Goal: Information Seeking & Learning: Learn about a topic

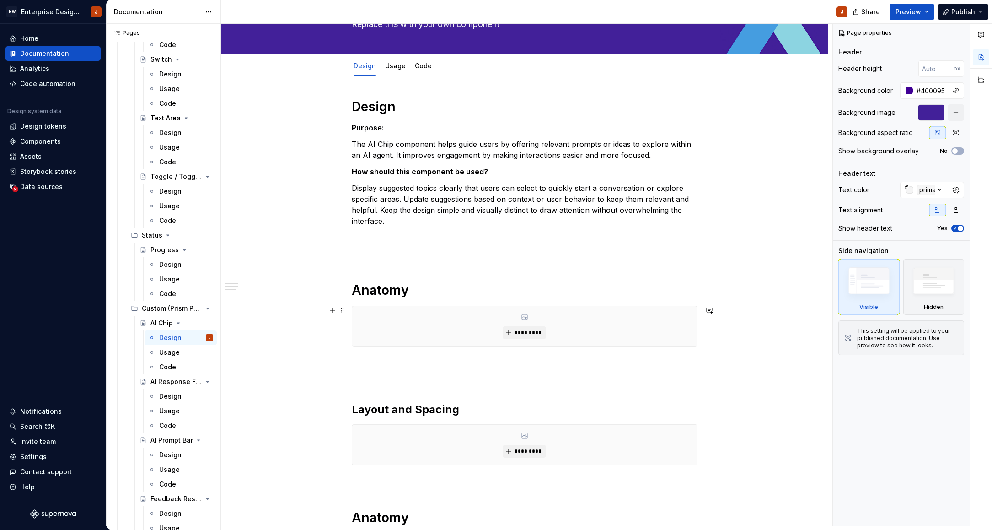
scroll to position [1593, 0]
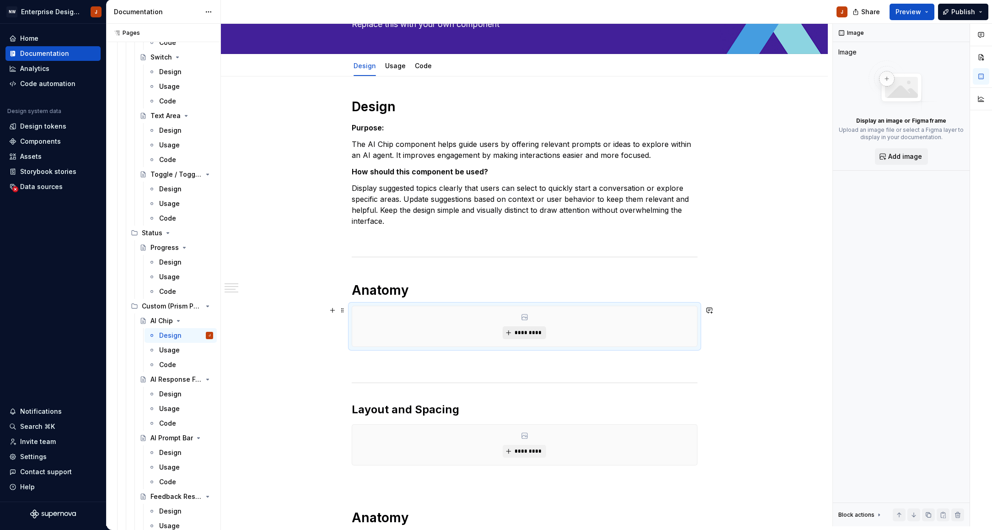
click at [521, 330] on span "*********" at bounding box center [528, 332] width 28 height 7
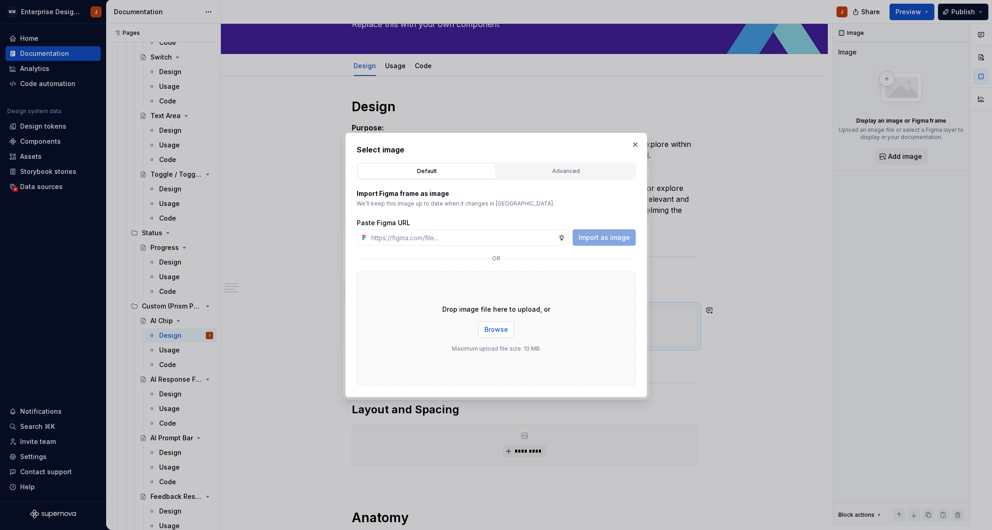
click at [505, 327] on span "Browse" at bounding box center [496, 329] width 24 height 9
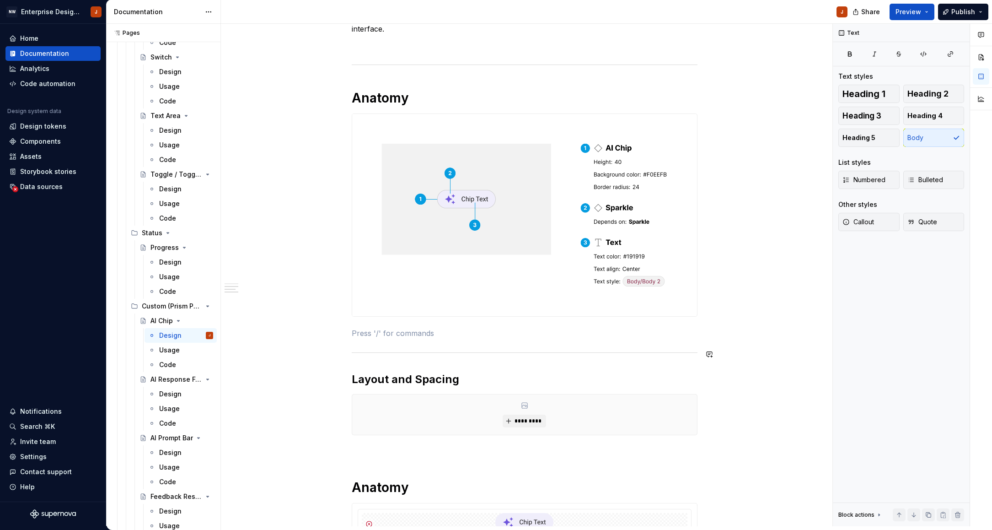
scroll to position [253, 0]
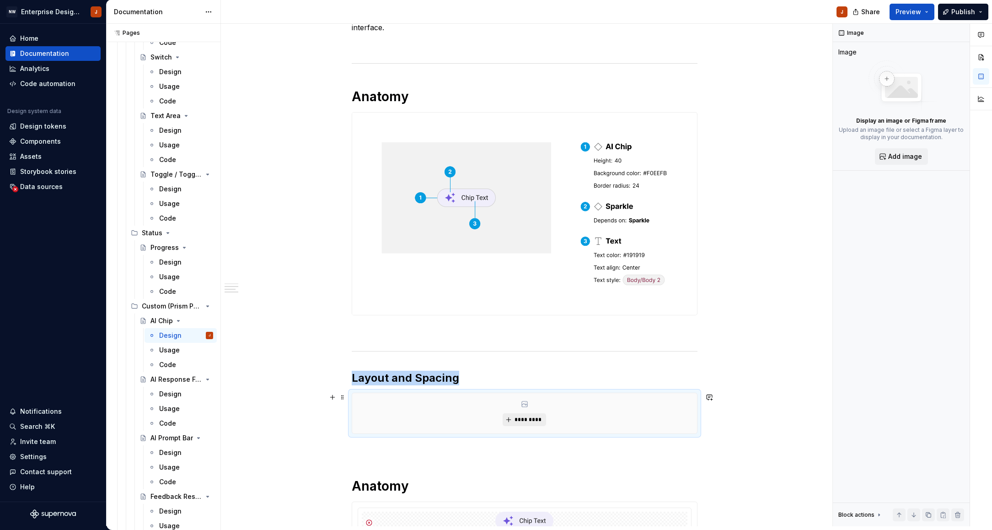
click at [523, 417] on span "*********" at bounding box center [528, 419] width 28 height 7
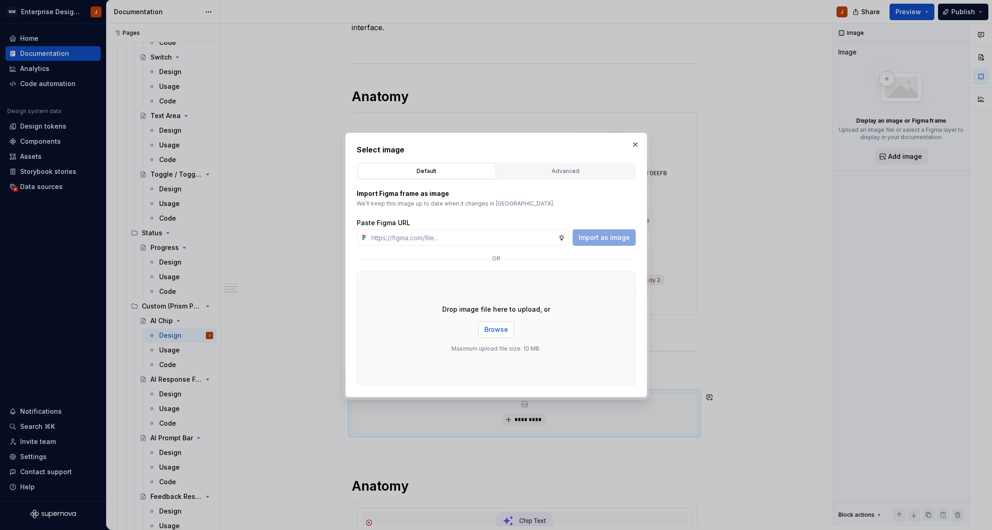
click at [504, 327] on span "Browse" at bounding box center [496, 329] width 24 height 9
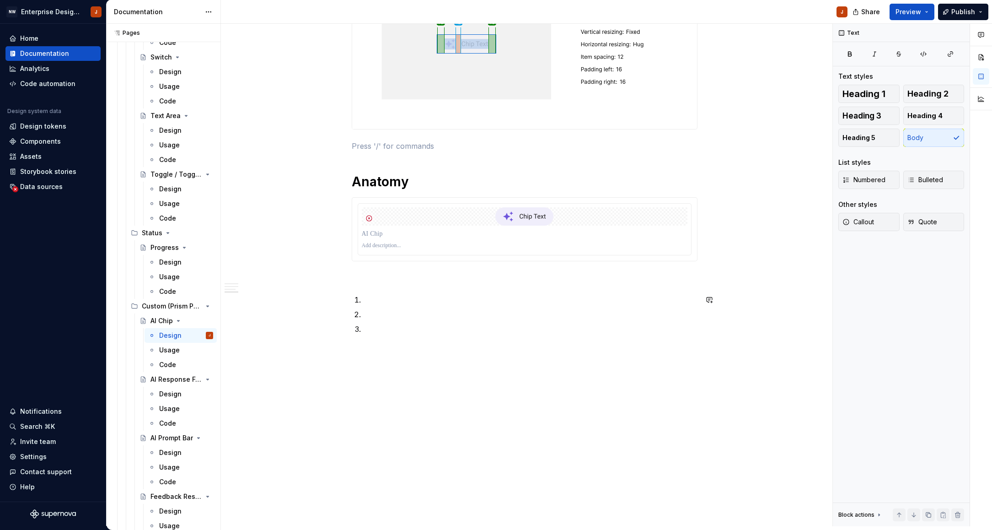
scroll to position [688, 0]
click at [418, 331] on p at bounding box center [530, 328] width 335 height 11
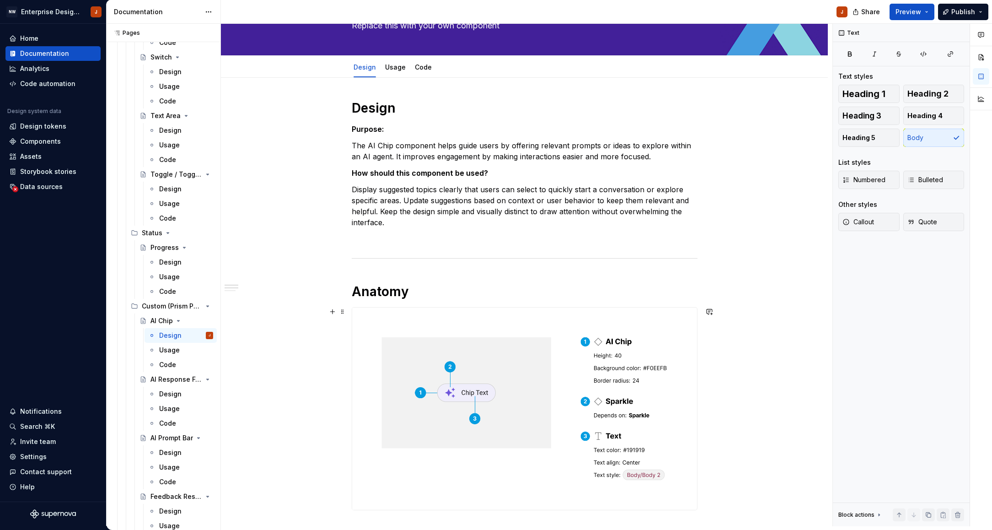
scroll to position [50, 0]
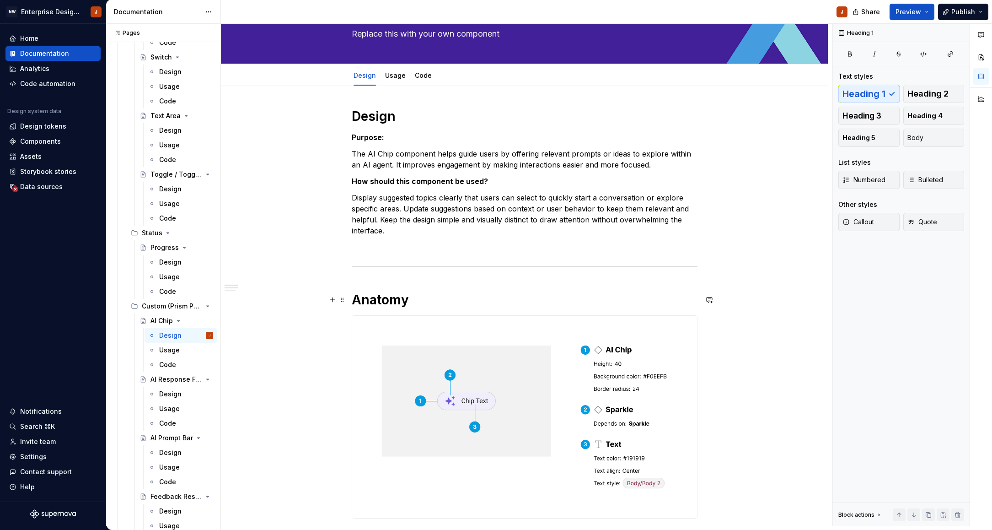
click at [382, 294] on h1 "Anatomy" at bounding box center [525, 299] width 346 height 16
click at [397, 280] on span "Heading 1" at bounding box center [390, 279] width 27 height 7
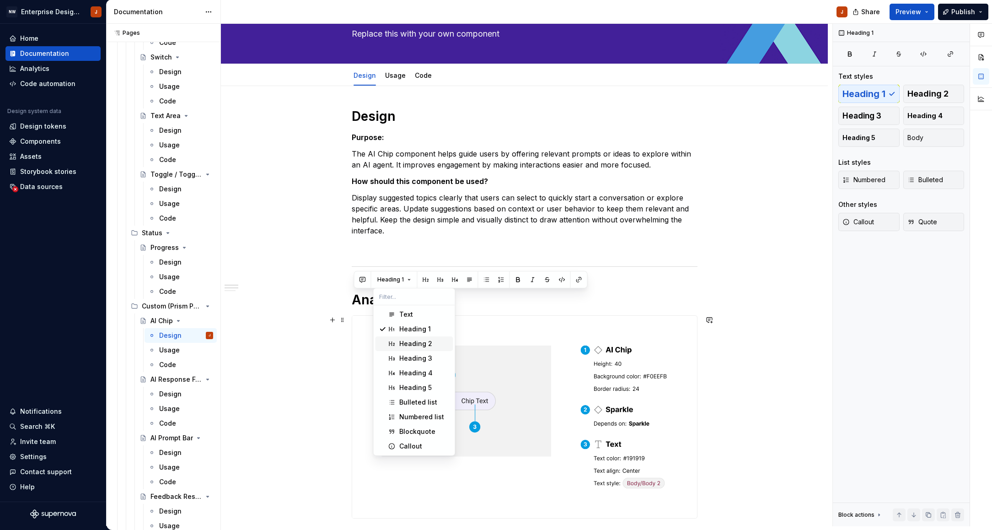
click at [407, 340] on div "Heading 2" at bounding box center [415, 343] width 33 height 9
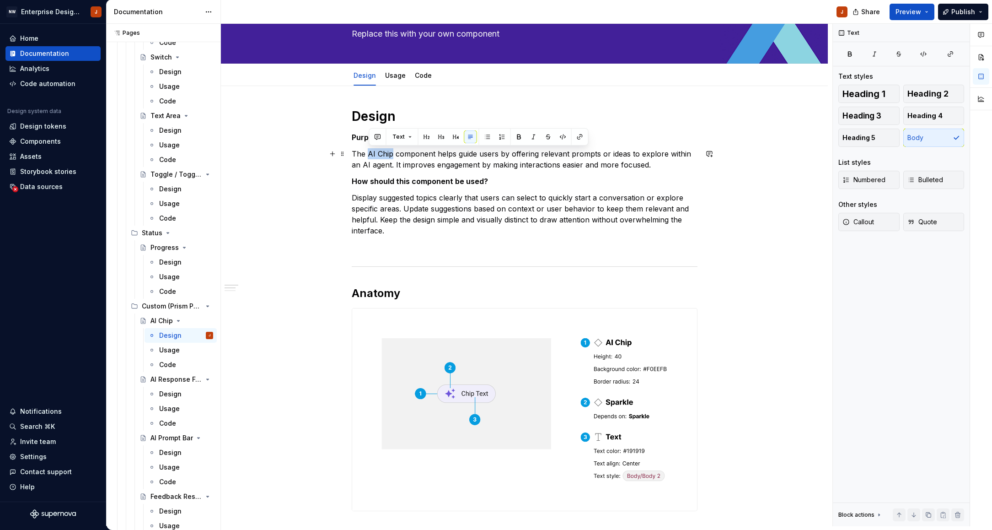
drag, startPoint x: 370, startPoint y: 154, endPoint x: 395, endPoint y: 154, distance: 25.2
click at [395, 154] on p "The AI Chip component helps guide users by offering relevant prompts or ideas t…" at bounding box center [525, 159] width 346 height 22
drag, startPoint x: 168, startPoint y: 396, endPoint x: 179, endPoint y: 396, distance: 11.4
click at [167, 396] on div "Design" at bounding box center [170, 393] width 22 height 9
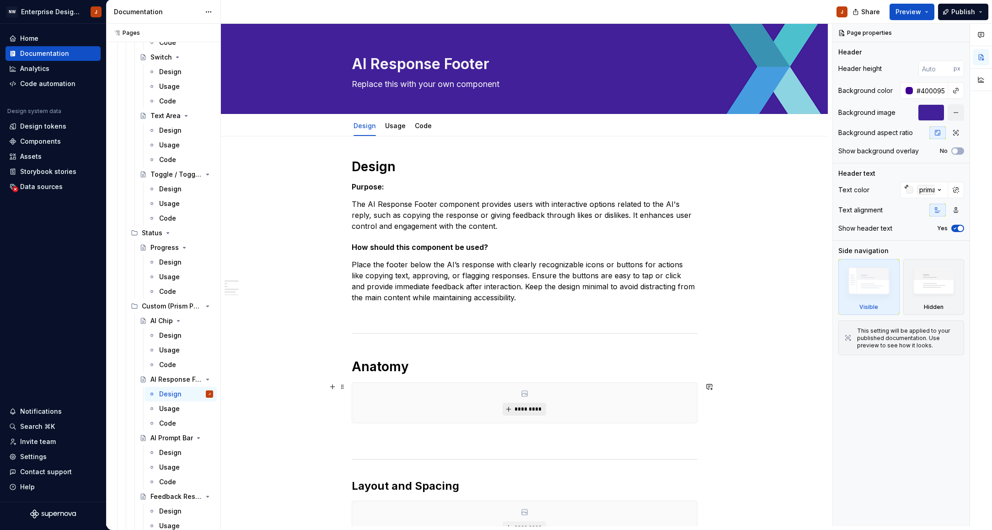
click at [530, 406] on span "*********" at bounding box center [528, 408] width 28 height 7
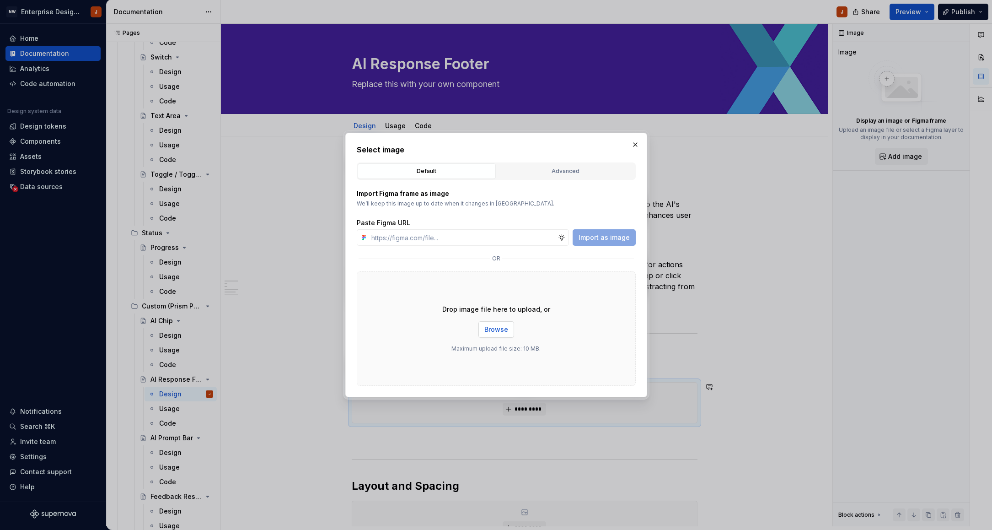
click at [497, 328] on span "Browse" at bounding box center [496, 329] width 24 height 9
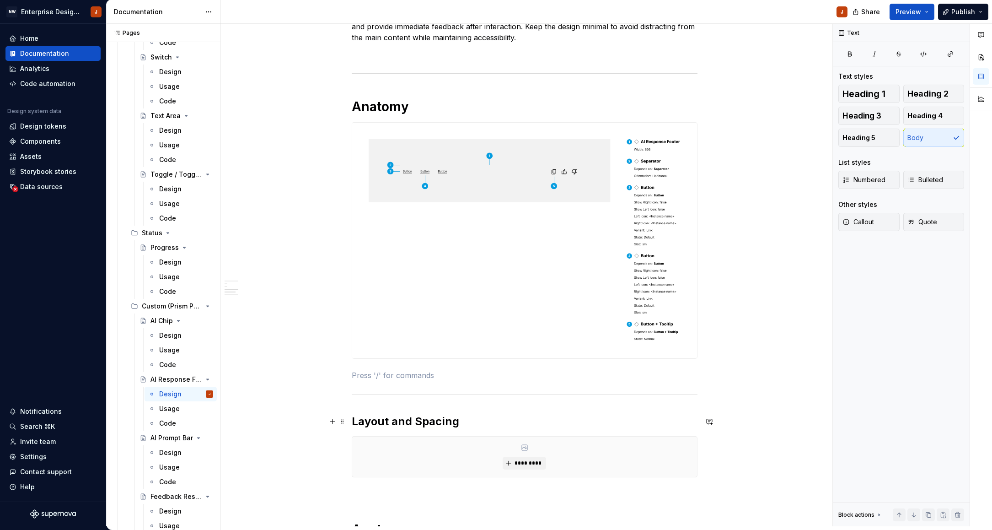
scroll to position [274, 0]
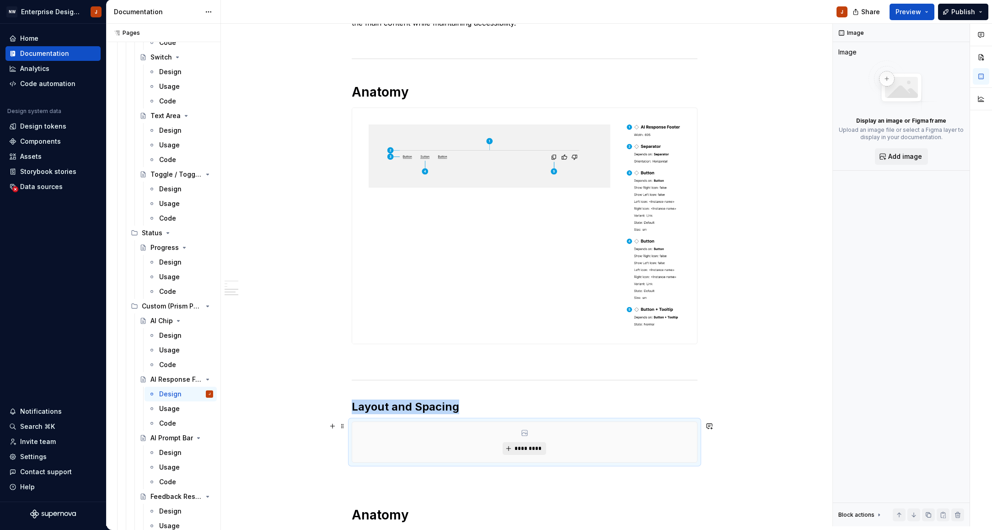
click at [529, 452] on span "*********" at bounding box center [528, 448] width 28 height 7
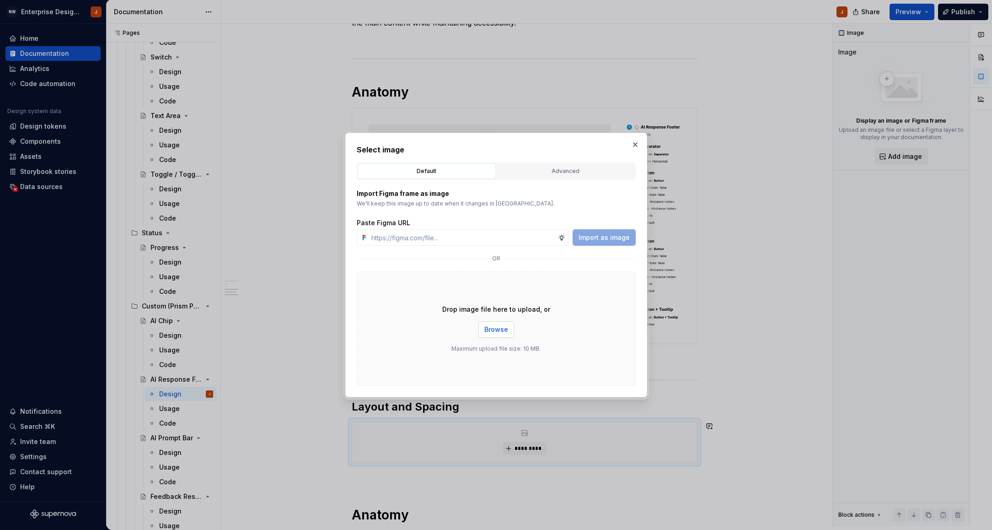
click at [491, 329] on span "Browse" at bounding box center [496, 329] width 24 height 9
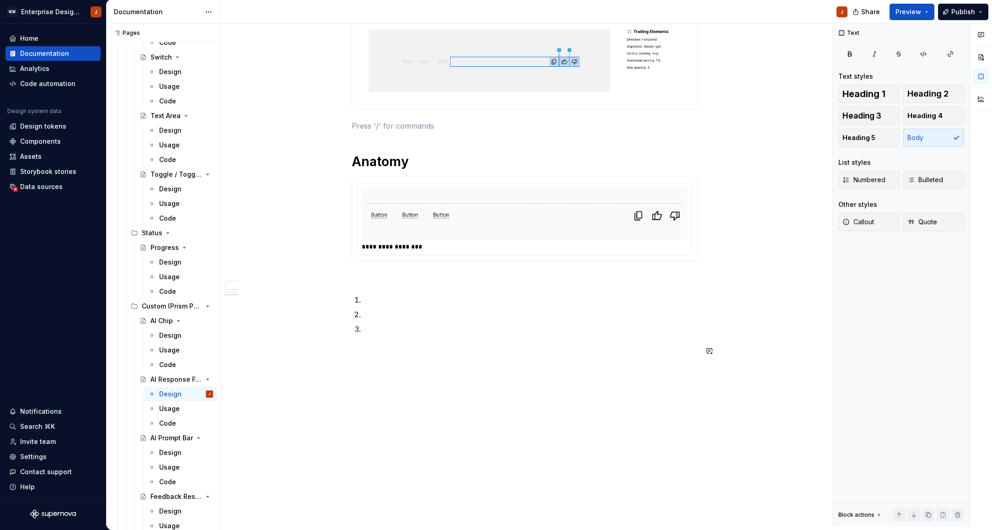
scroll to position [831, 0]
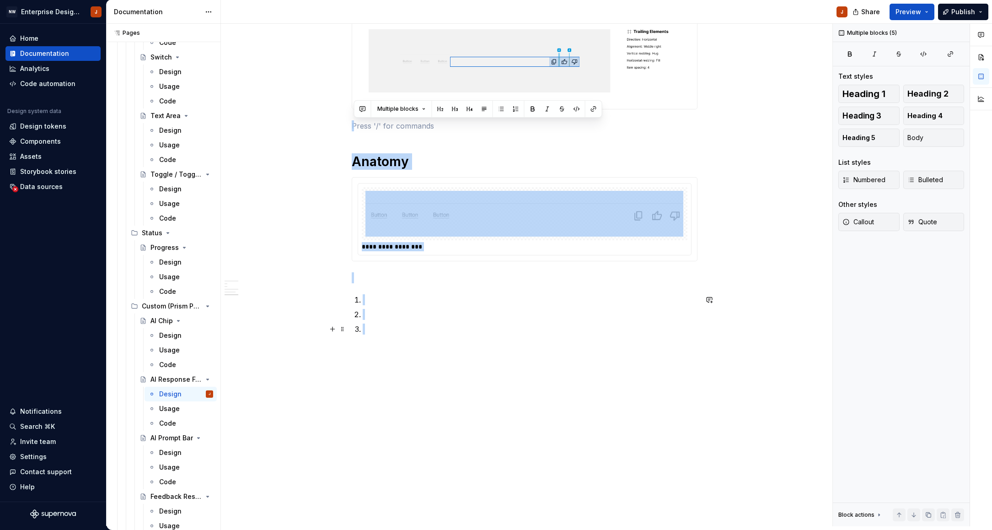
click at [401, 333] on p at bounding box center [530, 328] width 335 height 11
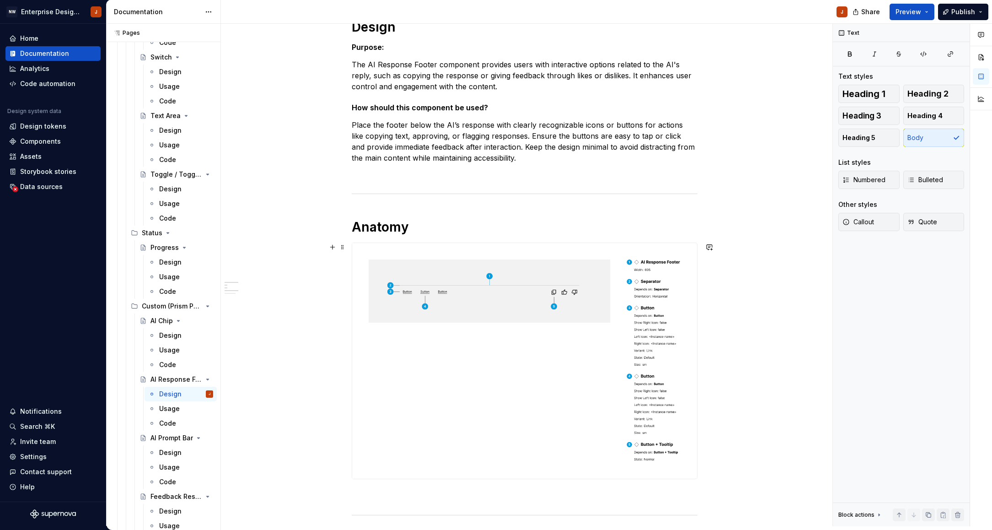
scroll to position [131, 0]
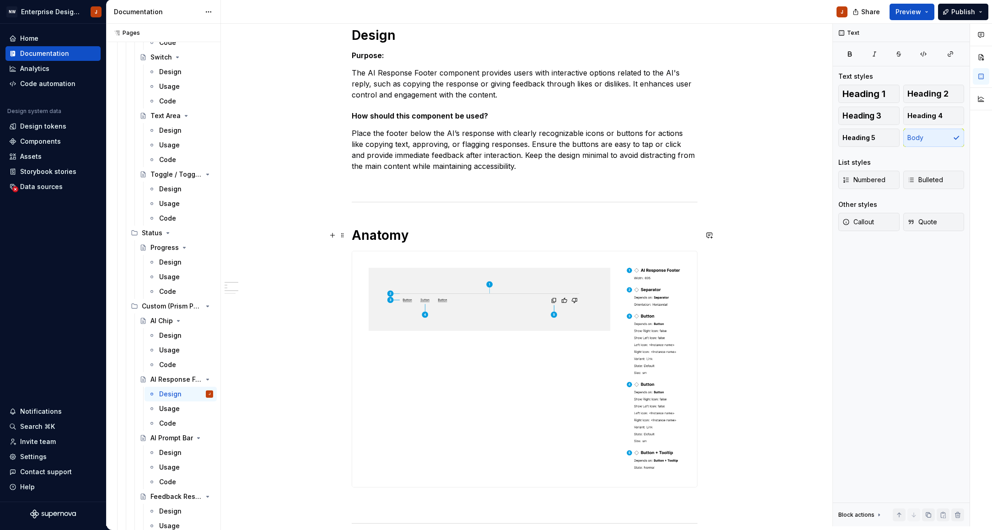
click at [384, 236] on h1 "Anatomy" at bounding box center [525, 235] width 346 height 16
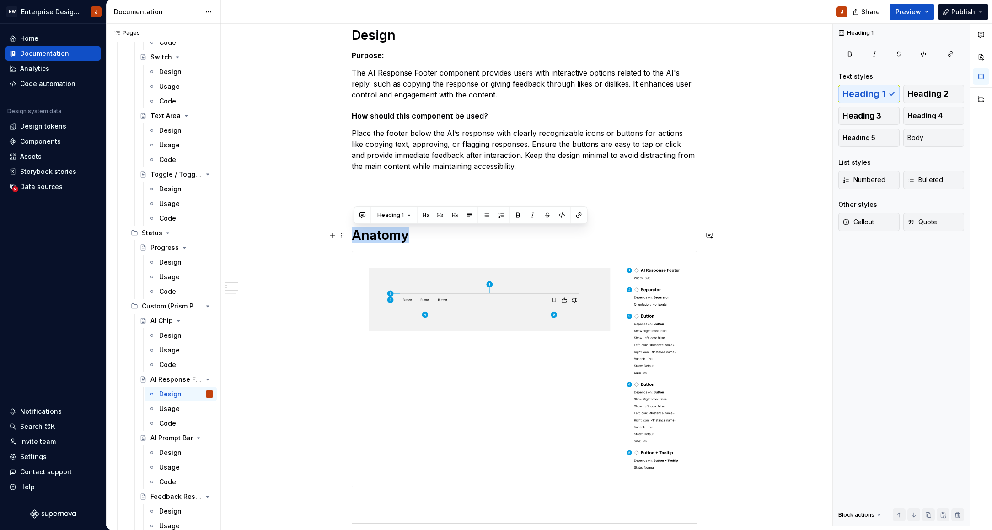
click at [384, 236] on h1 "Anatomy" at bounding box center [525, 235] width 346 height 16
click at [396, 218] on span "Heading 1" at bounding box center [390, 214] width 27 height 7
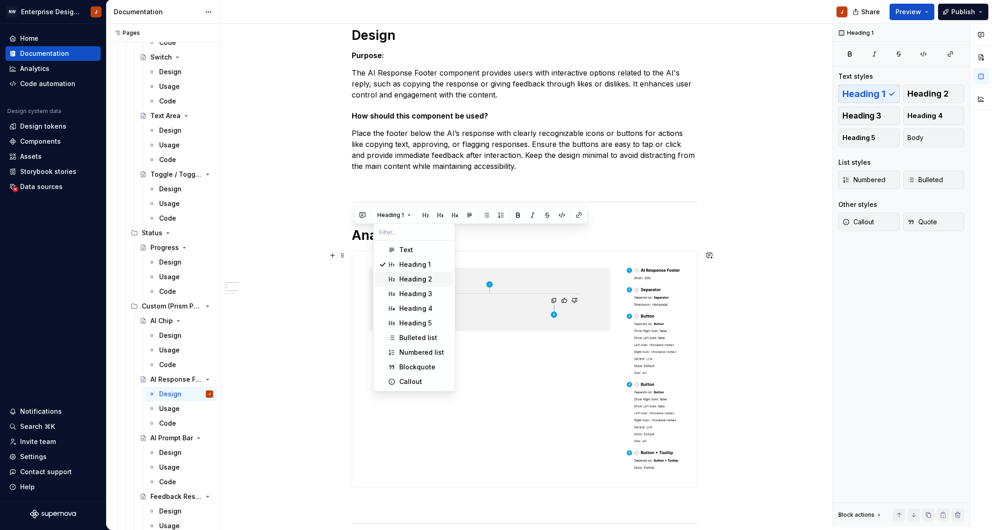
drag, startPoint x: 408, startPoint y: 283, endPoint x: 408, endPoint y: 260, distance: 22.9
click at [408, 283] on div "Heading 2" at bounding box center [415, 278] width 33 height 9
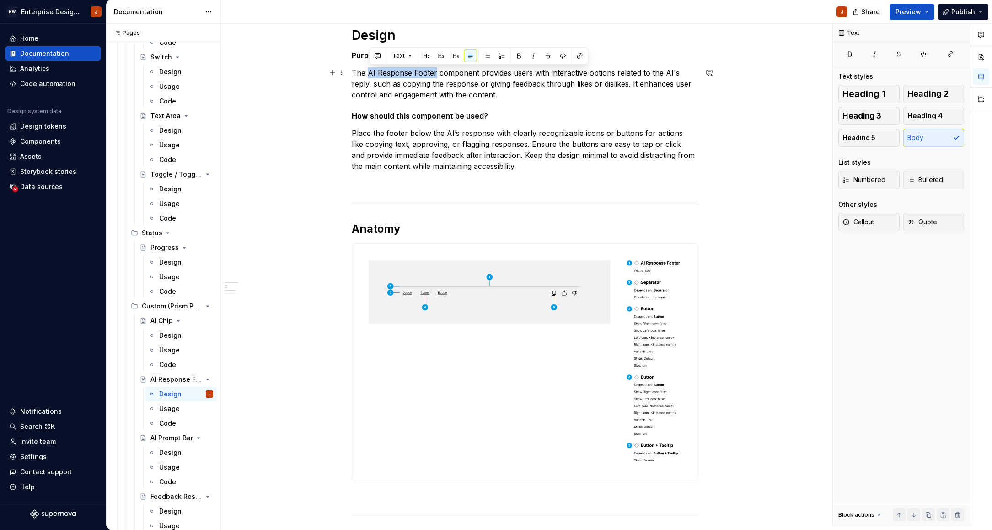
drag, startPoint x: 371, startPoint y: 74, endPoint x: 436, endPoint y: 74, distance: 65.4
click at [436, 74] on p "The AI Response Footer component provides users with interactive options relate…" at bounding box center [525, 83] width 346 height 33
click at [168, 454] on div "Design" at bounding box center [170, 452] width 22 height 9
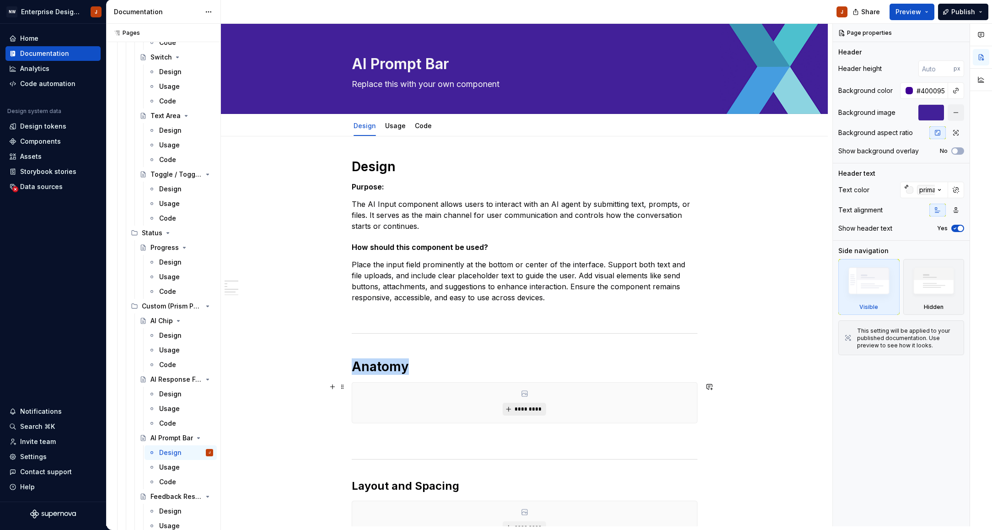
click at [516, 405] on button "*********" at bounding box center [524, 409] width 43 height 13
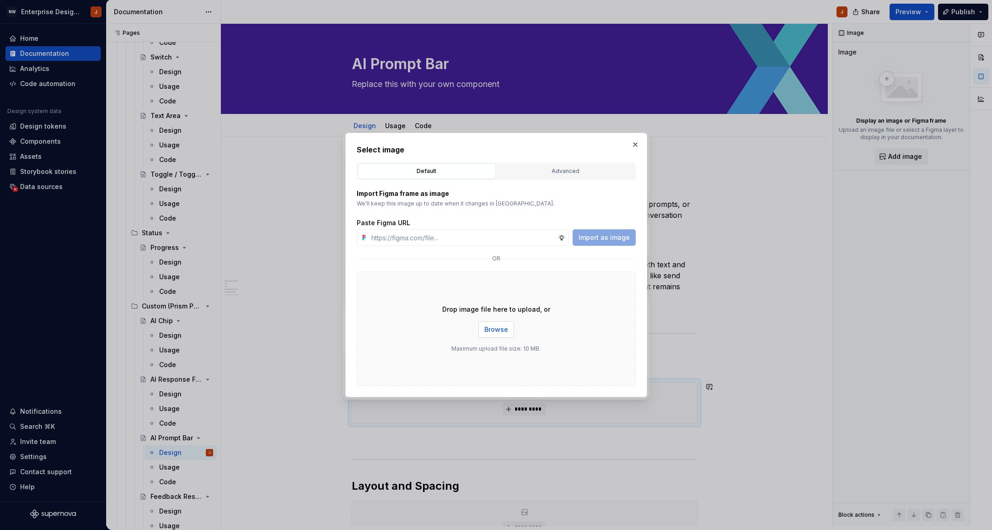
click at [494, 333] on span "Browse" at bounding box center [496, 329] width 24 height 9
click at [636, 144] on button "button" at bounding box center [635, 144] width 13 height 13
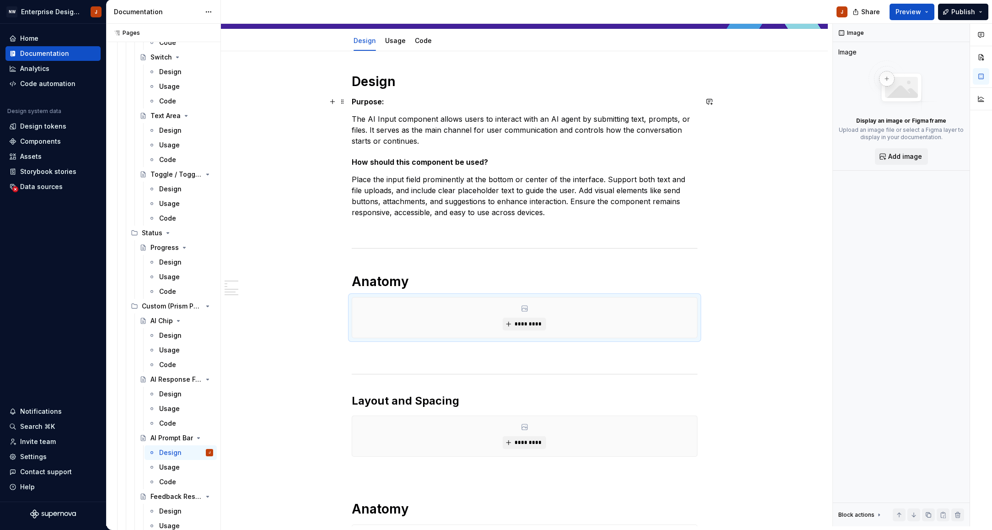
scroll to position [81, 0]
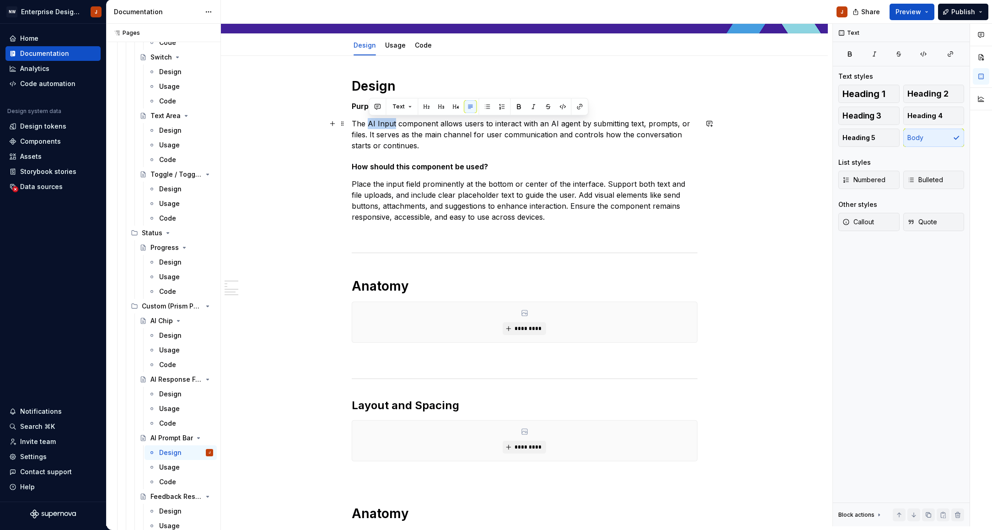
drag, startPoint x: 370, startPoint y: 122, endPoint x: 396, endPoint y: 122, distance: 26.1
click at [396, 122] on p "The AI Input component allows users to interact with an AI agent by submitting …" at bounding box center [525, 134] width 346 height 33
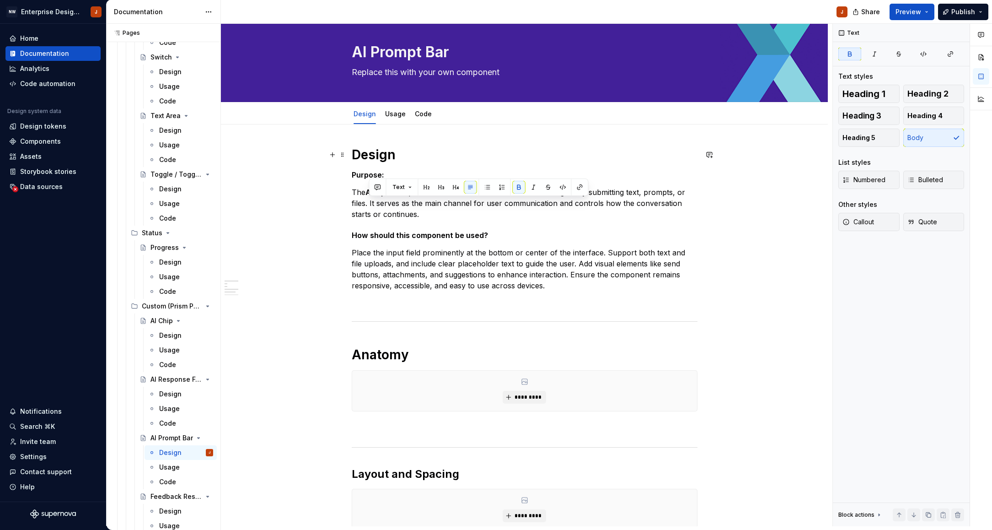
scroll to position [0, 0]
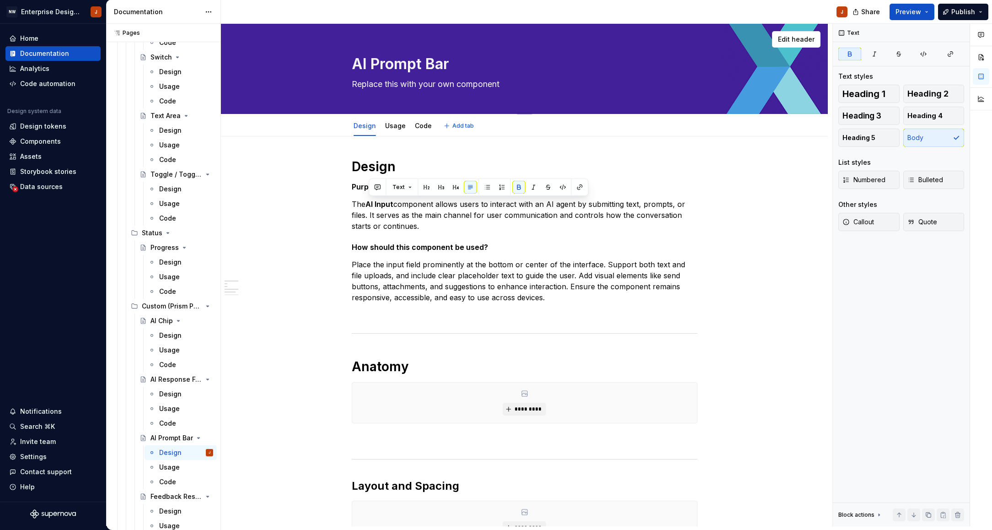
click at [396, 63] on textarea "AI Prompt Bar" at bounding box center [523, 64] width 346 height 22
drag, startPoint x: 374, startPoint y: 63, endPoint x: 451, endPoint y: 63, distance: 77.3
click at [451, 63] on textarea "AI Prompt Bar" at bounding box center [523, 64] width 346 height 22
paste textarea "AI Text Edito"
type textarea "*"
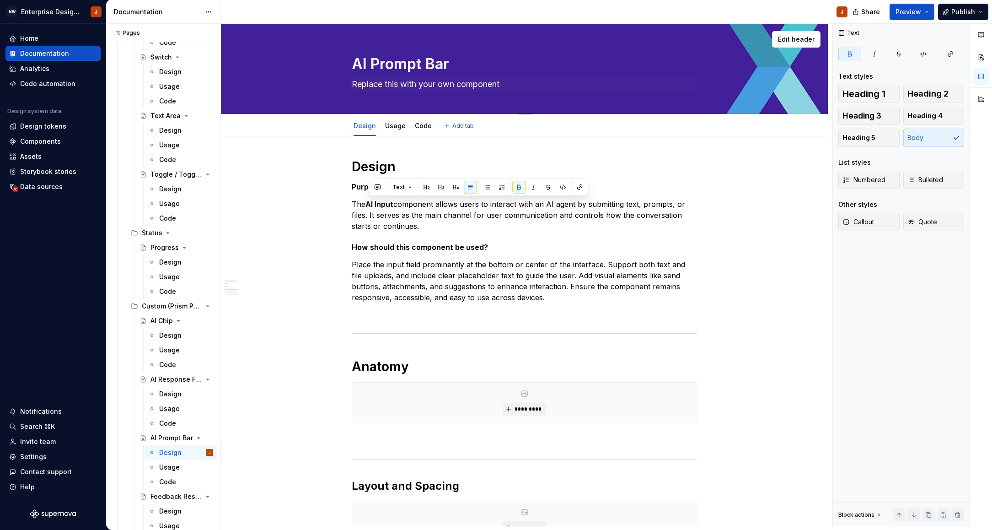
type textarea "AI AI Text Editor"
drag, startPoint x: 375, startPoint y: 63, endPoint x: 355, endPoint y: 64, distance: 19.7
click at [355, 64] on textarea "AI AI Text Editor" at bounding box center [523, 64] width 346 height 22
type textarea "*"
type textarea "AI Text Editor"
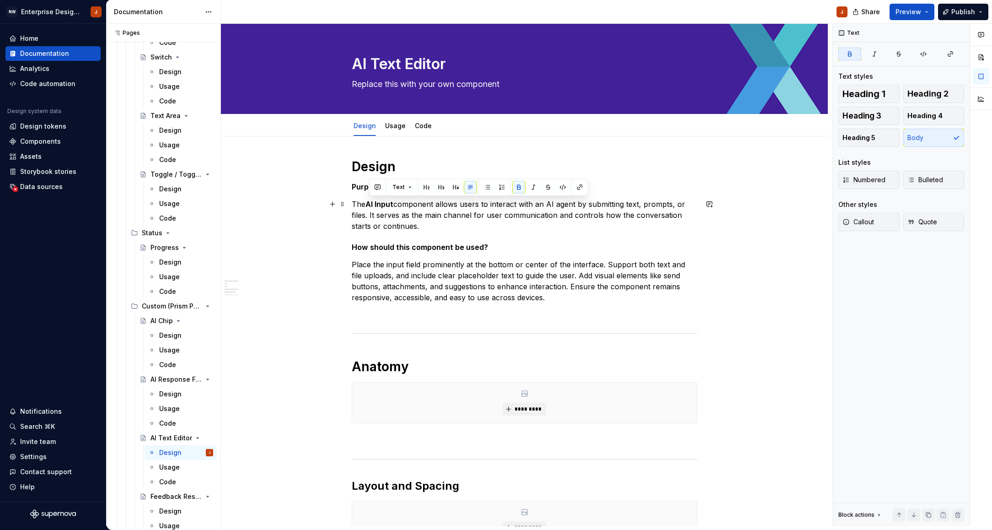
type textarea "*"
type textarea "AI Text Editor"
drag, startPoint x: 374, startPoint y: 205, endPoint x: 397, endPoint y: 204, distance: 22.5
click at [397, 204] on p "The AI Input component allows users to interact with an AI agent by submitting …" at bounding box center [525, 215] width 346 height 33
click at [371, 204] on p "The AI Text Editor component allows users to interact with an AI agent by submi…" at bounding box center [525, 215] width 346 height 33
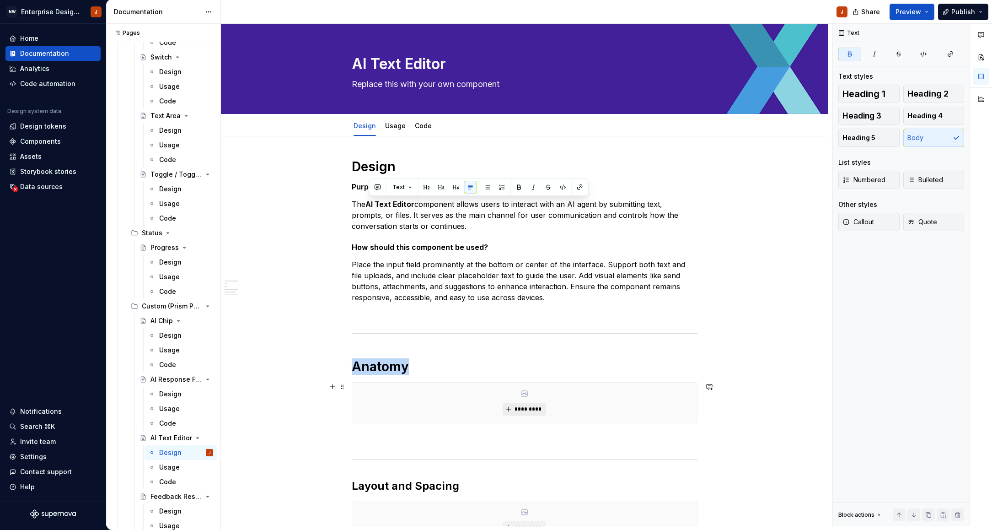
click at [526, 408] on span "*********" at bounding box center [528, 408] width 28 height 7
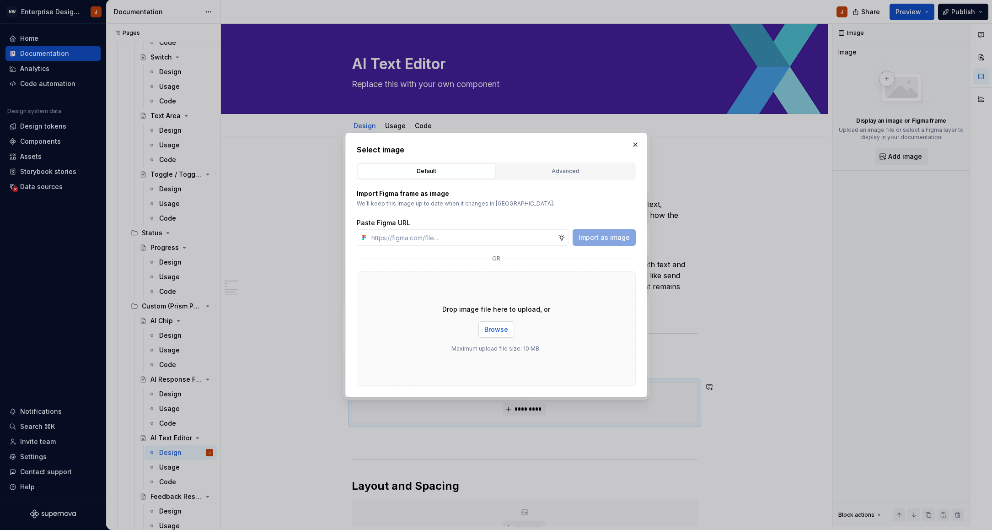
click at [496, 331] on span "Browse" at bounding box center [496, 329] width 24 height 9
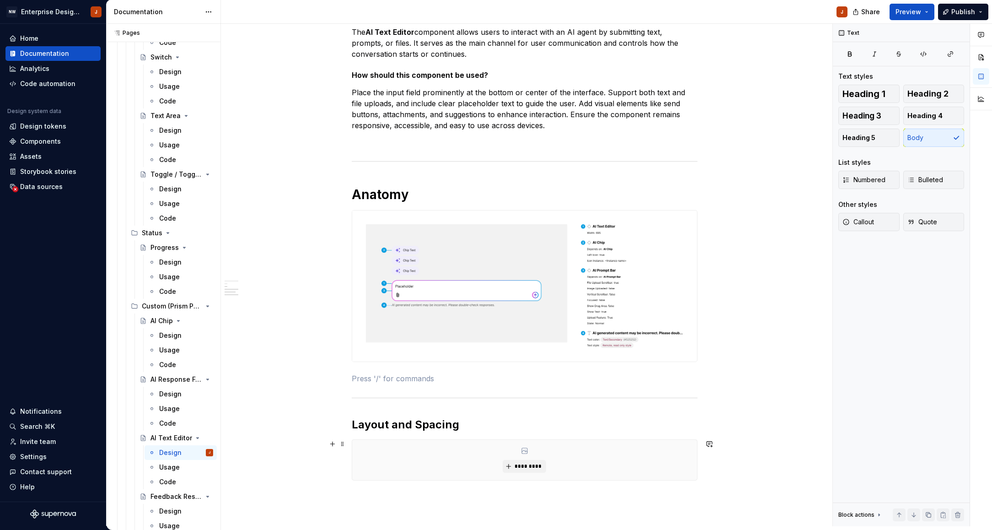
scroll to position [213, 0]
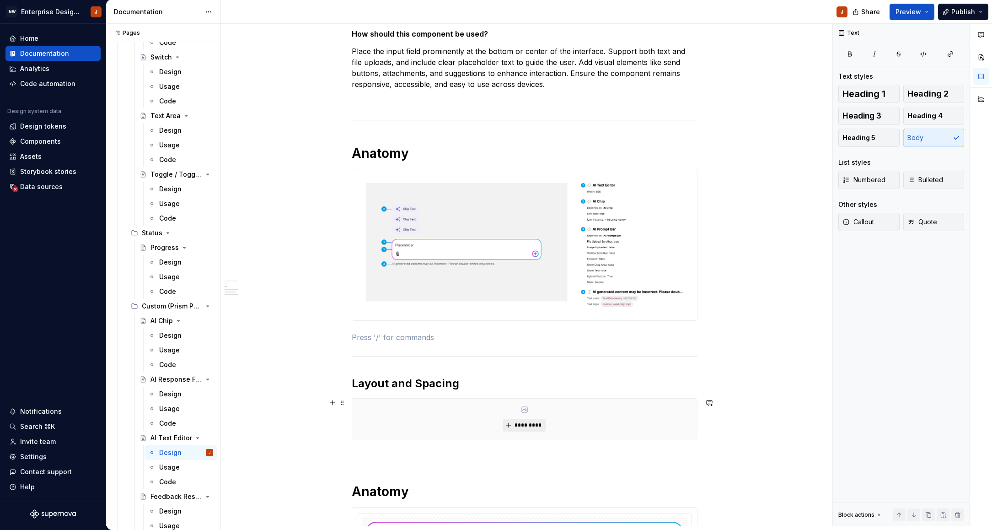
click at [537, 425] on span "*********" at bounding box center [528, 424] width 28 height 7
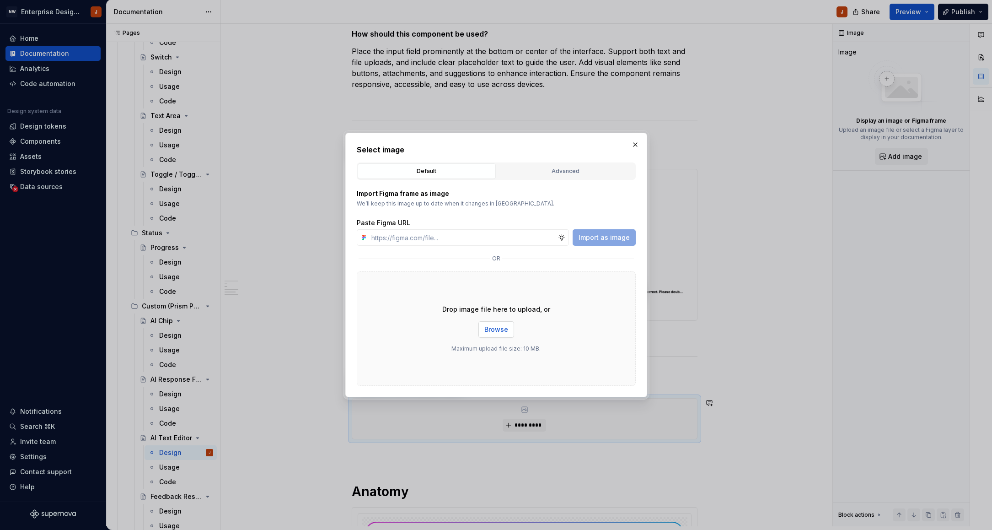
click at [504, 329] on span "Browse" at bounding box center [496, 329] width 24 height 9
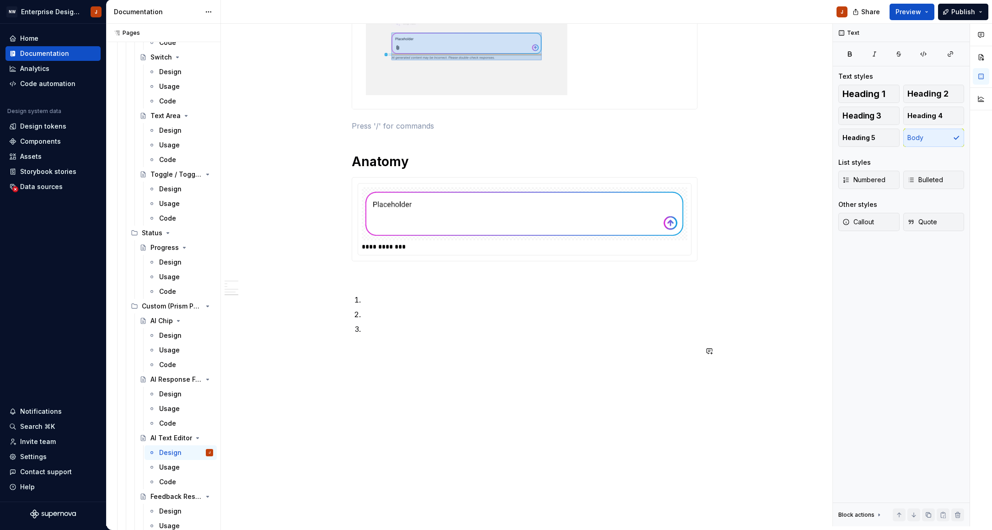
scroll to position [902, 0]
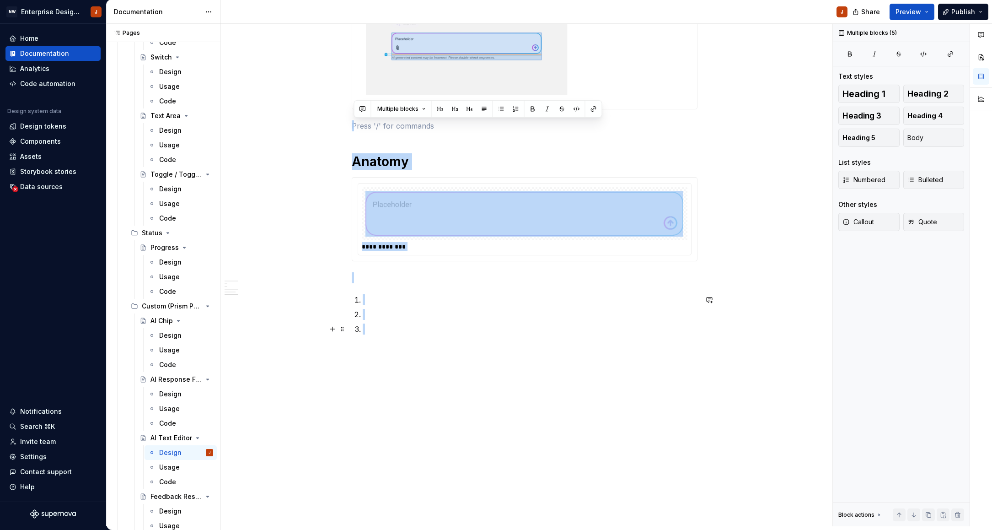
click at [387, 331] on p at bounding box center [530, 328] width 335 height 11
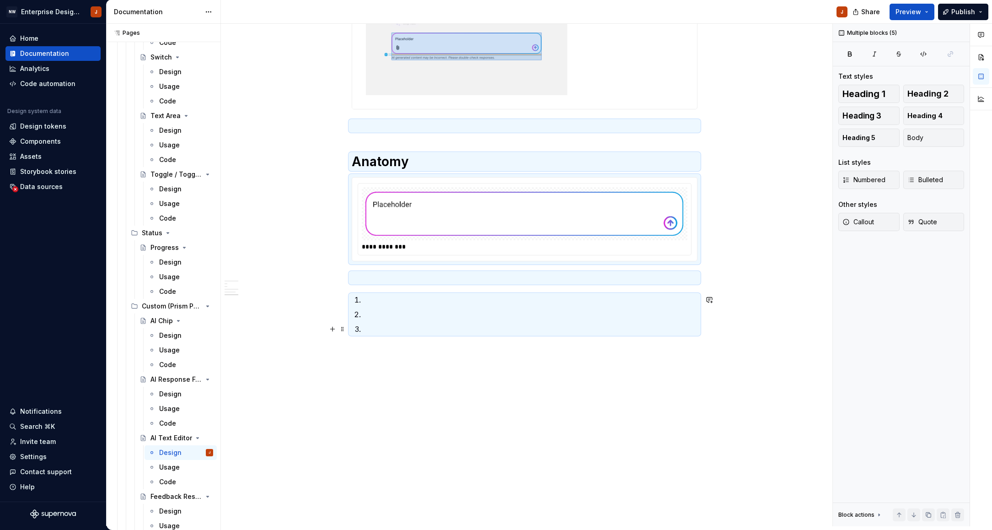
scroll to position [655, 0]
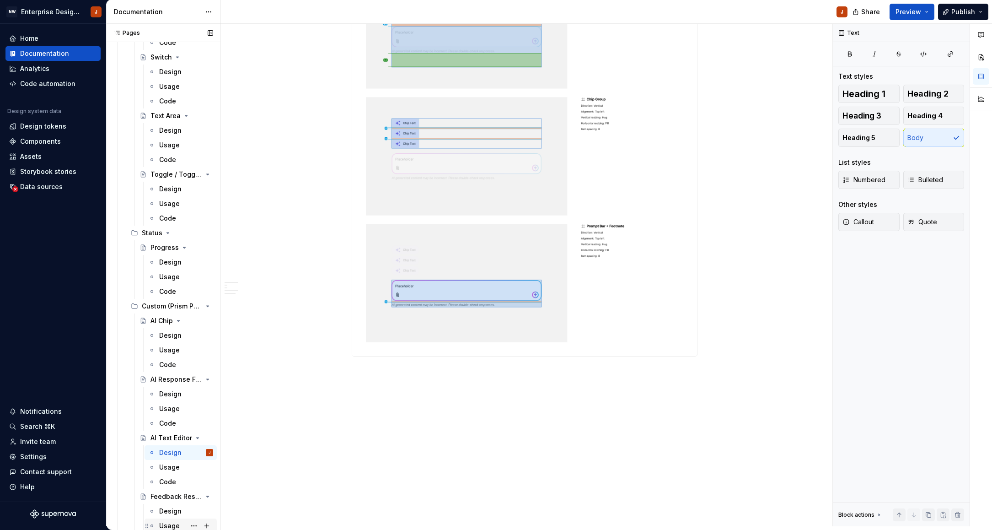
drag, startPoint x: 167, startPoint y: 508, endPoint x: 186, endPoint y: 526, distance: 25.9
click at [167, 508] on div "Design" at bounding box center [170, 510] width 22 height 9
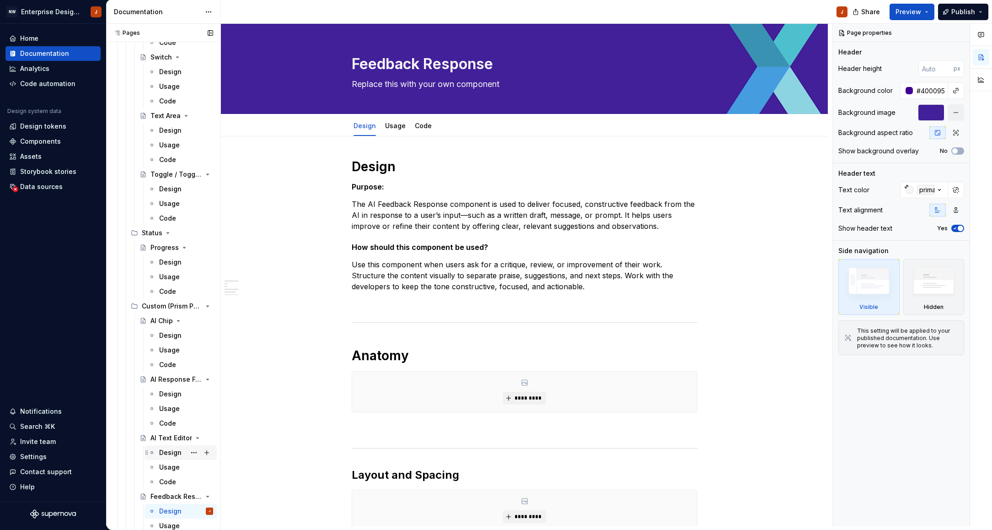
drag, startPoint x: 161, startPoint y: 450, endPoint x: 167, endPoint y: 451, distance: 6.0
click at [161, 450] on div "Design" at bounding box center [170, 452] width 22 height 9
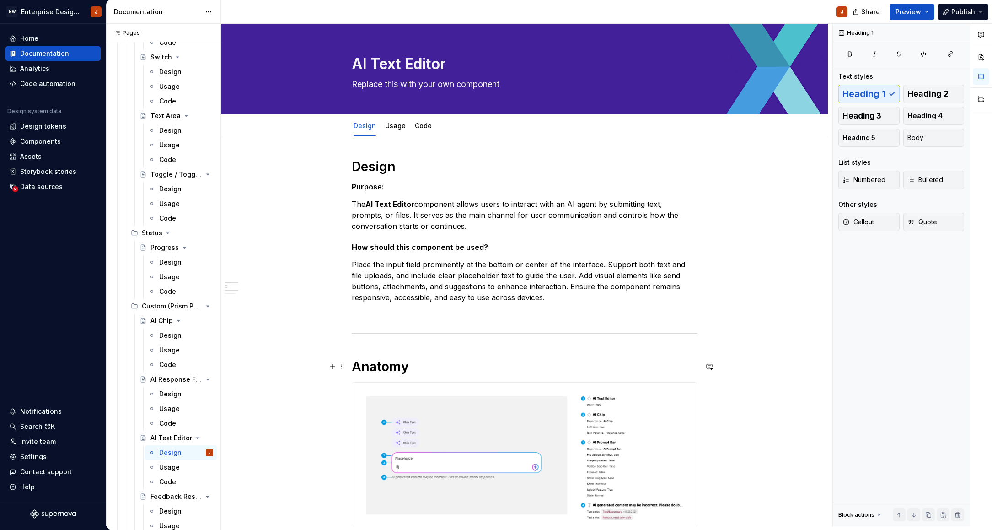
click at [382, 368] on h1 "Anatomy" at bounding box center [525, 366] width 346 height 16
click at [389, 349] on span "Heading 1" at bounding box center [390, 346] width 27 height 7
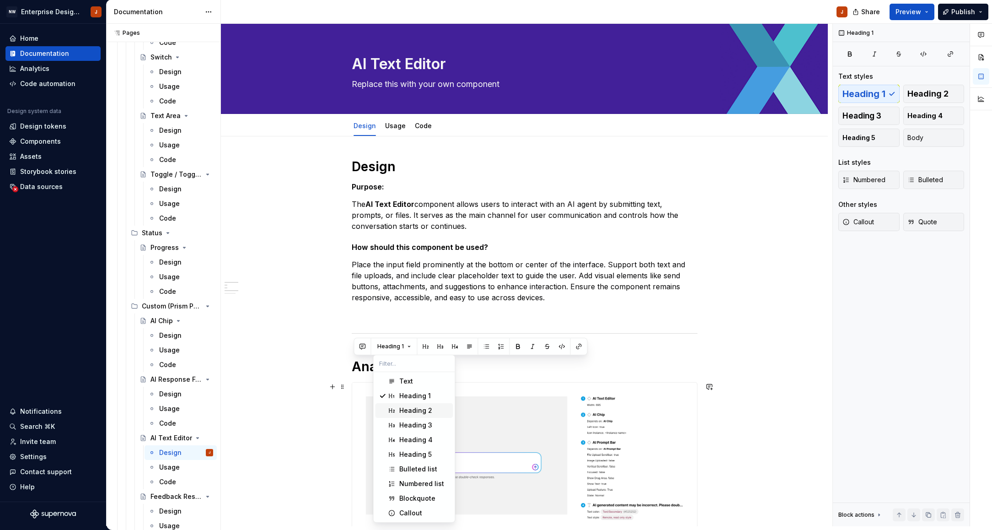
click at [401, 407] on div "Heading 2" at bounding box center [415, 410] width 33 height 9
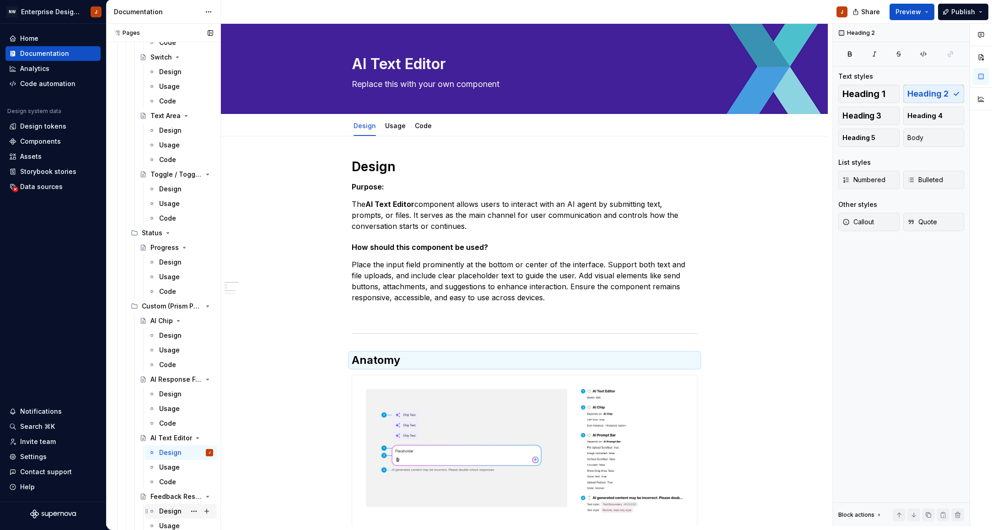
click at [170, 512] on div "Design" at bounding box center [170, 510] width 22 height 9
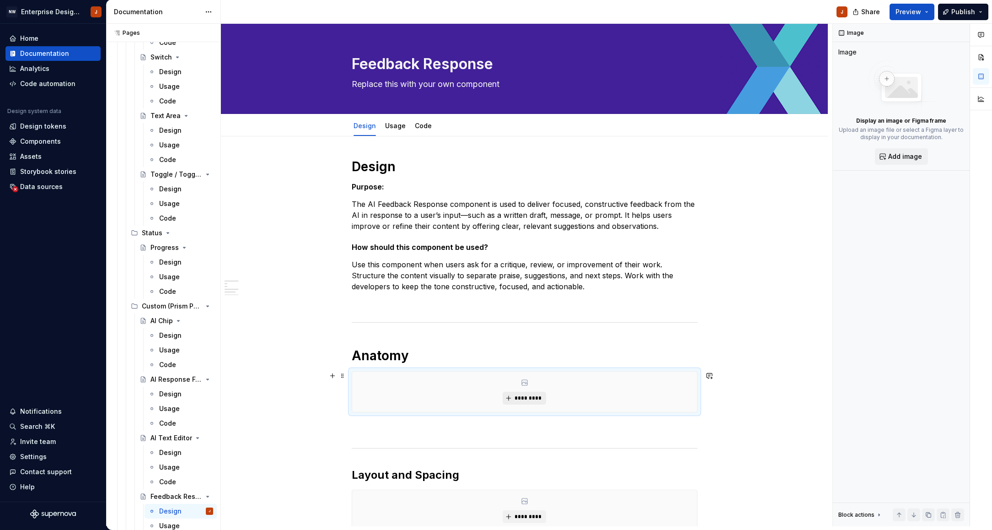
click at [522, 399] on span "*********" at bounding box center [528, 397] width 28 height 7
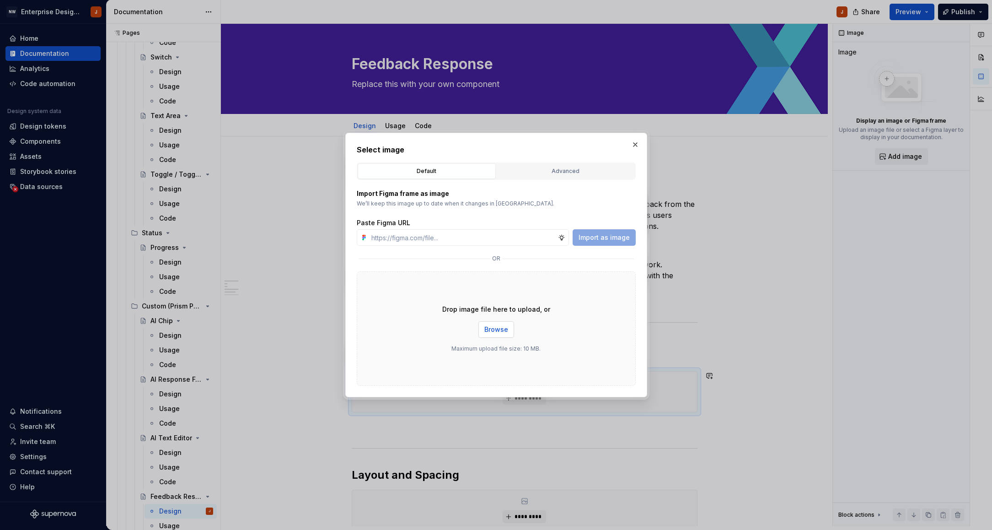
click at [496, 332] on span "Browse" at bounding box center [496, 329] width 24 height 9
drag, startPoint x: 635, startPoint y: 144, endPoint x: 635, endPoint y: 157, distance: 13.7
click at [635, 144] on button "button" at bounding box center [635, 144] width 13 height 13
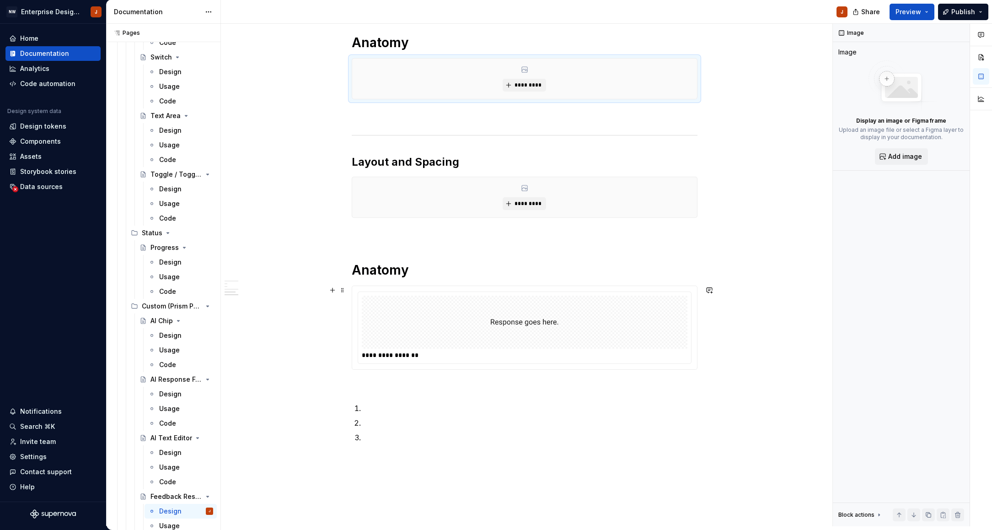
scroll to position [375, 0]
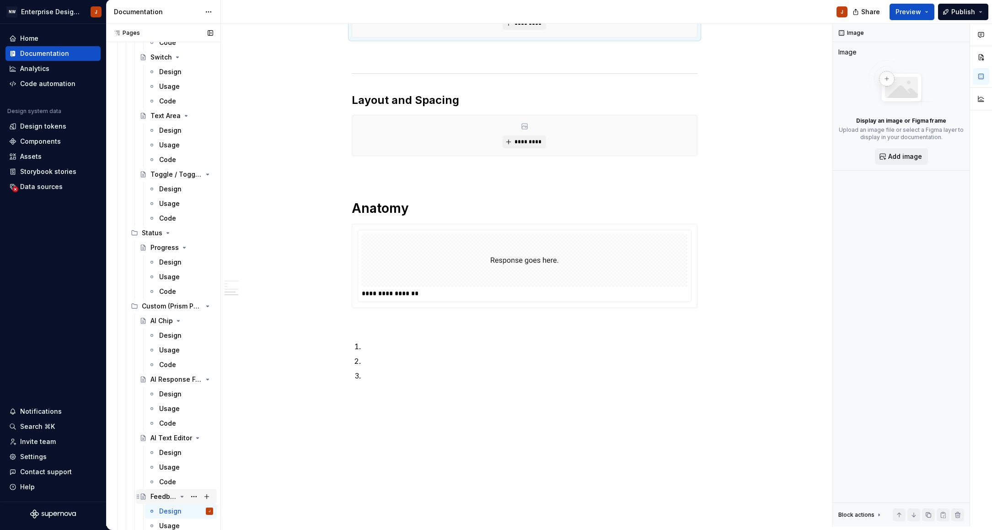
click at [161, 496] on div "Feedback Response" at bounding box center [164, 496] width 26 height 9
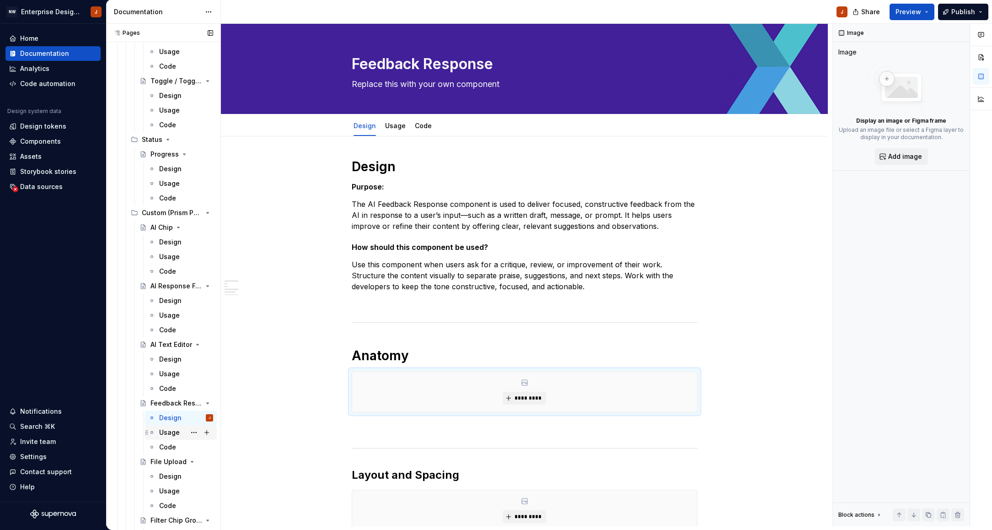
scroll to position [1705, 0]
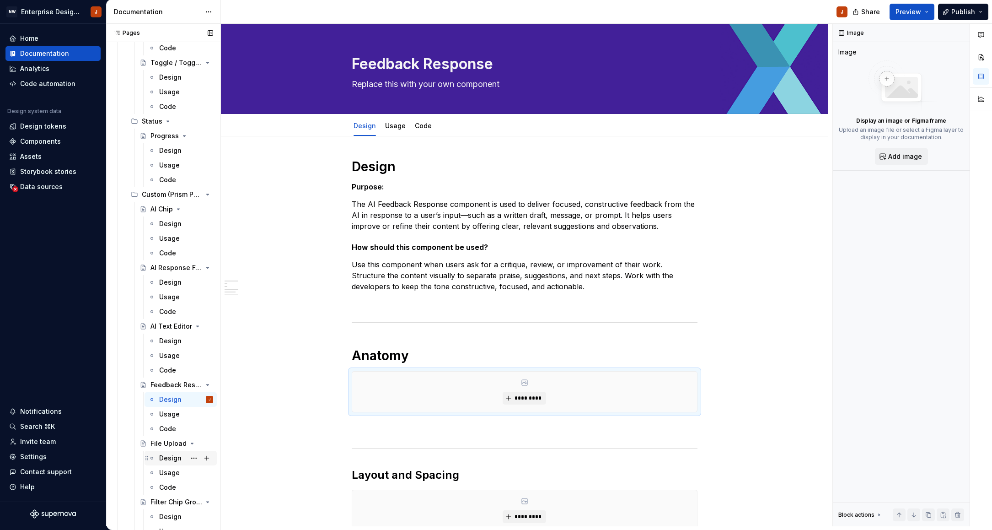
click at [169, 457] on div "Design" at bounding box center [170, 457] width 22 height 9
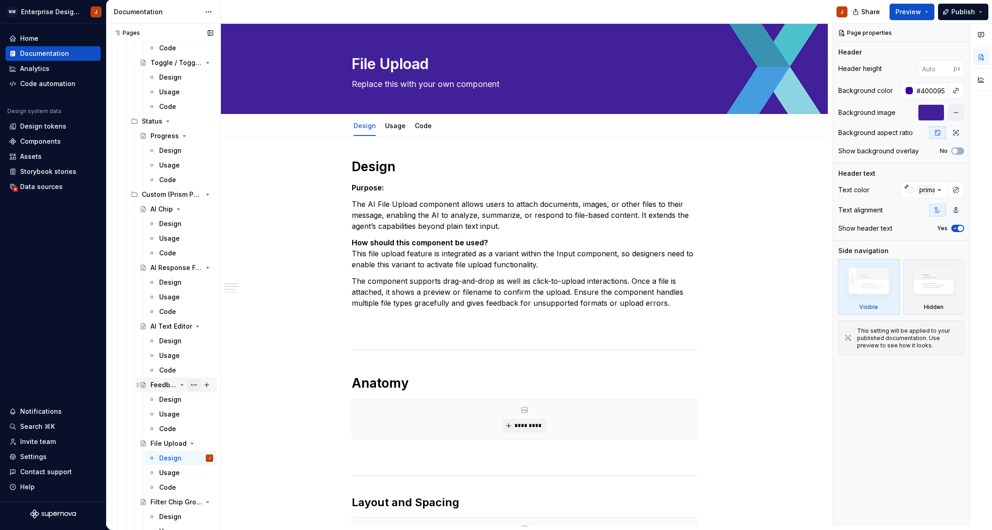
click at [197, 384] on button "Page tree" at bounding box center [194, 384] width 13 height 13
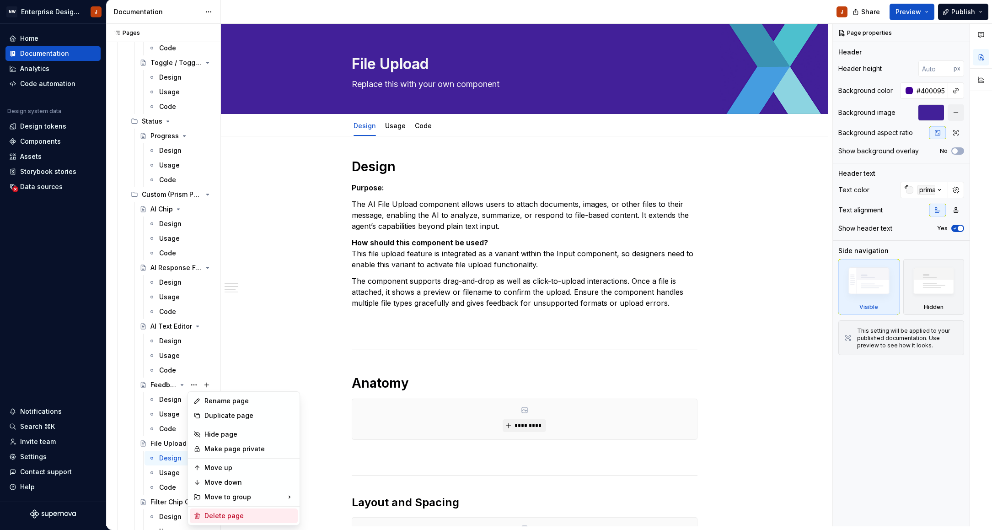
click at [239, 513] on div "Delete page" at bounding box center [249, 515] width 90 height 9
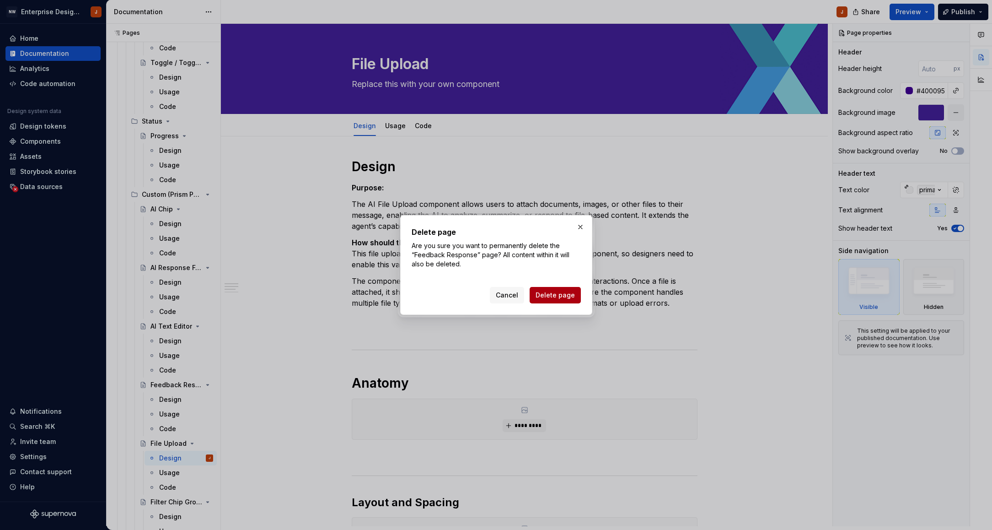
click at [556, 299] on span "Delete page" at bounding box center [555, 294] width 39 height 9
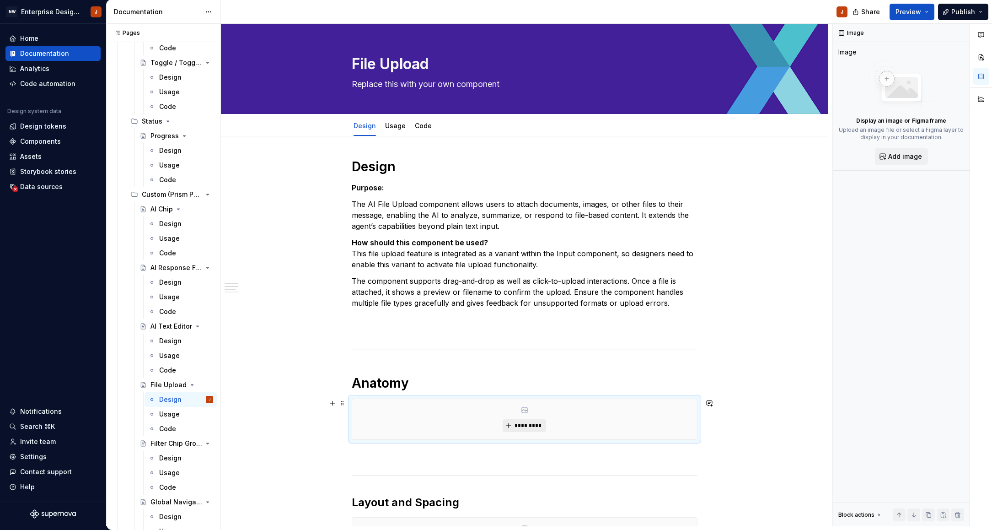
click at [519, 426] on span "*********" at bounding box center [528, 425] width 28 height 7
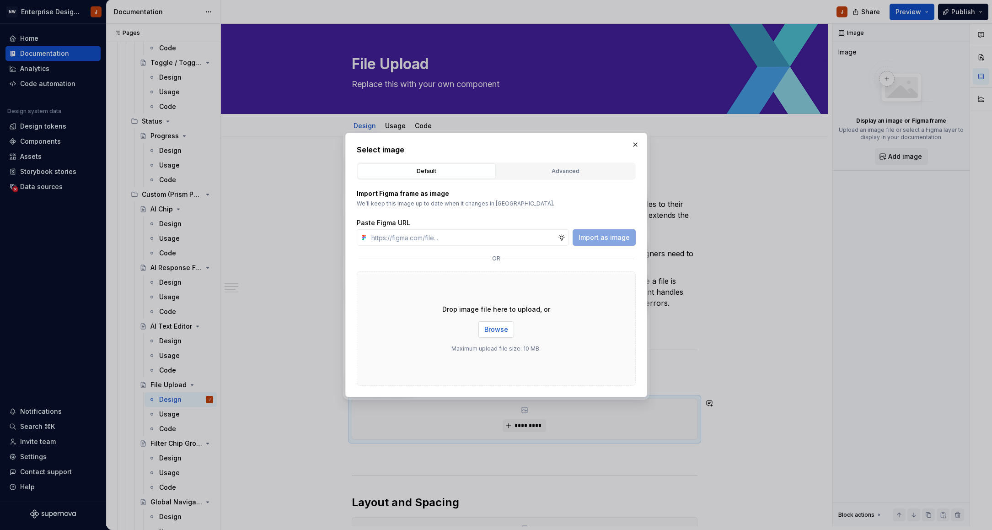
click at [495, 329] on span "Browse" at bounding box center [496, 329] width 24 height 9
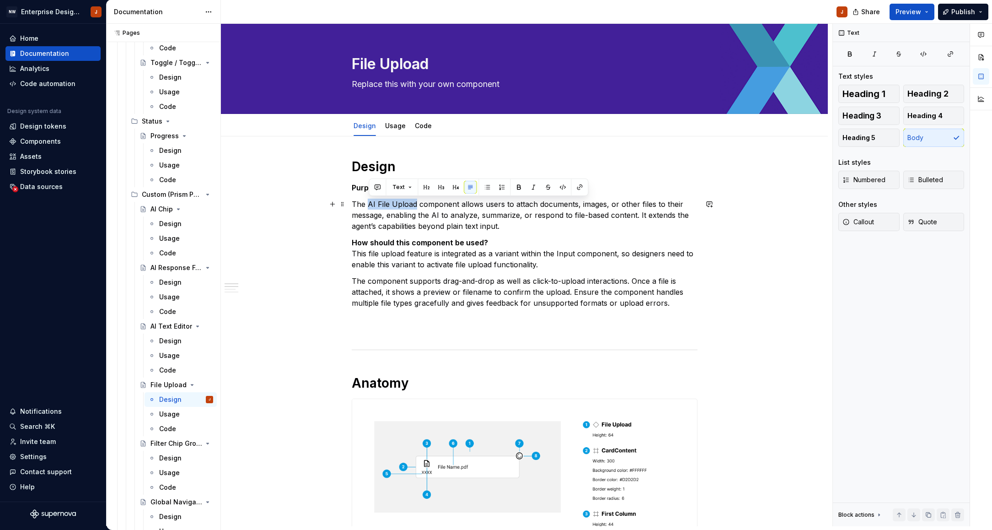
drag, startPoint x: 370, startPoint y: 205, endPoint x: 418, endPoint y: 204, distance: 48.5
click at [418, 203] on p "The AI File Upload component allows users to attach documents, images, or other…" at bounding box center [525, 215] width 346 height 33
click at [395, 382] on h1 "Anatomy" at bounding box center [525, 382] width 346 height 16
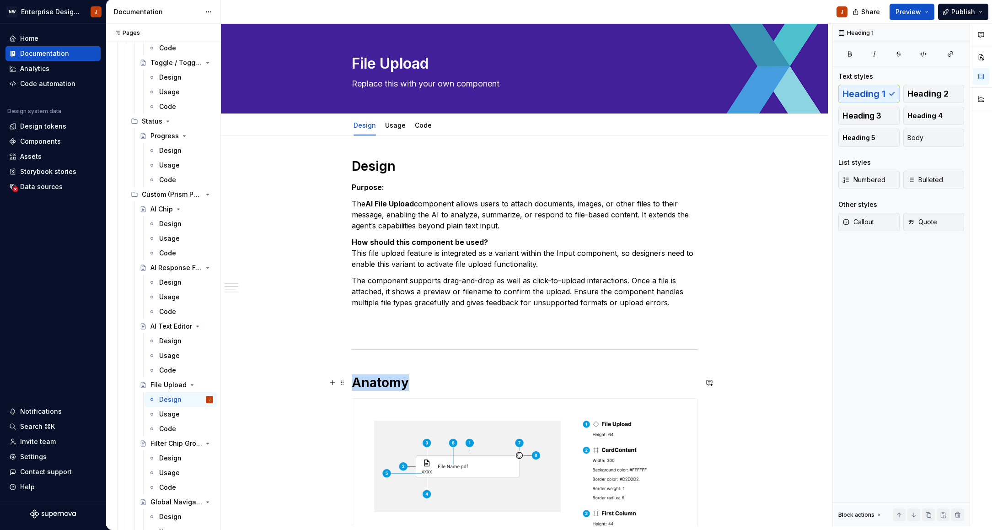
click at [395, 382] on h1 "Anatomy" at bounding box center [525, 382] width 346 height 16
click at [398, 364] on span "Heading 1" at bounding box center [390, 362] width 27 height 7
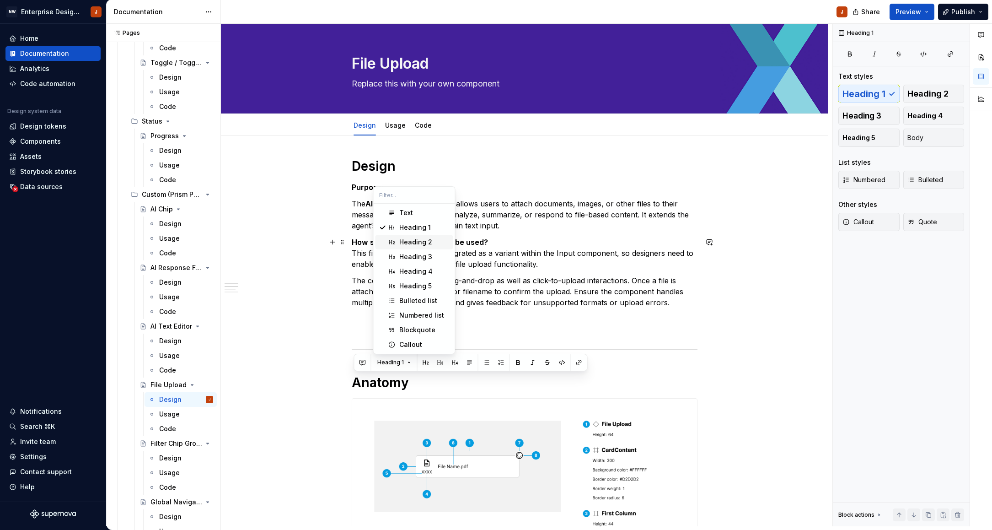
click at [398, 244] on span "Heading 2" at bounding box center [415, 242] width 78 height 15
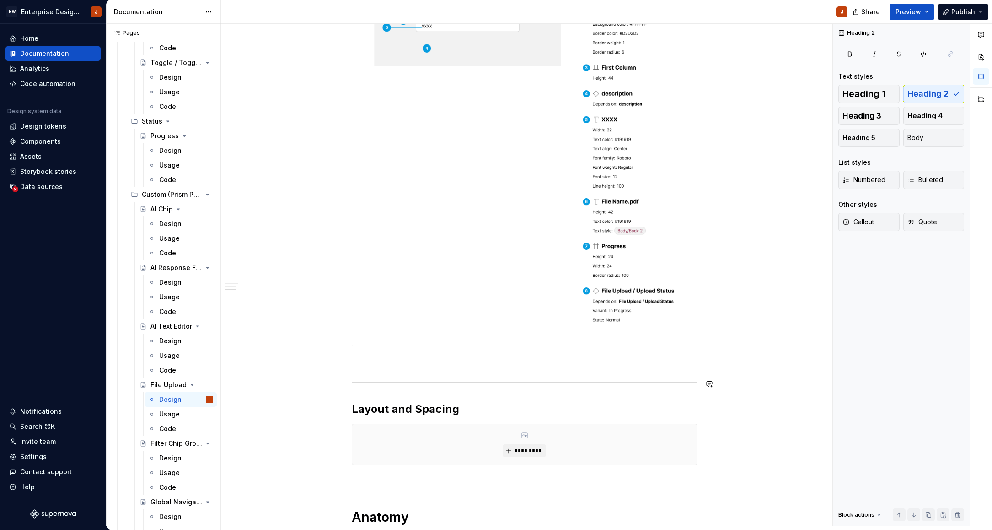
scroll to position [456, 0]
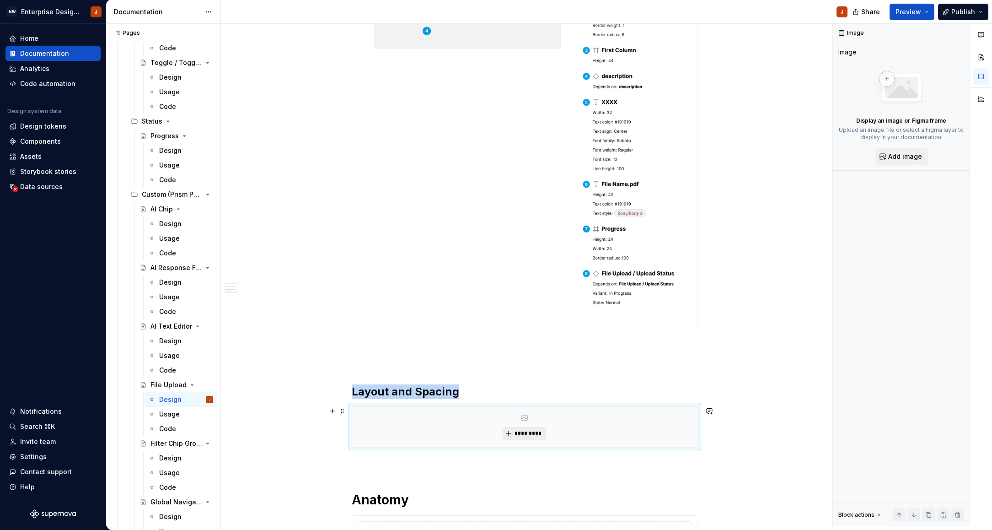
click at [515, 434] on button "*********" at bounding box center [524, 433] width 43 height 13
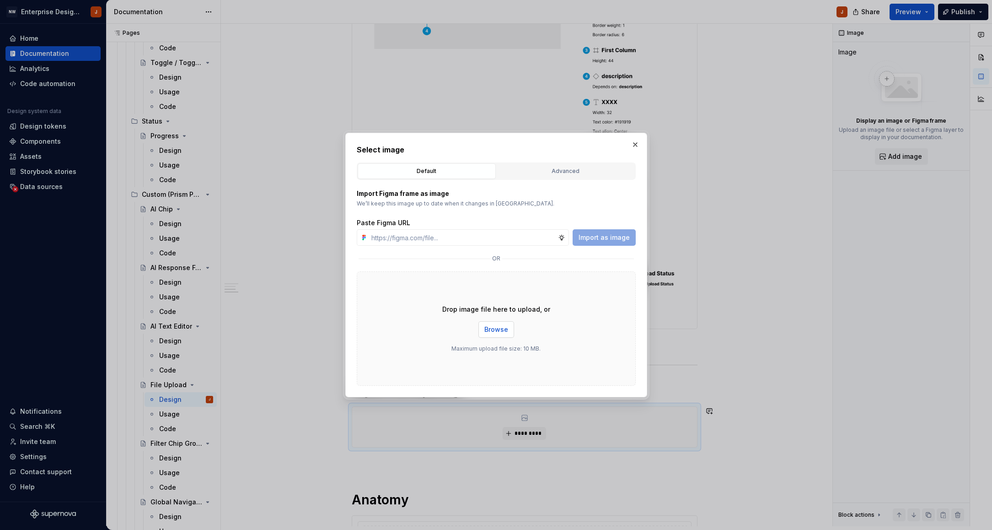
click at [490, 330] on span "Browse" at bounding box center [496, 329] width 24 height 9
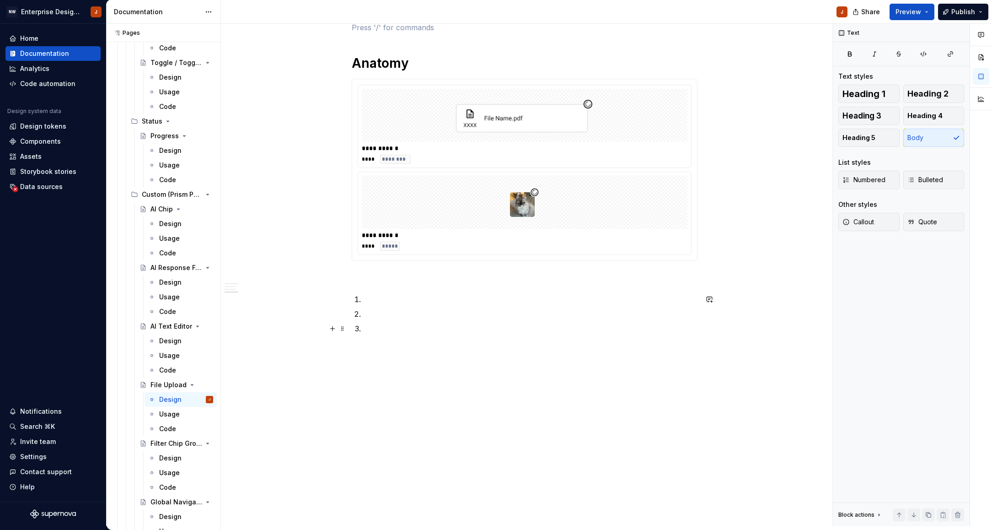
scroll to position [1093, 0]
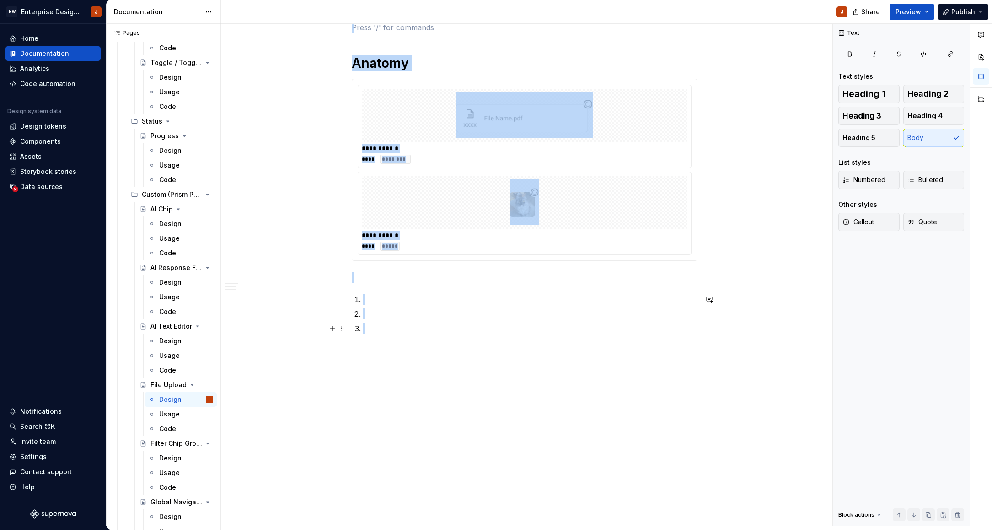
click at [376, 332] on p at bounding box center [530, 328] width 335 height 11
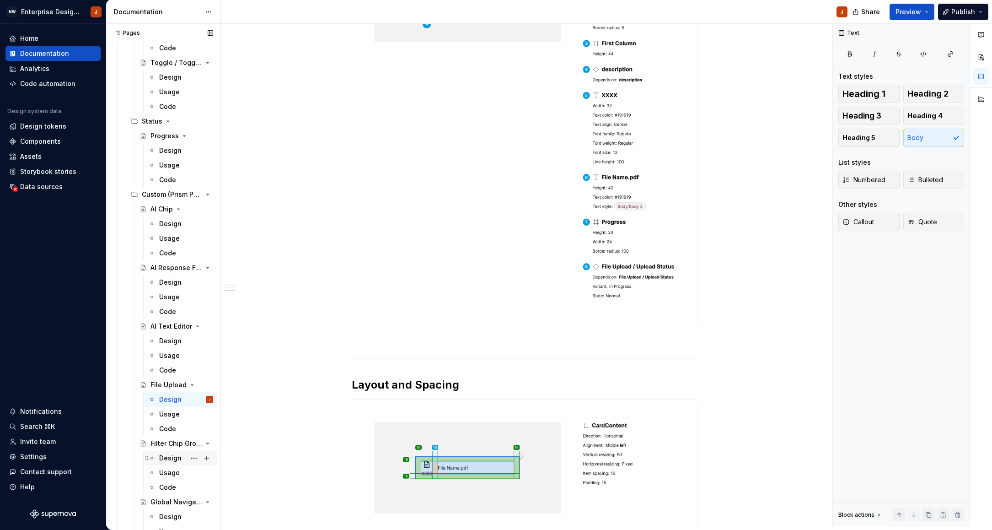
scroll to position [464, 0]
click at [165, 458] on div "Design" at bounding box center [170, 457] width 22 height 9
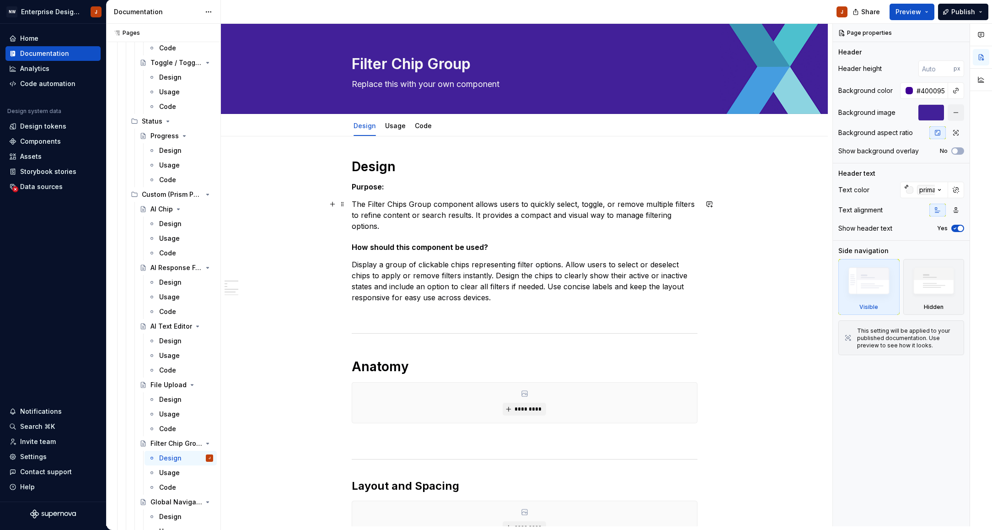
type textarea "*"
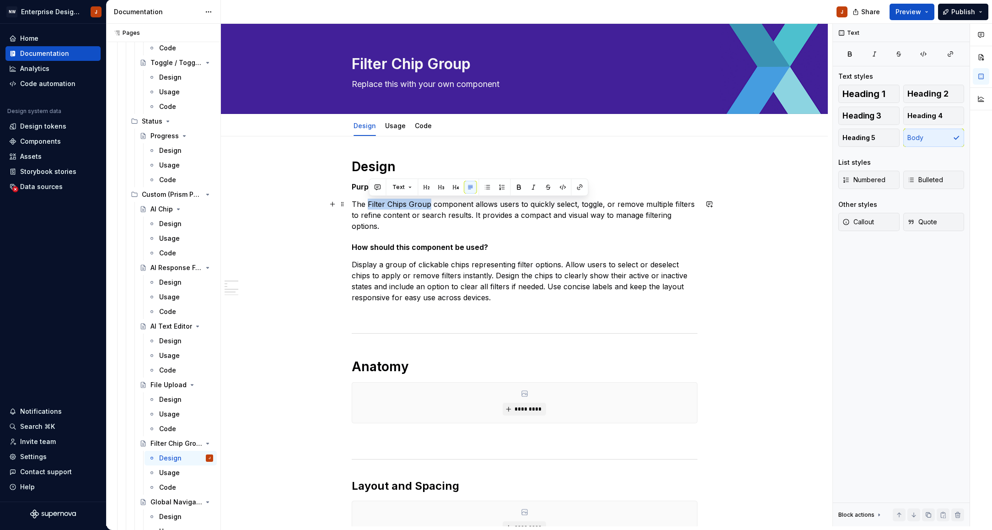
drag, startPoint x: 370, startPoint y: 206, endPoint x: 431, endPoint y: 204, distance: 60.9
click at [431, 204] on p "The Filter Chips Group component allows users to quickly select, toggle, or rem…" at bounding box center [525, 215] width 346 height 33
click at [407, 205] on p "The Filter Chips Group component allows users to quickly select, toggle, or rem…" at bounding box center [525, 215] width 346 height 33
click at [371, 203] on p "The Filter Chip Group component allows users to quickly select, toggle, or remo…" at bounding box center [525, 215] width 346 height 33
drag, startPoint x: 371, startPoint y: 204, endPoint x: 426, endPoint y: 203, distance: 55.4
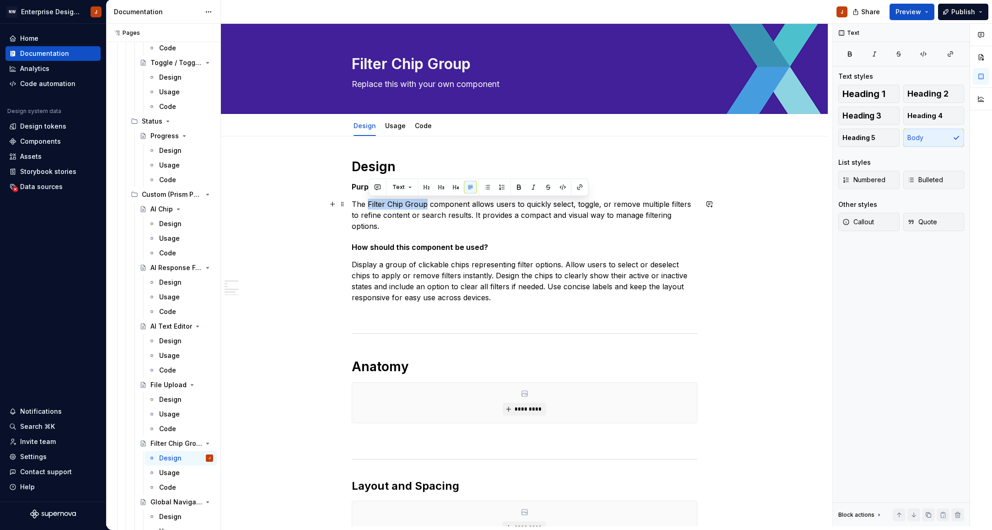
click at [426, 203] on p "The Filter Chip Group component allows users to quickly select, toggle, or remo…" at bounding box center [525, 215] width 346 height 33
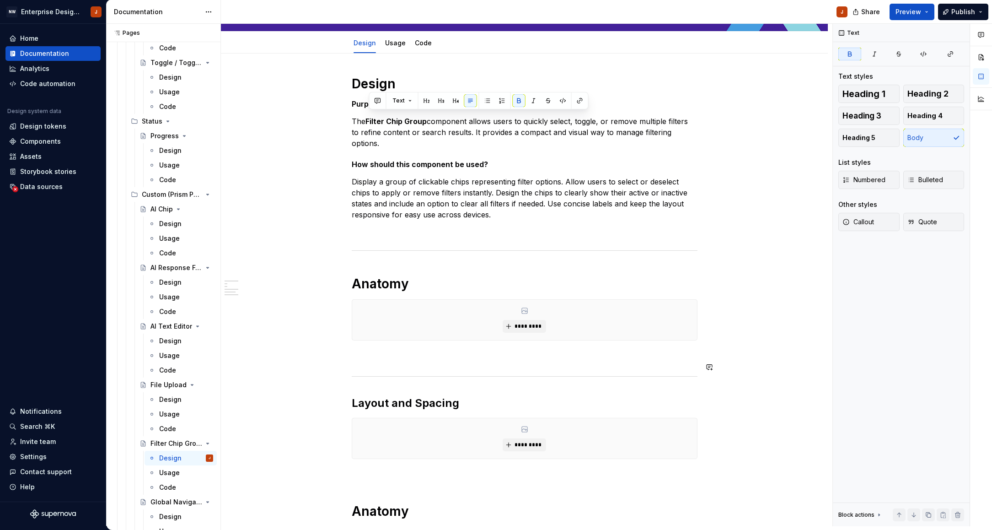
scroll to position [86, 0]
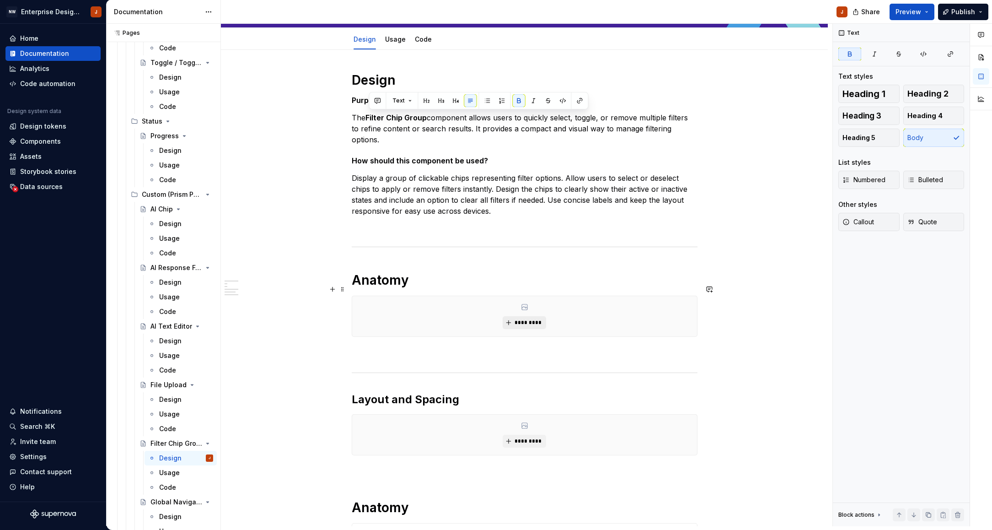
click at [515, 316] on button "*********" at bounding box center [524, 322] width 43 height 13
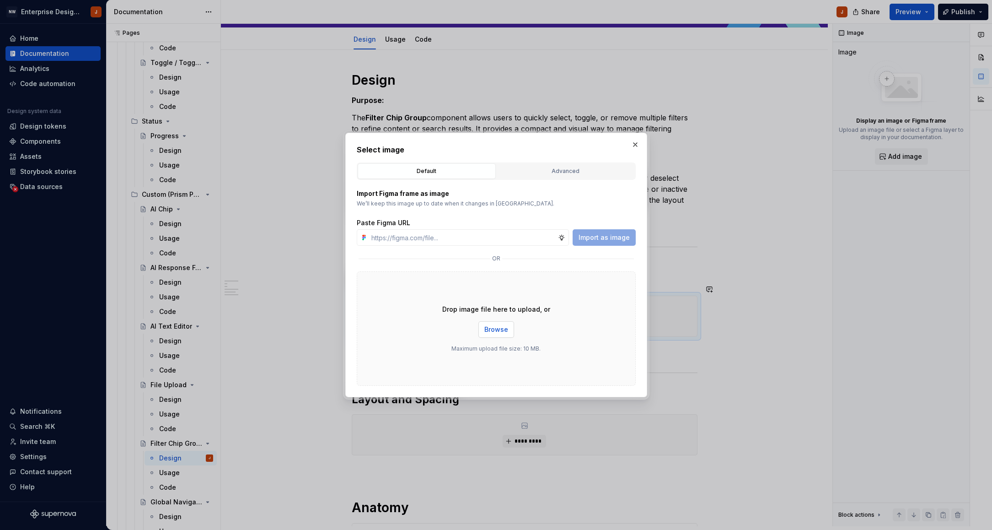
click at [495, 327] on span "Browse" at bounding box center [496, 329] width 24 height 9
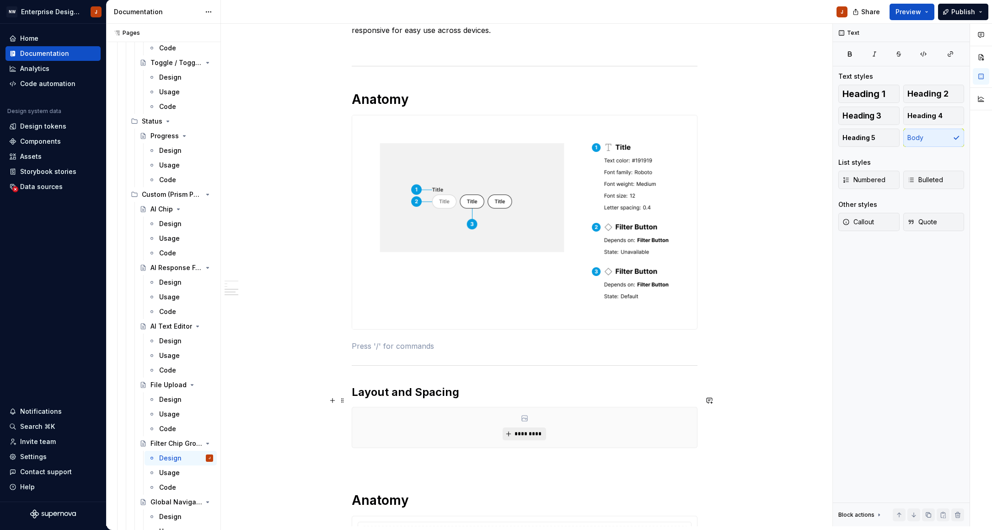
scroll to position [268, 0]
click at [515, 426] on button "*********" at bounding box center [524, 432] width 43 height 13
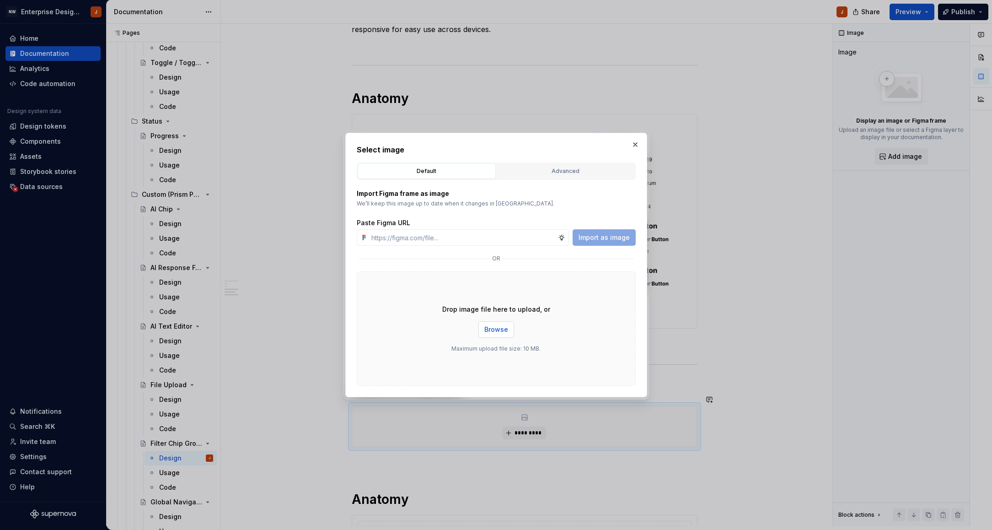
click at [487, 330] on span "Browse" at bounding box center [496, 329] width 24 height 9
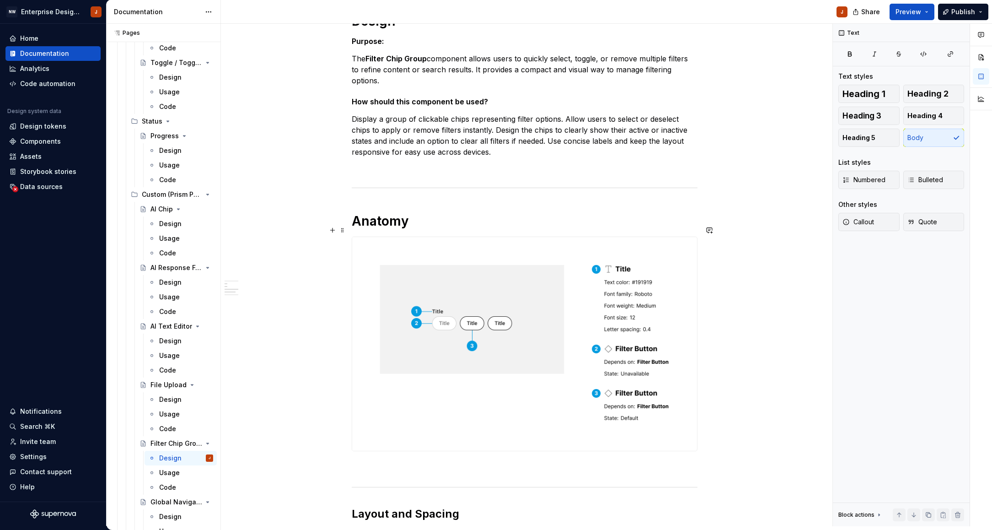
scroll to position [133, 0]
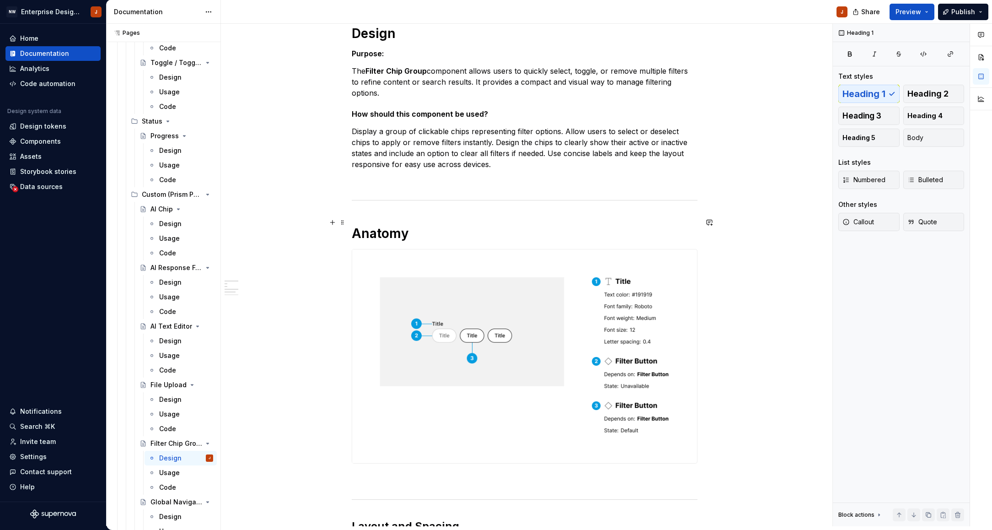
click at [374, 225] on h1 "Anatomy" at bounding box center [525, 233] width 346 height 16
click at [395, 204] on span "Heading 1" at bounding box center [390, 202] width 27 height 7
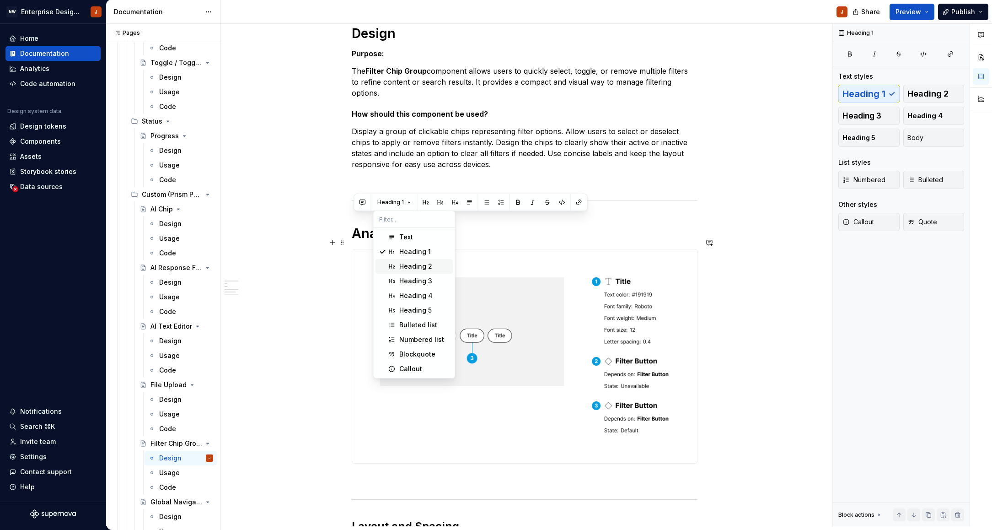
click at [404, 266] on div "Heading 2" at bounding box center [415, 266] width 33 height 9
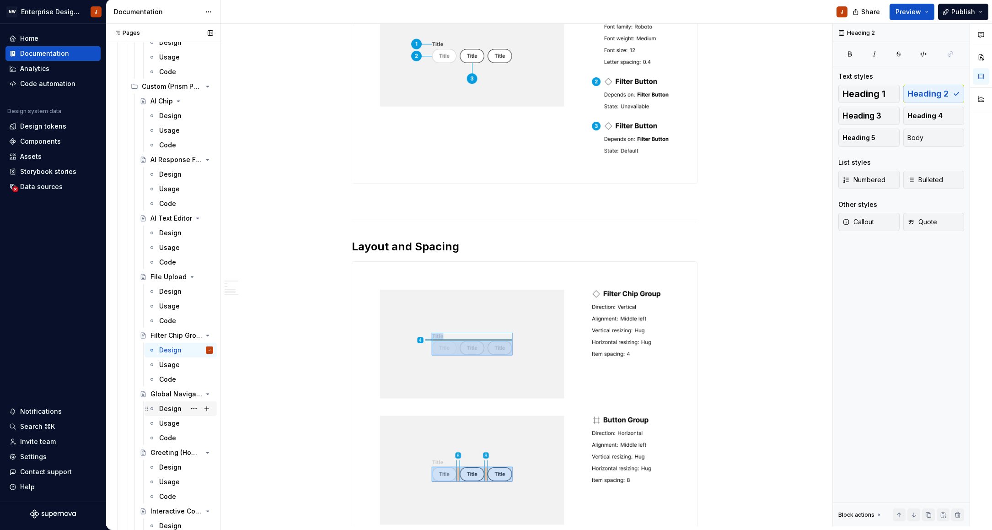
scroll to position [1815, 0]
drag, startPoint x: 169, startPoint y: 404, endPoint x: 194, endPoint y: 411, distance: 26.1
click at [169, 404] on div "Design" at bounding box center [170, 406] width 22 height 9
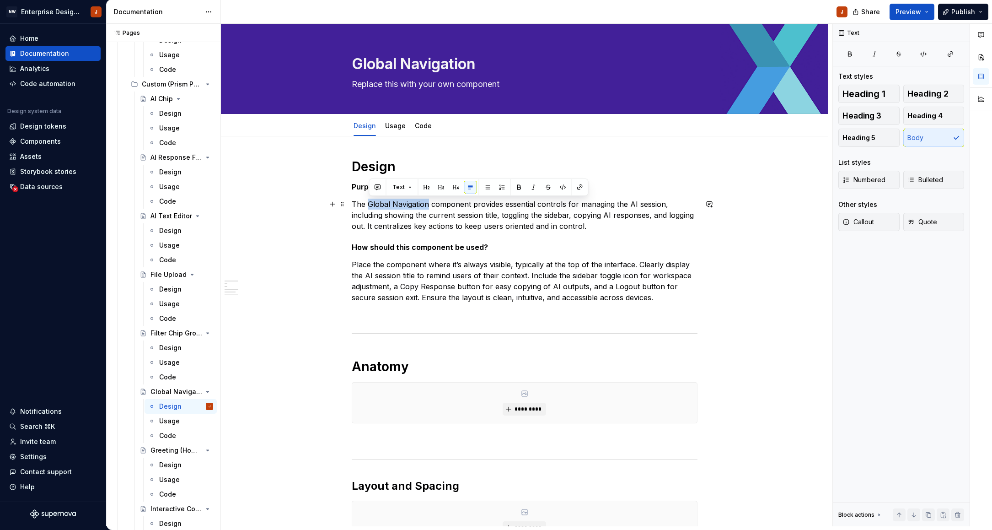
drag, startPoint x: 369, startPoint y: 204, endPoint x: 430, endPoint y: 205, distance: 60.4
click at [430, 205] on p "The Global Navigation component provides essential controls for managing the AI…" at bounding box center [525, 215] width 346 height 33
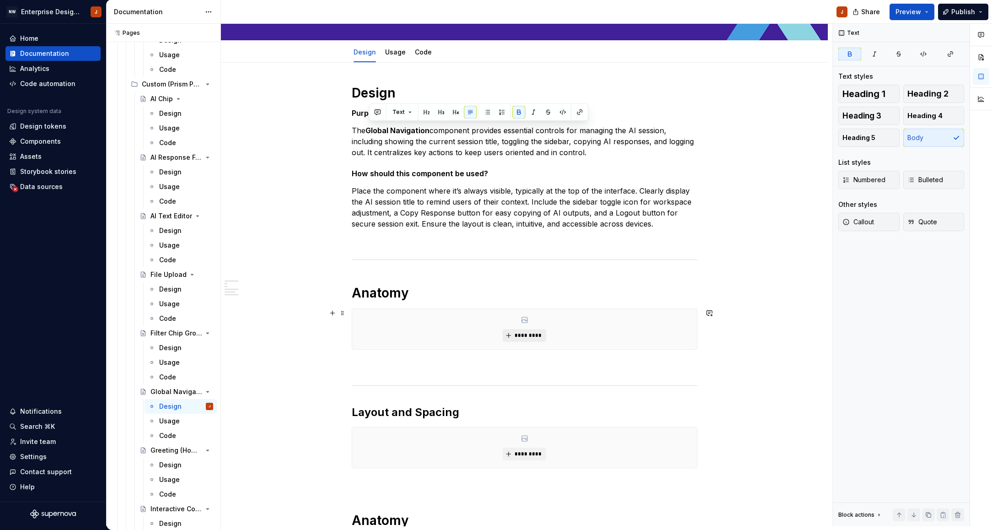
scroll to position [81, 0]
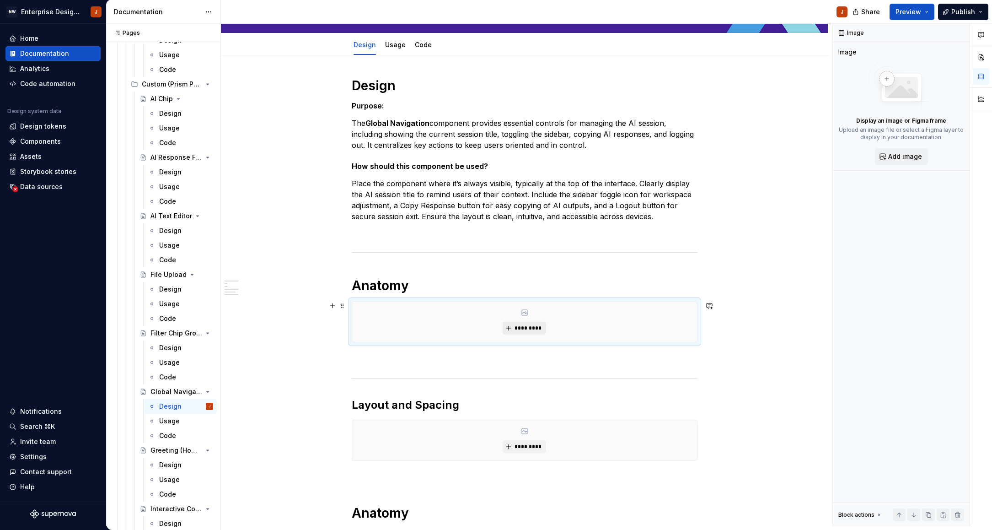
click at [524, 325] on span "*********" at bounding box center [528, 327] width 28 height 7
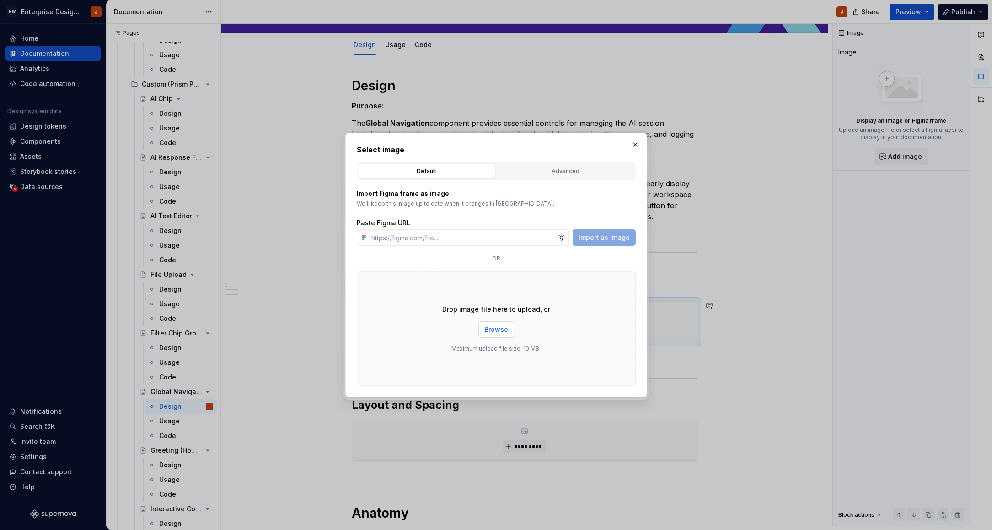
click at [486, 329] on span "Browse" at bounding box center [496, 329] width 24 height 9
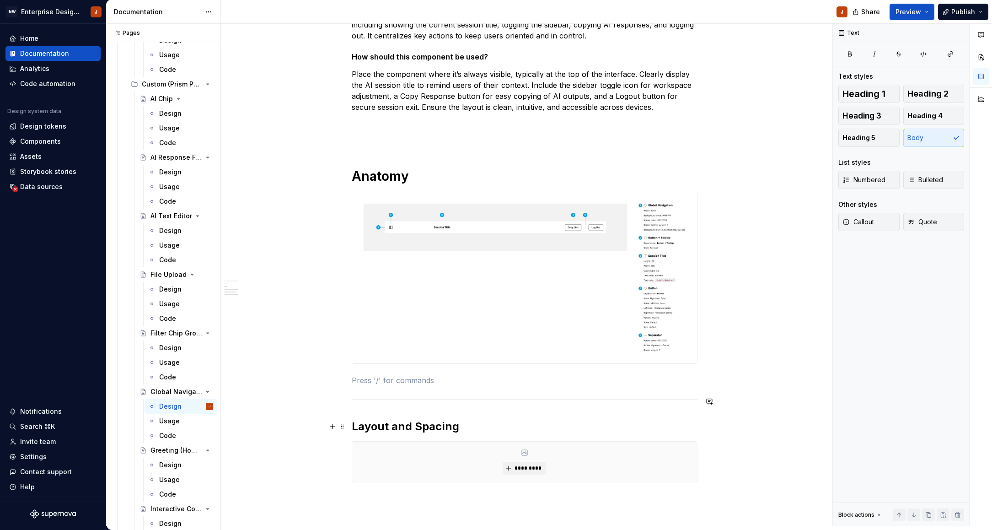
scroll to position [246, 0]
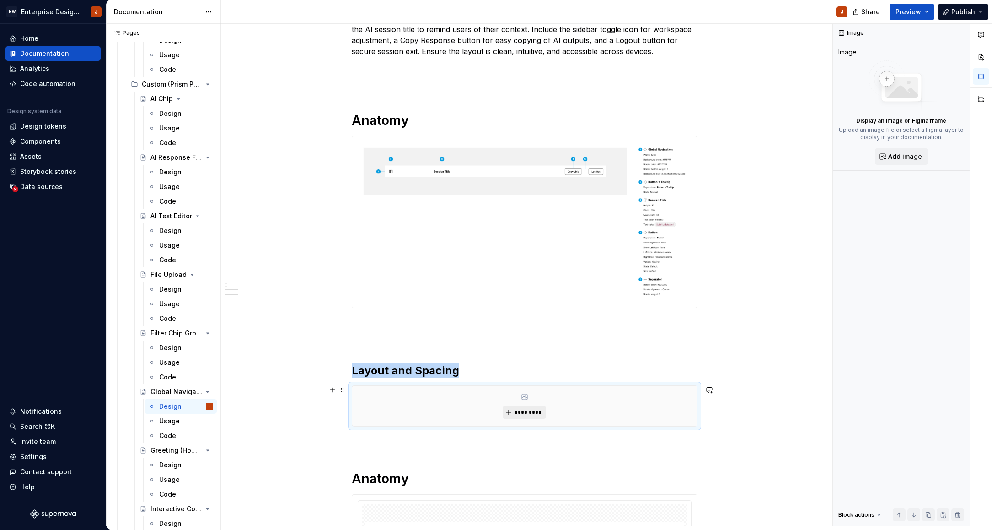
click at [535, 411] on span "*********" at bounding box center [528, 412] width 28 height 7
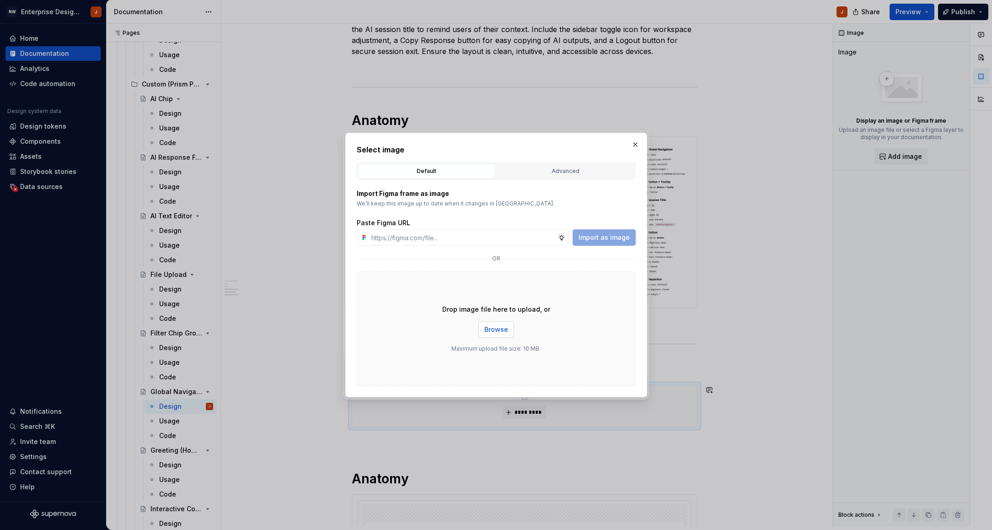
click at [490, 335] on button "Browse" at bounding box center [496, 329] width 36 height 16
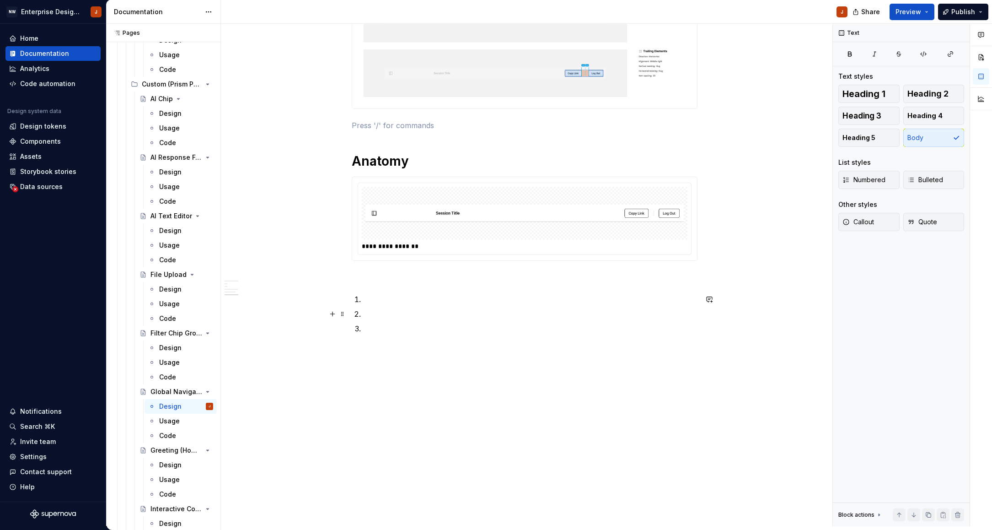
scroll to position [703, 0]
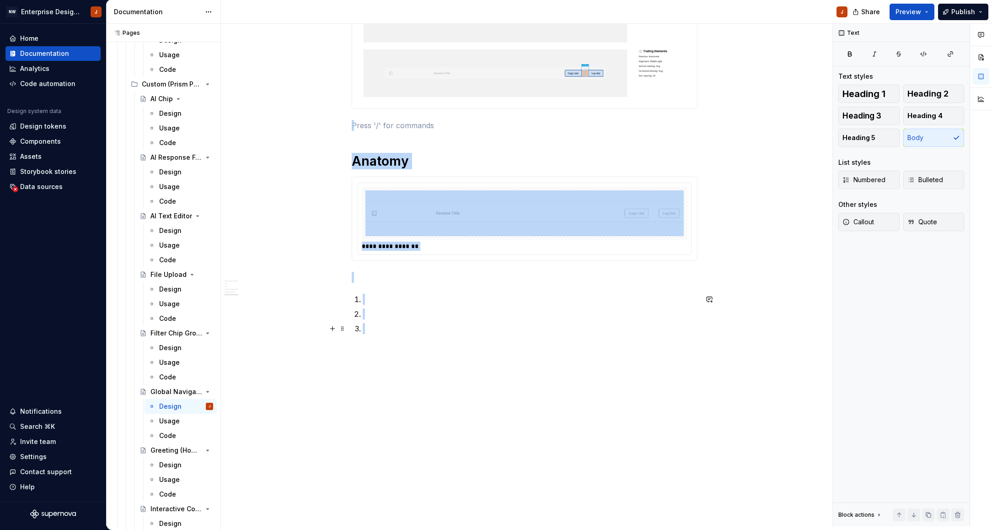
click at [372, 326] on p at bounding box center [530, 328] width 335 height 11
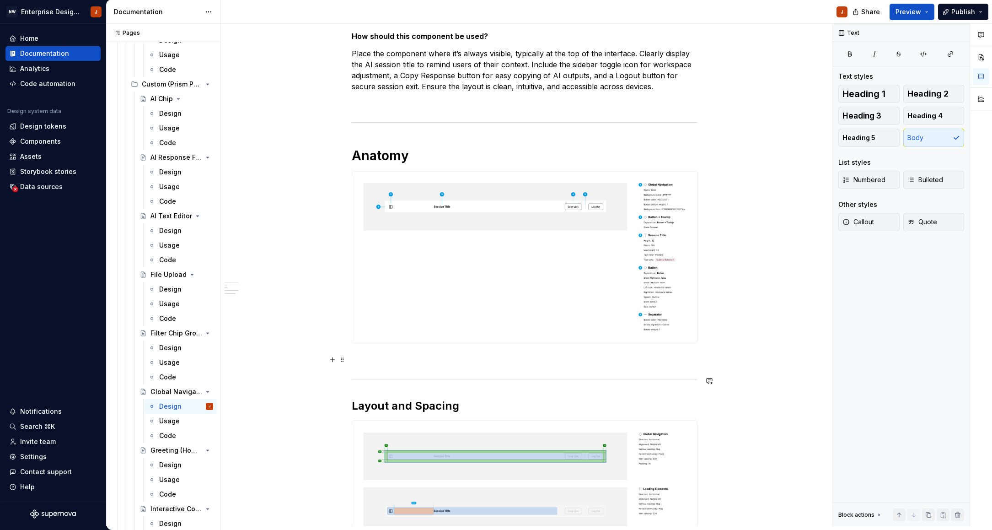
scroll to position [133, 0]
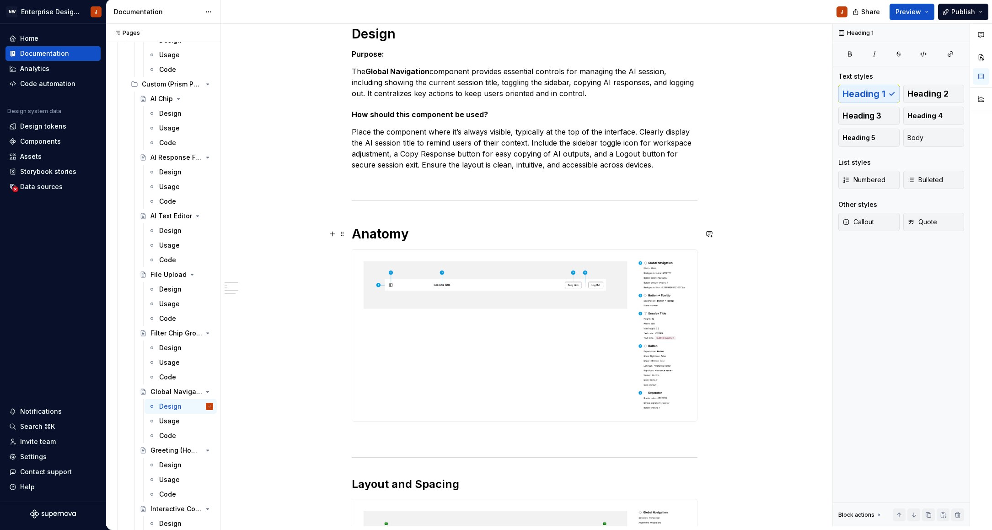
click at [384, 232] on h1 "Anatomy" at bounding box center [525, 234] width 346 height 16
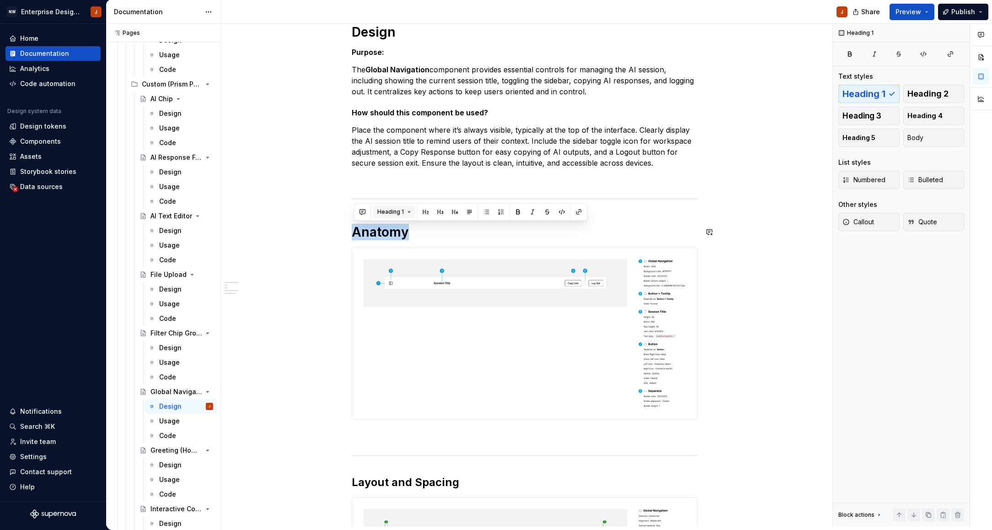
click at [399, 212] on span "Heading 1" at bounding box center [390, 211] width 27 height 7
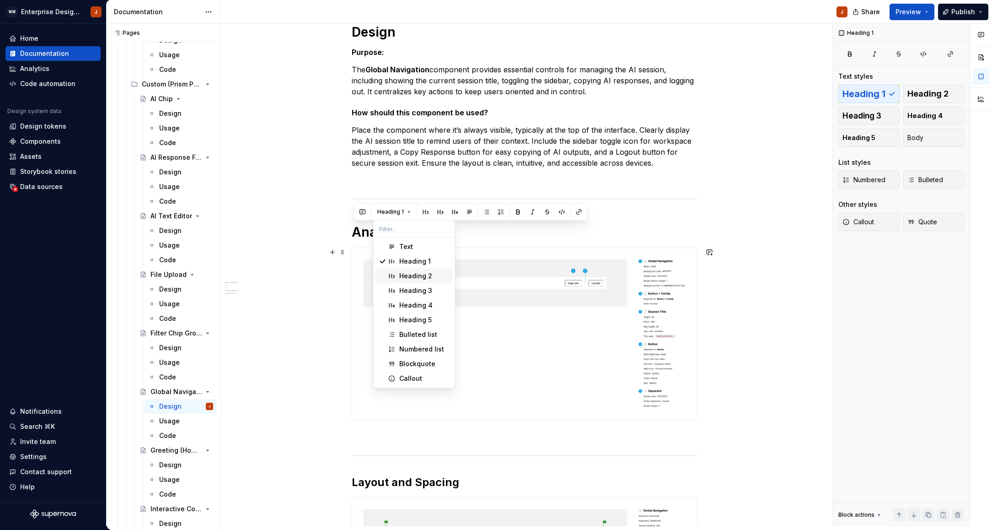
click at [409, 273] on div "Heading 2" at bounding box center [415, 275] width 33 height 9
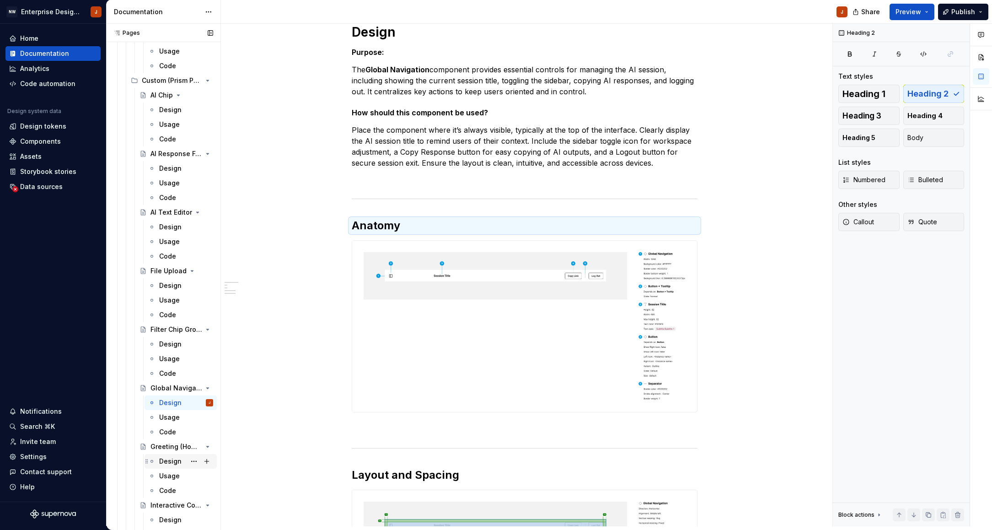
click at [168, 463] on div "Design" at bounding box center [170, 461] width 22 height 9
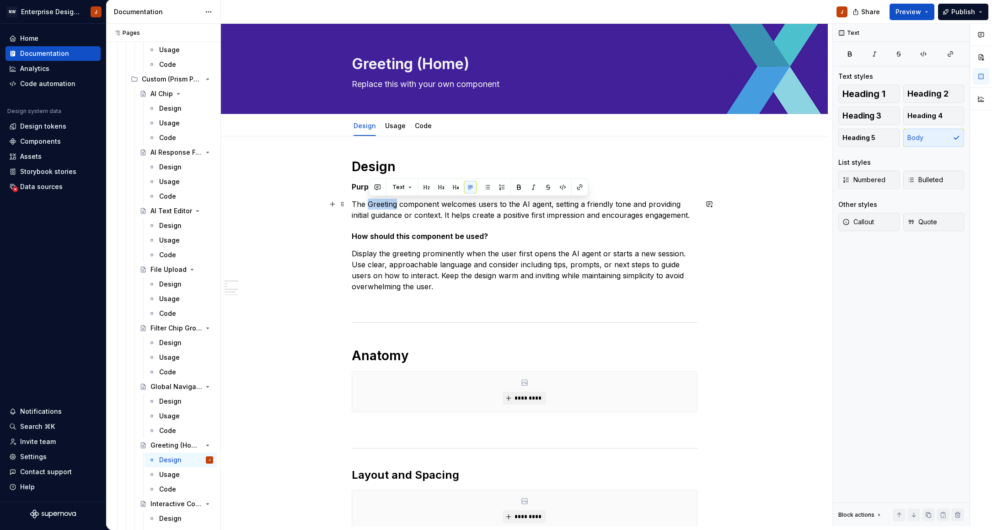
drag, startPoint x: 370, startPoint y: 206, endPoint x: 398, endPoint y: 204, distance: 28.5
click at [398, 204] on p "The Greeting component welcomes users to the AI agent, setting a friendly tone …" at bounding box center [525, 210] width 346 height 22
click at [524, 186] on button "button" at bounding box center [519, 187] width 13 height 13
click at [520, 399] on span "*********" at bounding box center [528, 397] width 28 height 7
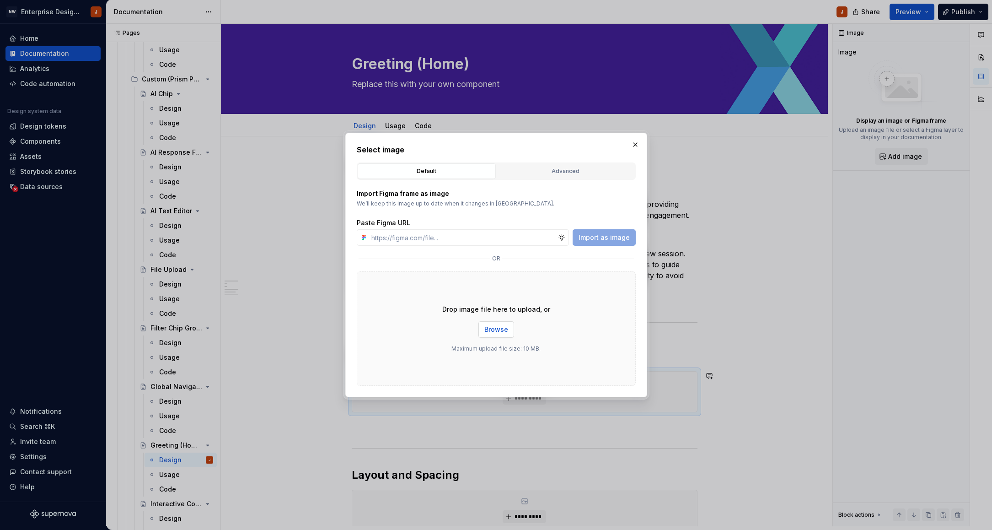
click at [492, 335] on button "Browse" at bounding box center [496, 329] width 36 height 16
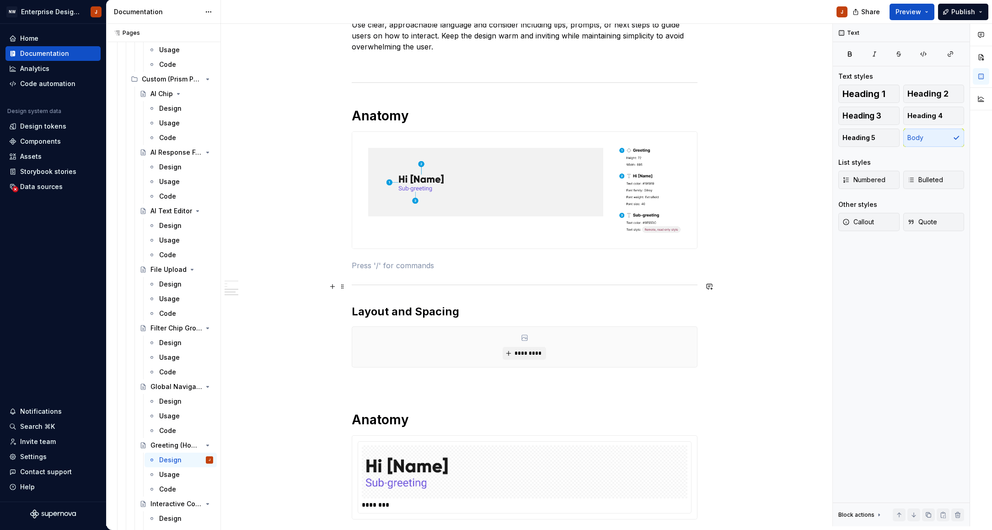
scroll to position [251, 0]
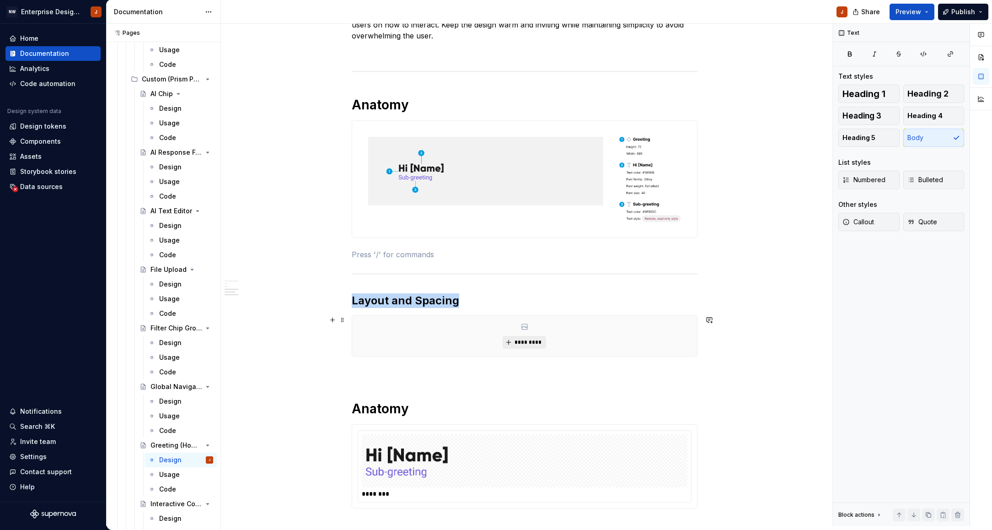
click at [522, 345] on span "*********" at bounding box center [528, 342] width 28 height 7
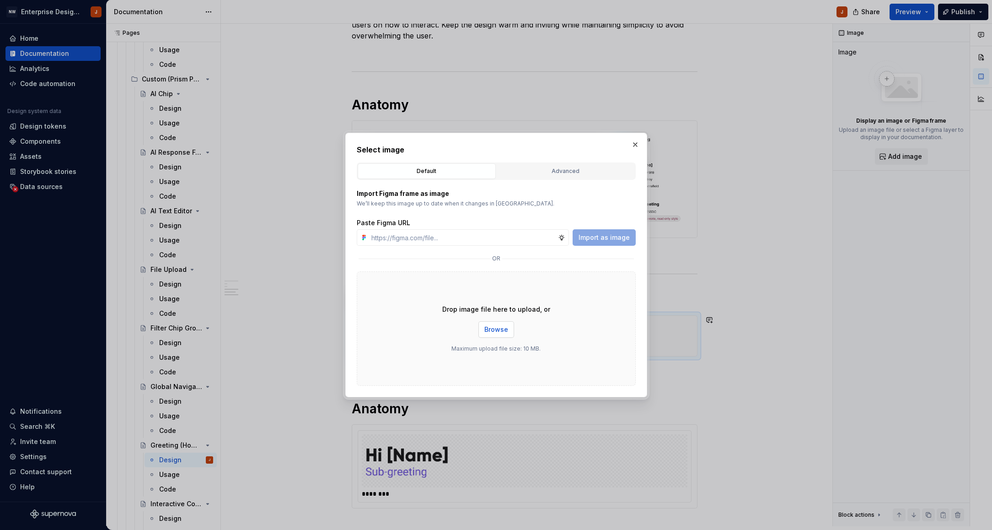
click at [493, 330] on span "Browse" at bounding box center [496, 329] width 24 height 9
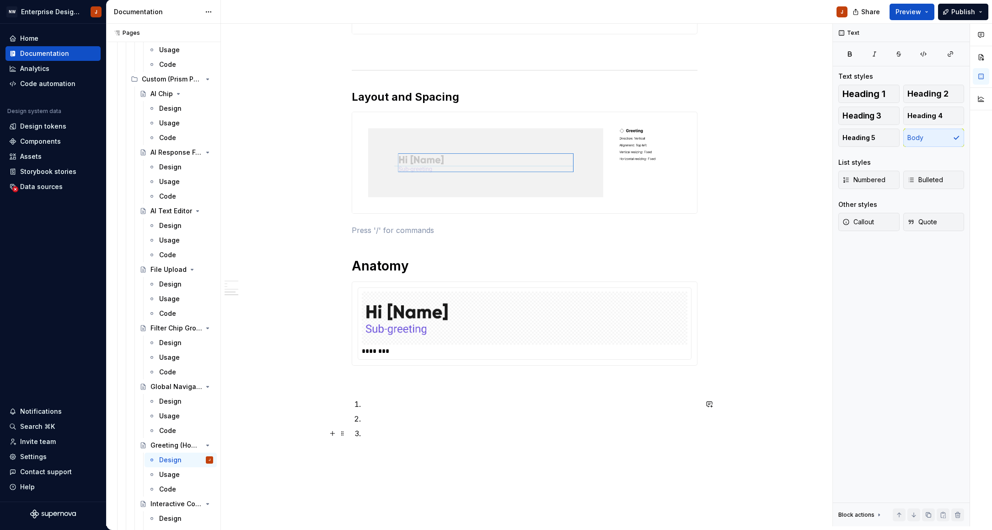
scroll to position [455, 0]
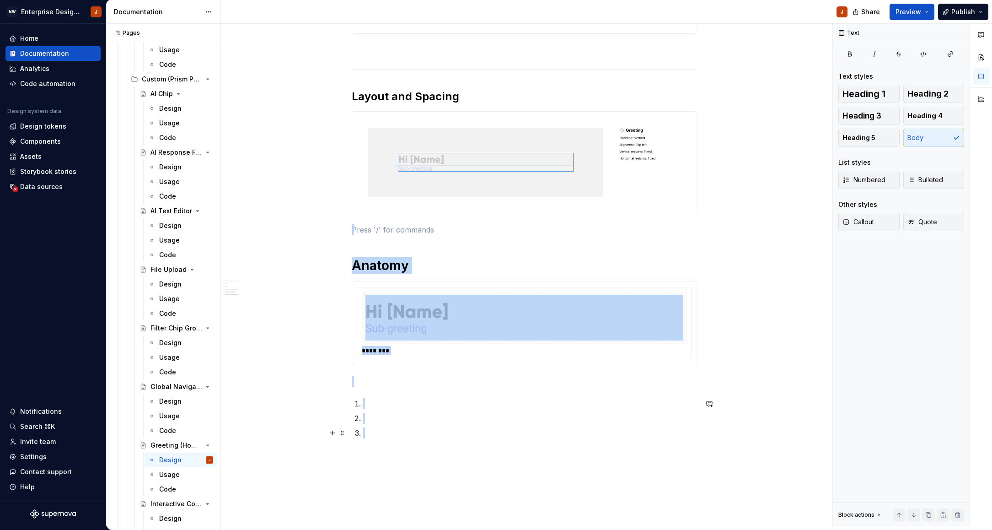
click at [368, 430] on p at bounding box center [530, 432] width 335 height 11
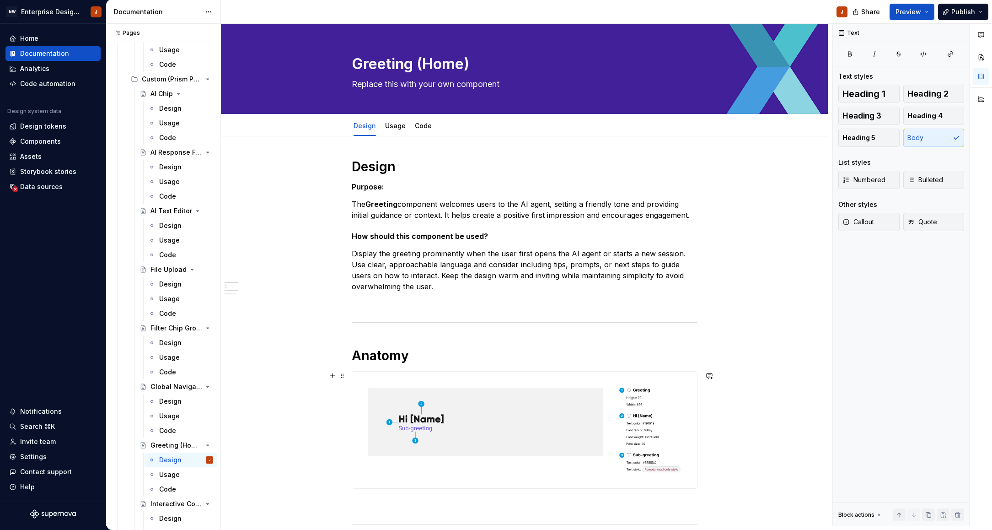
scroll to position [0, 0]
click at [168, 404] on div "Design" at bounding box center [170, 403] width 22 height 9
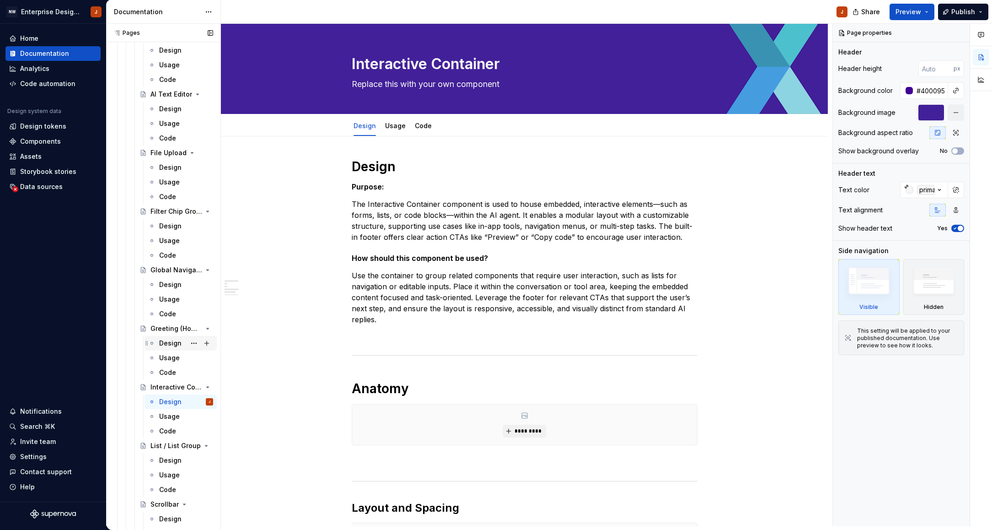
click at [170, 345] on div "Design" at bounding box center [170, 343] width 22 height 9
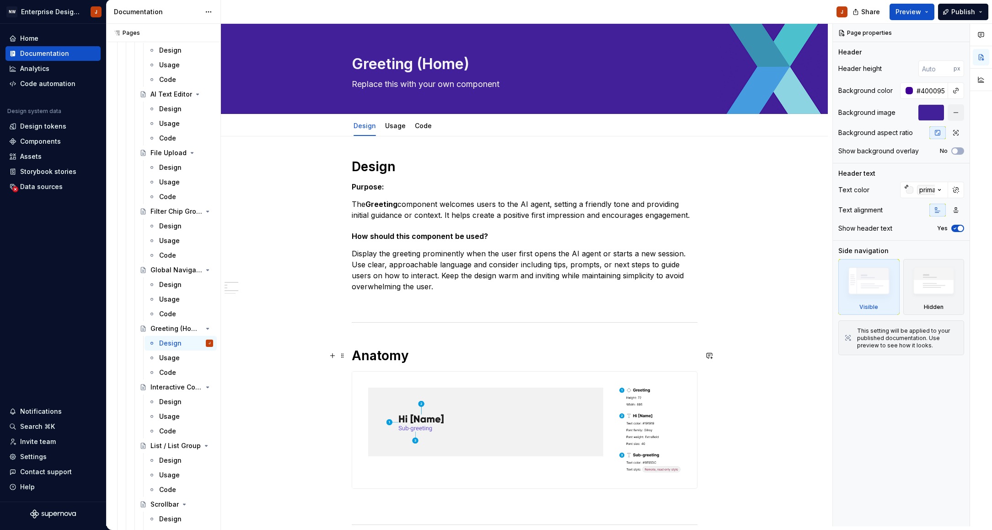
click at [387, 360] on h1 "Anatomy" at bounding box center [525, 355] width 346 height 16
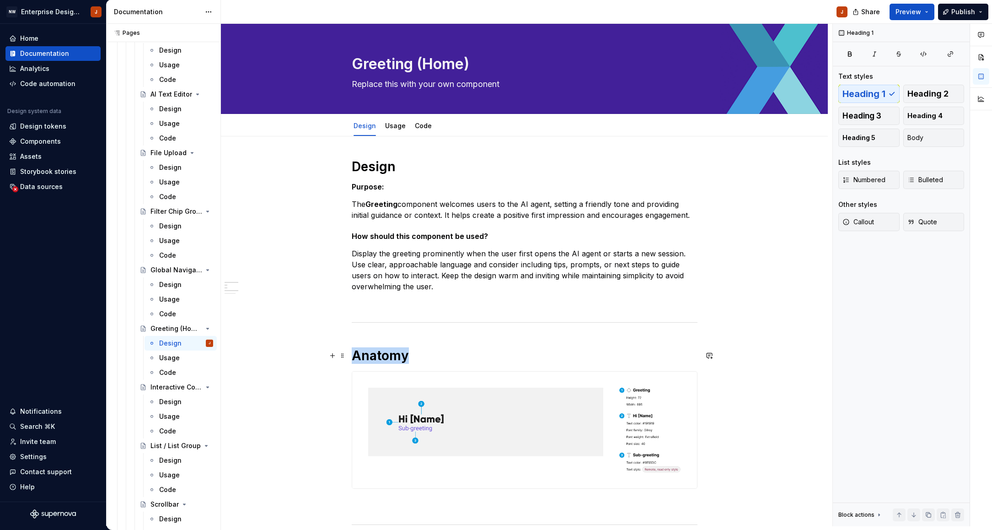
click at [387, 360] on h1 "Anatomy" at bounding box center [525, 355] width 346 height 16
click at [391, 336] on span "Heading 1" at bounding box center [390, 335] width 27 height 7
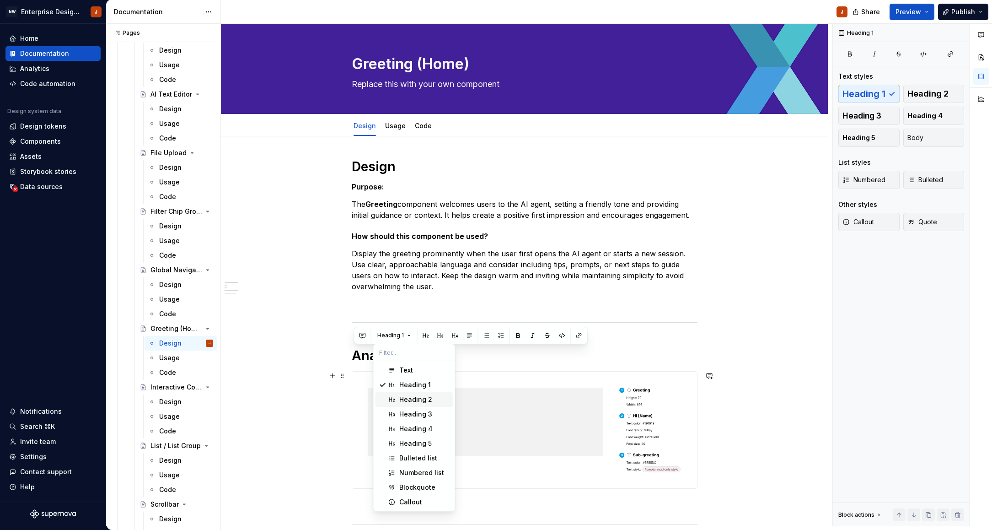
click at [407, 394] on span "Heading 2" at bounding box center [415, 399] width 78 height 15
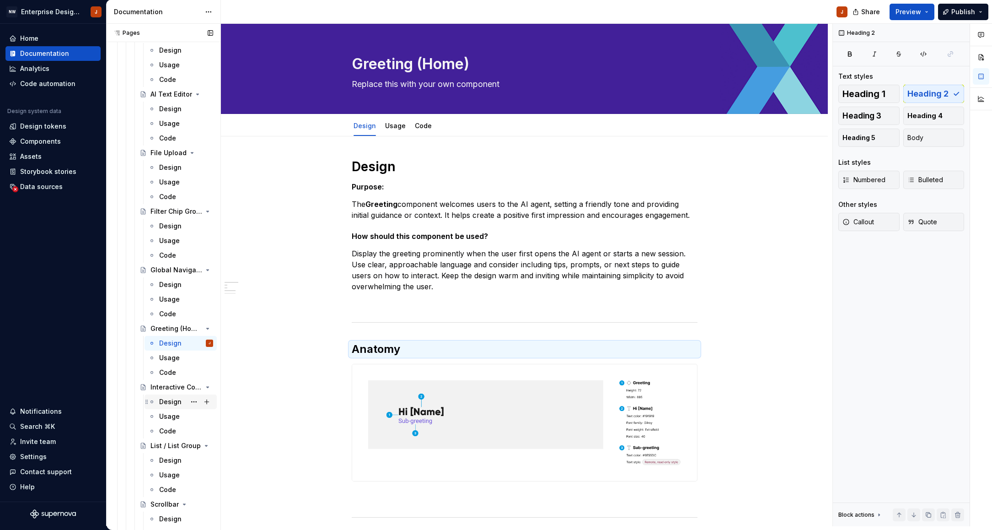
drag, startPoint x: 161, startPoint y: 398, endPoint x: 173, endPoint y: 402, distance: 12.9
click at [161, 398] on div "Design" at bounding box center [170, 401] width 22 height 9
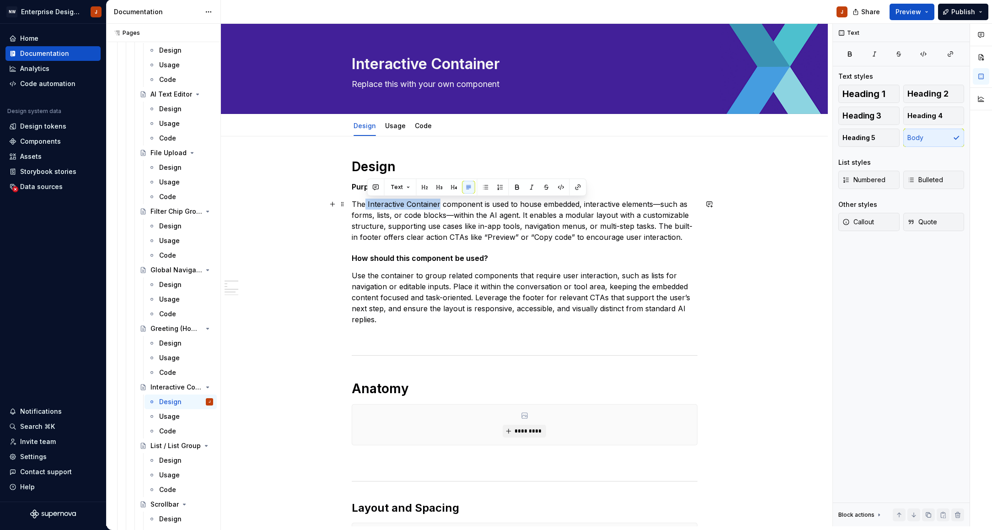
drag, startPoint x: 368, startPoint y: 205, endPoint x: 440, endPoint y: 204, distance: 72.3
click at [440, 204] on p "The Interactive Container component is used to house embedded, interactive elem…" at bounding box center [525, 221] width 346 height 44
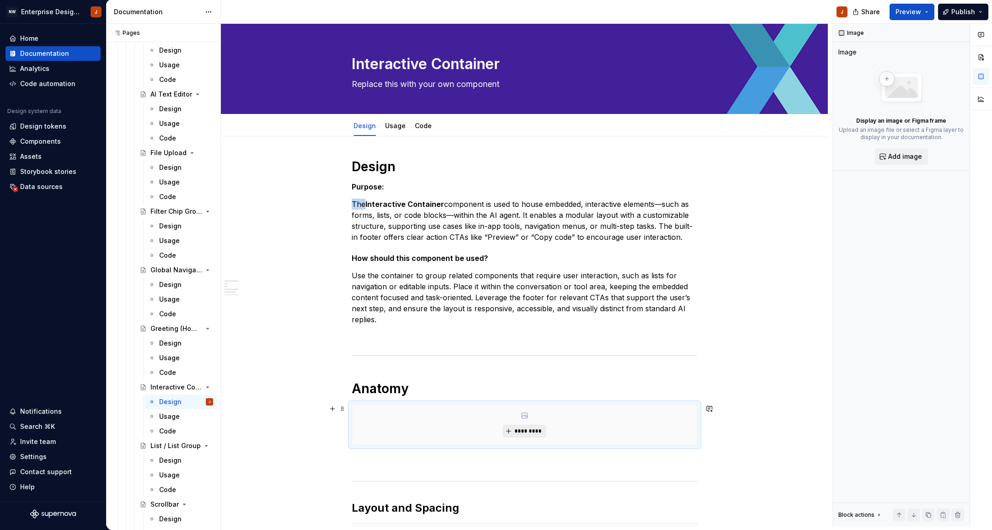
click at [531, 430] on span "*********" at bounding box center [528, 430] width 28 height 7
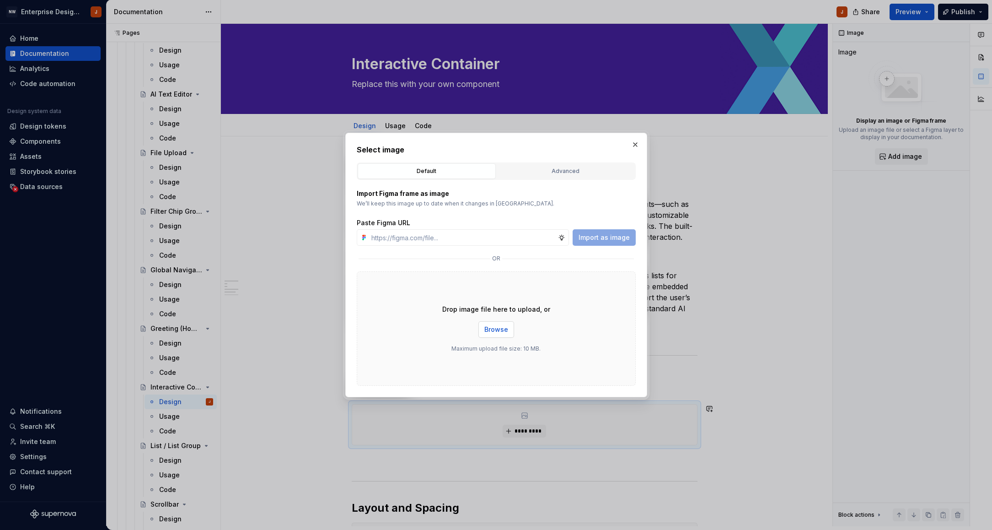
click at [498, 326] on span "Browse" at bounding box center [496, 329] width 24 height 9
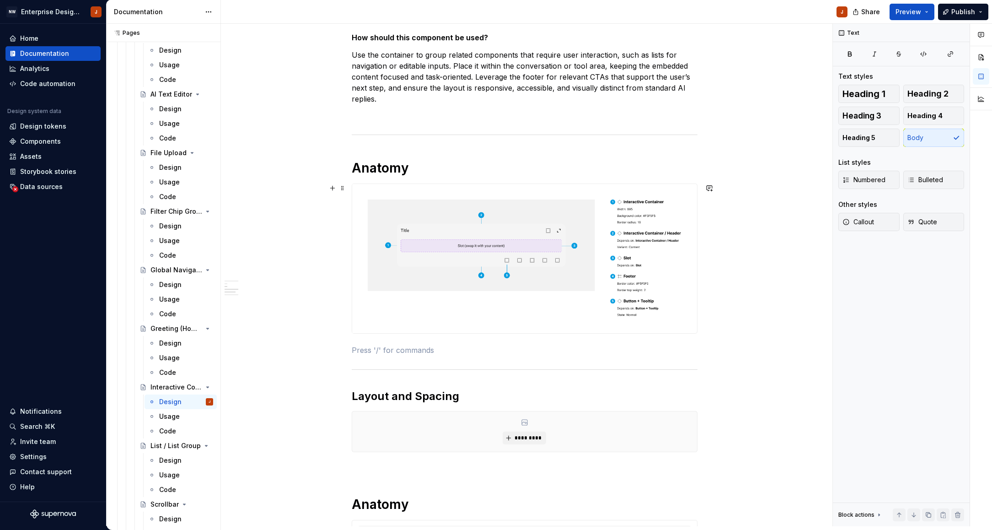
scroll to position [298, 0]
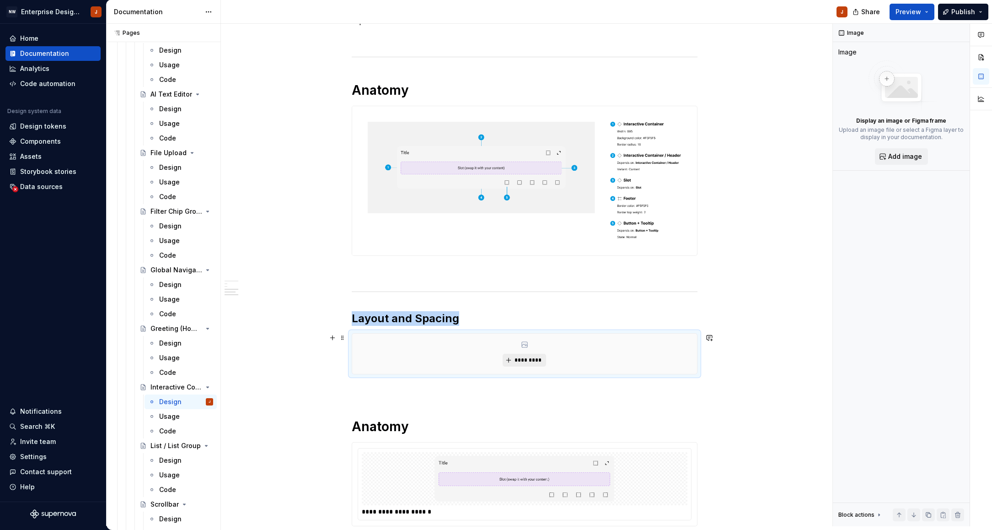
click at [529, 358] on span "*********" at bounding box center [528, 359] width 28 height 7
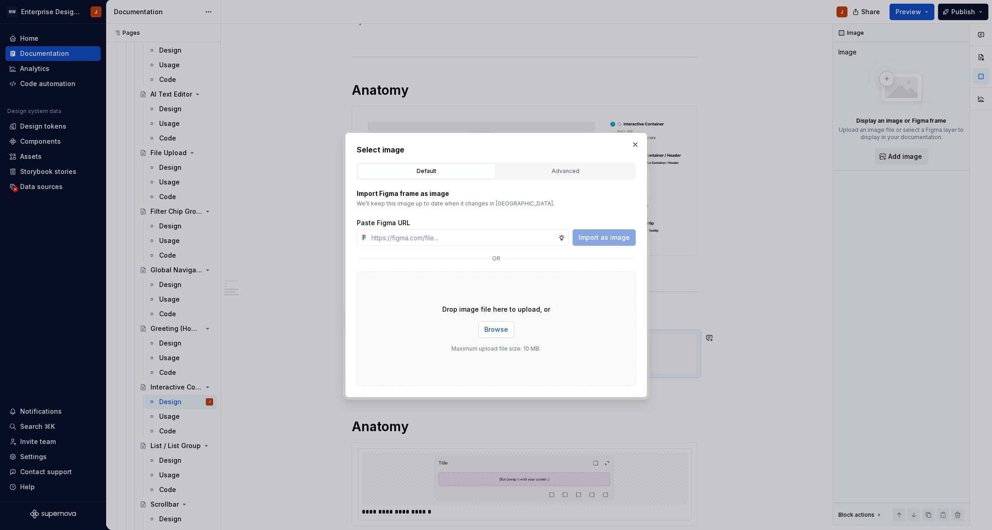
click at [485, 329] on span "Browse" at bounding box center [496, 329] width 24 height 9
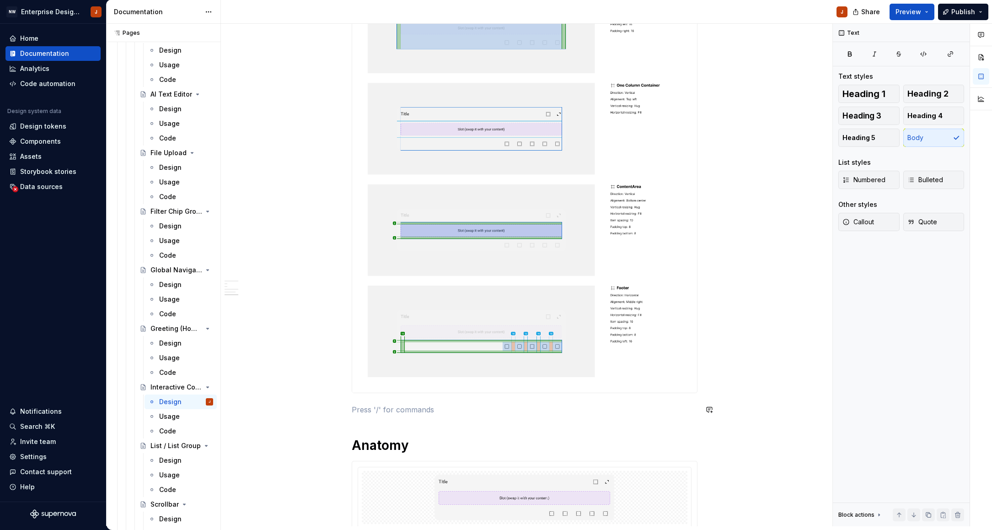
scroll to position [863, 0]
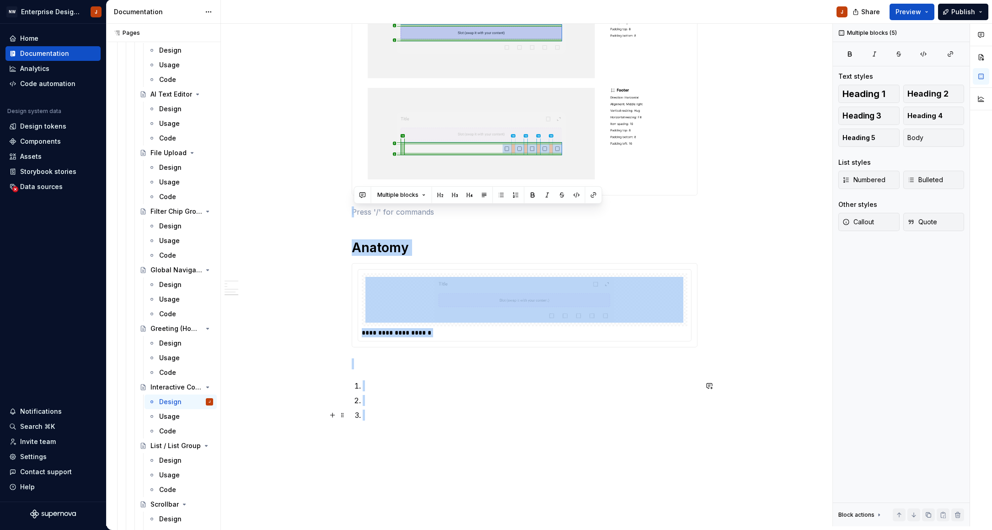
click at [387, 419] on p at bounding box center [530, 414] width 335 height 11
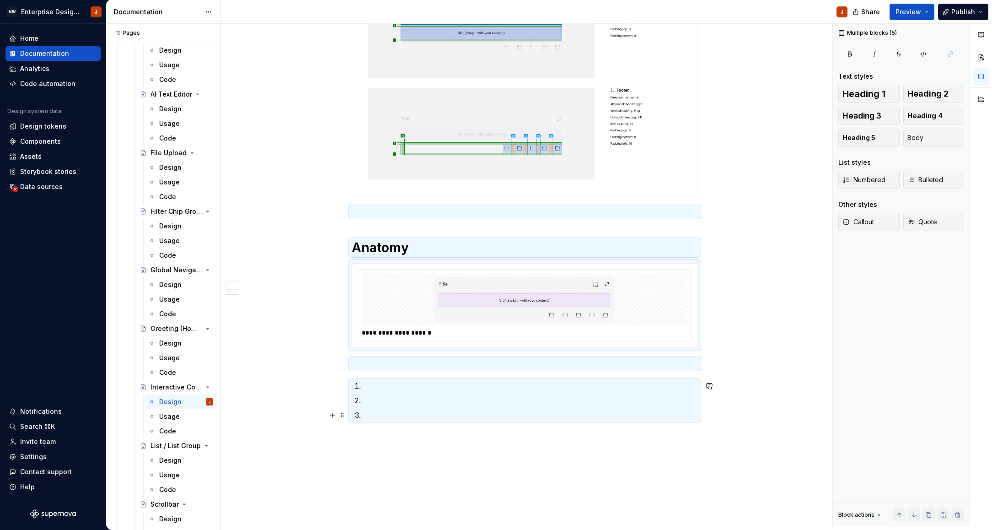
scroll to position [702, 0]
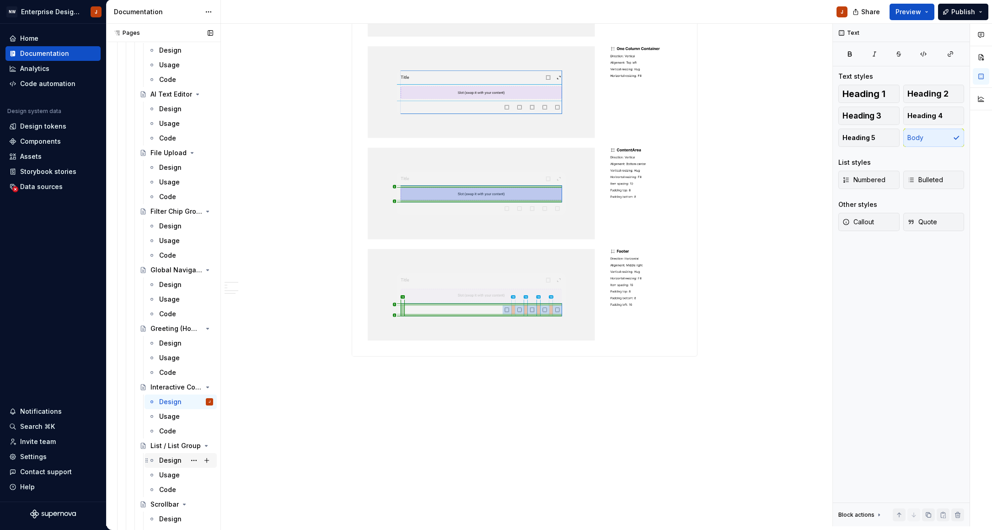
click at [172, 458] on div "Design" at bounding box center [170, 460] width 22 height 9
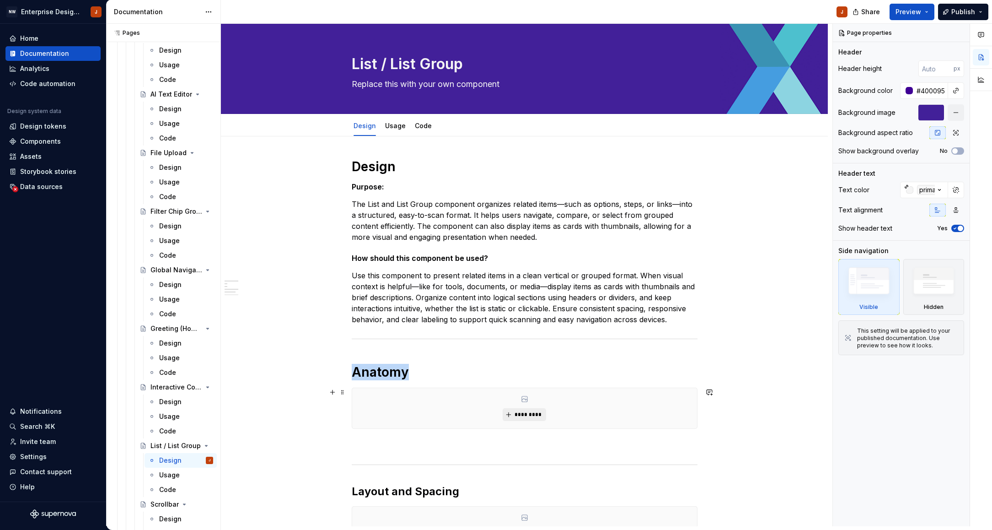
click at [533, 417] on span "*********" at bounding box center [528, 414] width 28 height 7
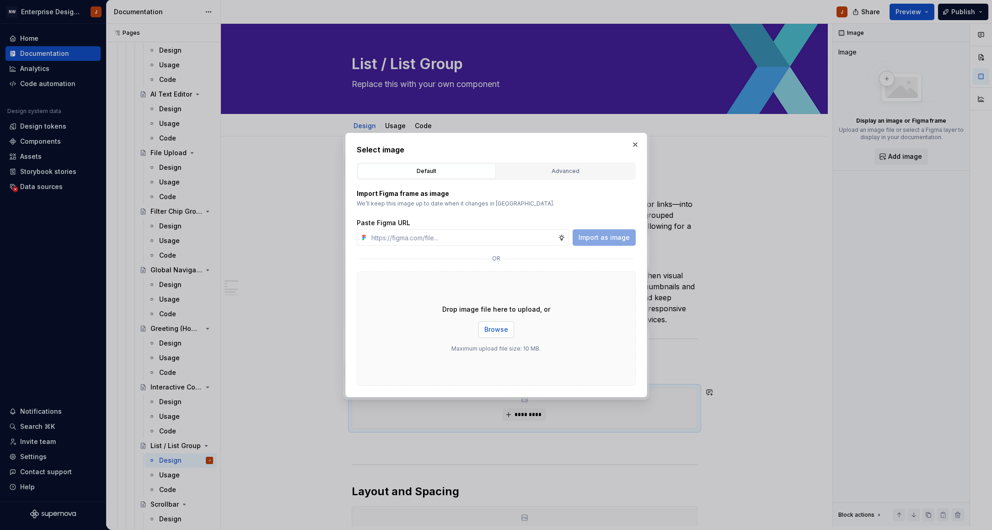
click at [502, 330] on span "Browse" at bounding box center [496, 329] width 24 height 9
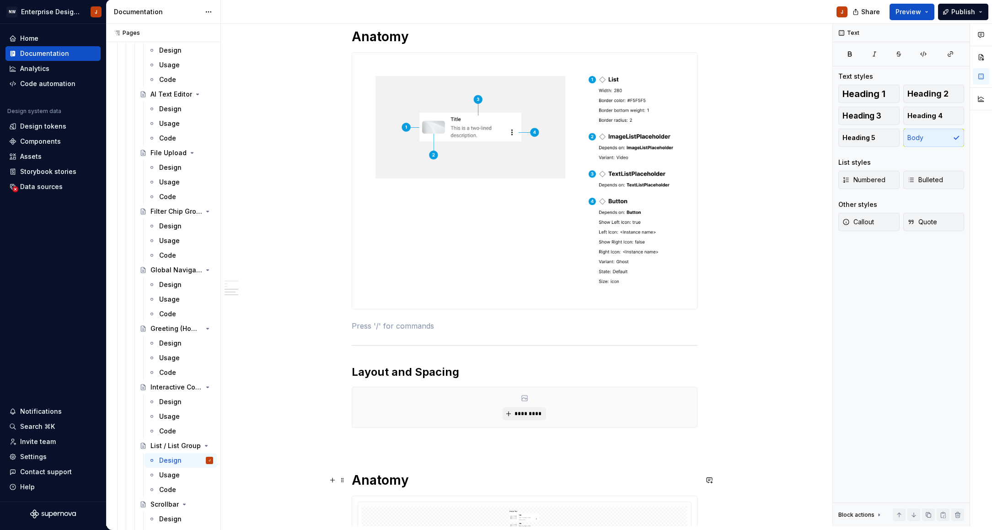
scroll to position [336, 0]
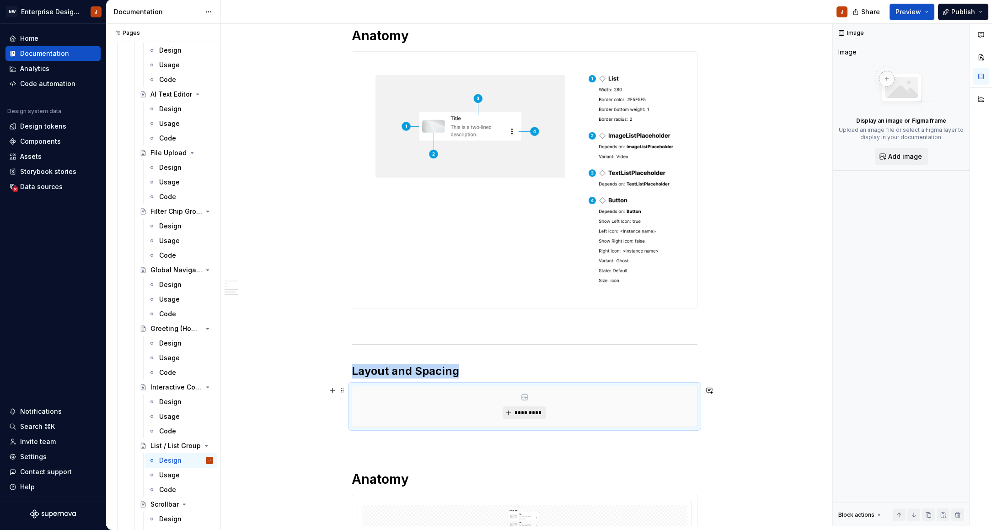
click at [538, 415] on span "*********" at bounding box center [528, 412] width 28 height 7
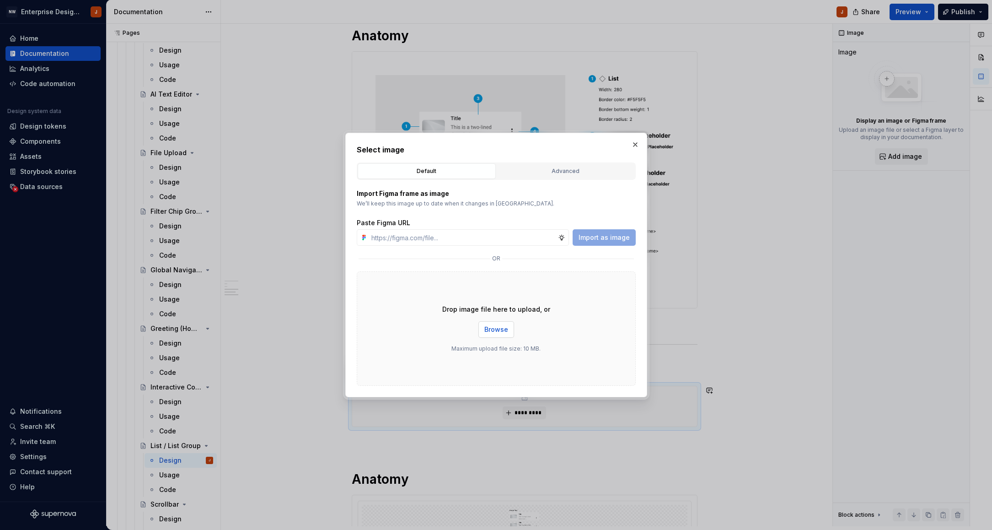
click at [494, 329] on span "Browse" at bounding box center [496, 329] width 24 height 9
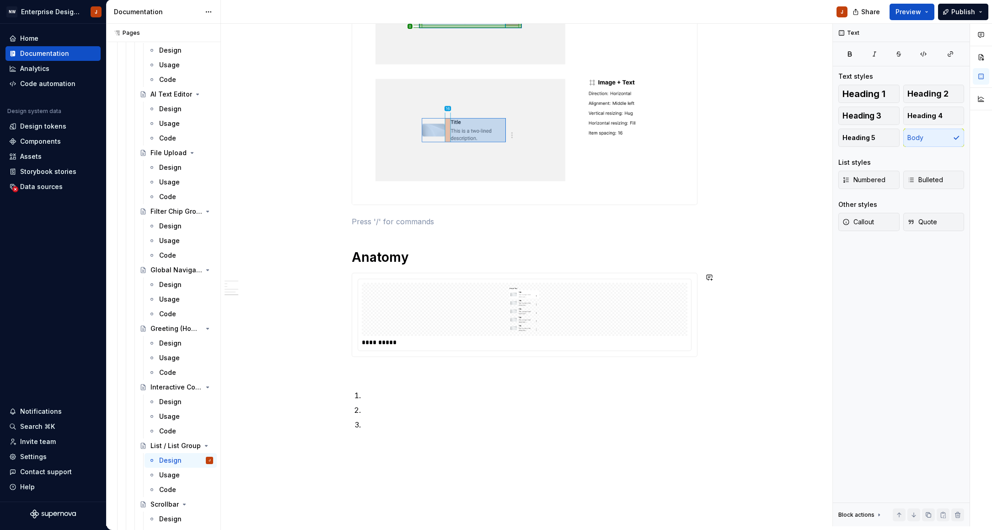
scroll to position [803, 0]
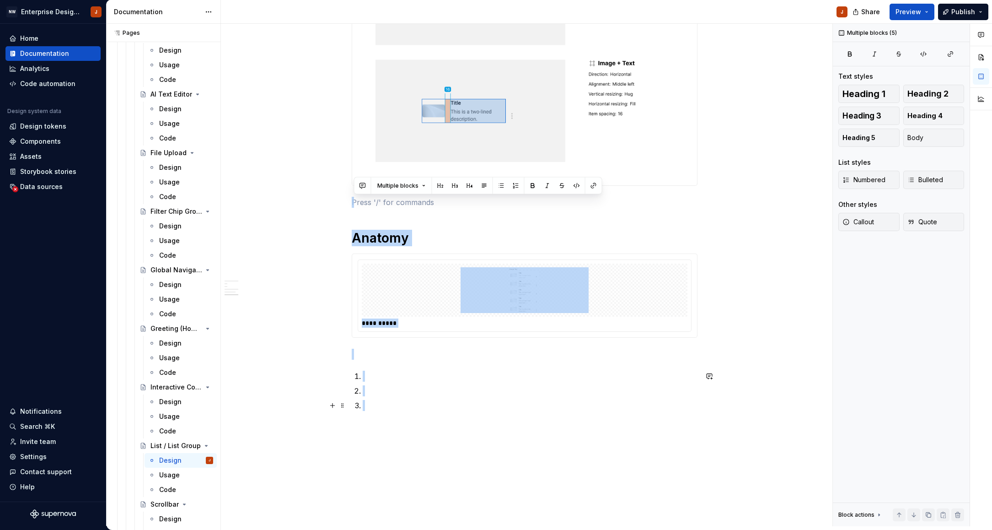
click at [392, 401] on p at bounding box center [530, 405] width 335 height 11
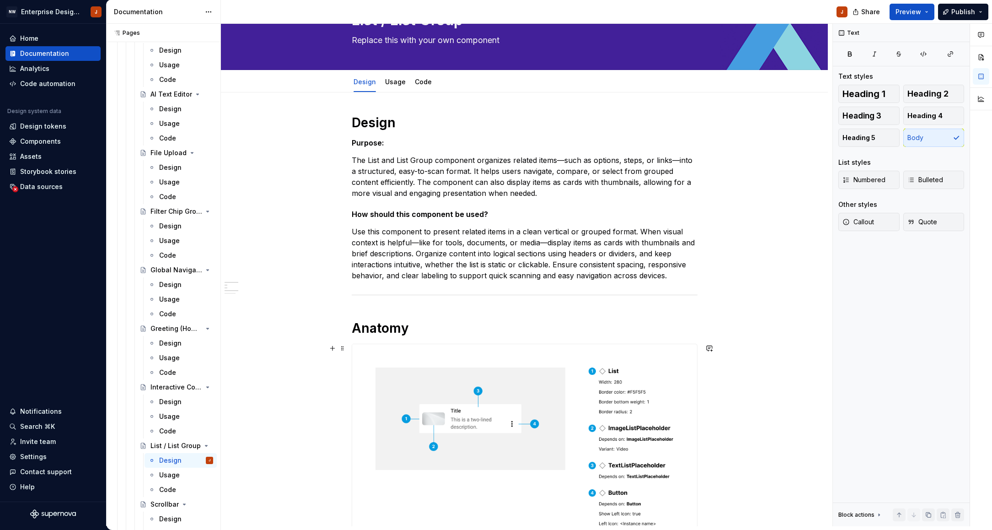
scroll to position [30, 0]
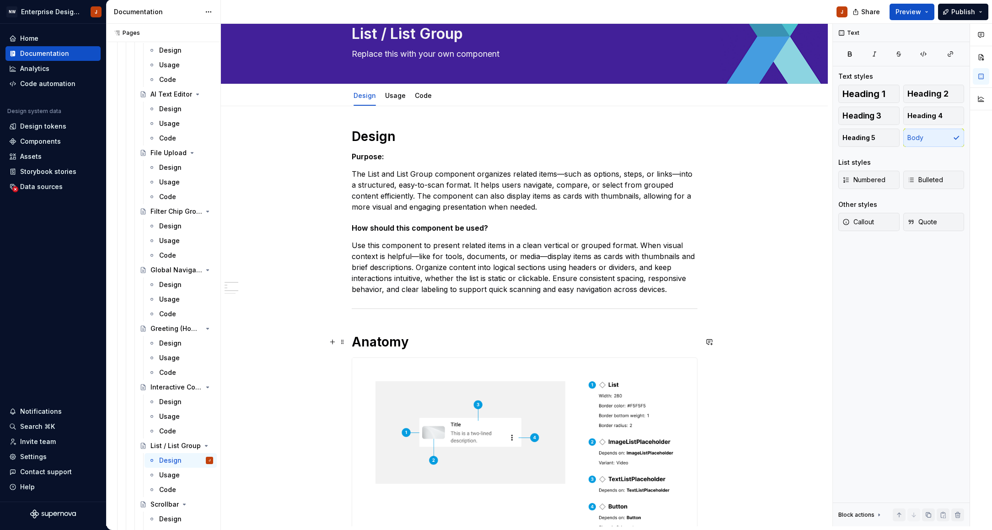
click at [388, 341] on h1 "Anatomy" at bounding box center [525, 341] width 346 height 16
click at [513, 322] on button "button" at bounding box center [518, 321] width 13 height 13
drag, startPoint x: 371, startPoint y: 175, endPoint x: 433, endPoint y: 175, distance: 61.8
click at [433, 175] on p "The List and List Group component organizes related items—such as options, step…" at bounding box center [525, 190] width 346 height 44
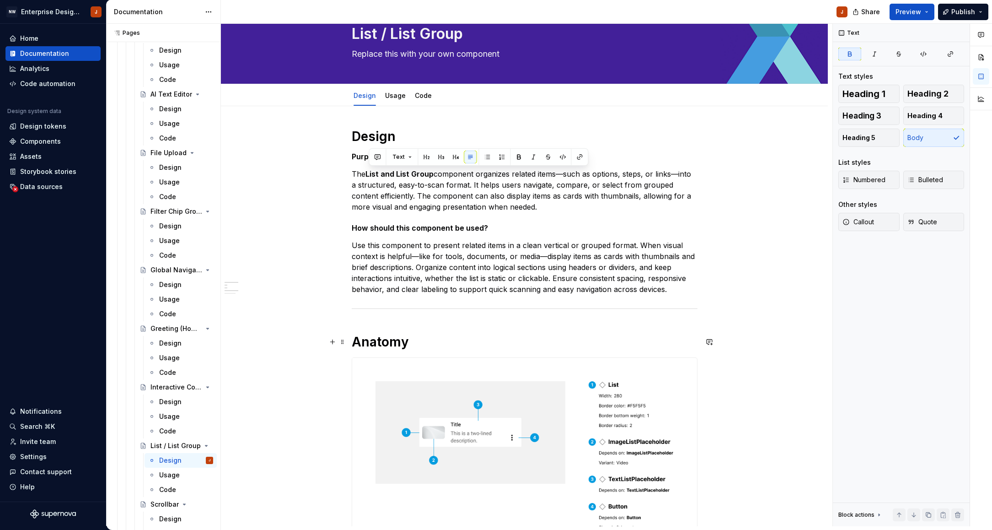
click at [387, 344] on strong "Anatomy" at bounding box center [380, 342] width 57 height 16
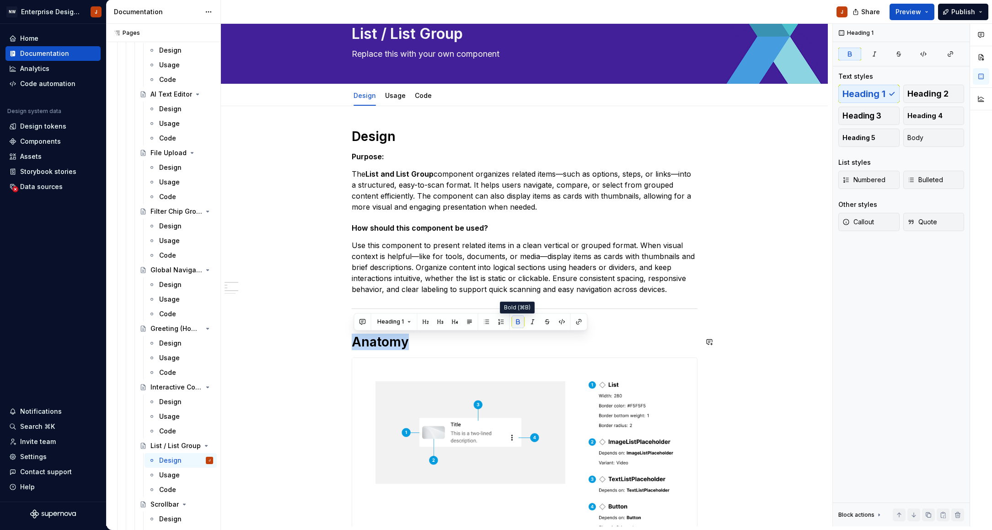
click at [514, 321] on button "button" at bounding box center [518, 321] width 13 height 13
click at [388, 323] on span "Heading 1" at bounding box center [390, 321] width 27 height 7
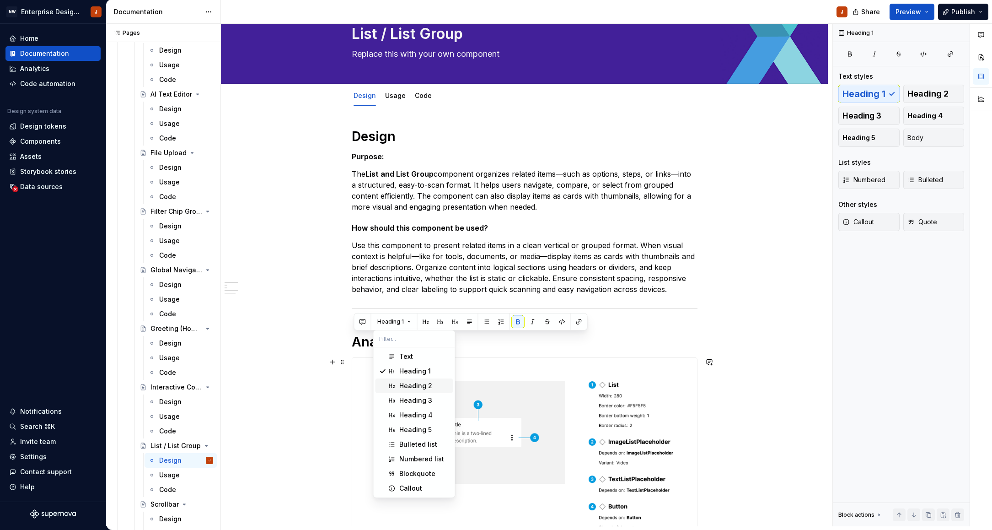
drag, startPoint x: 410, startPoint y: 387, endPoint x: 399, endPoint y: 382, distance: 11.7
click at [410, 387] on div "Heading 2" at bounding box center [415, 385] width 33 height 9
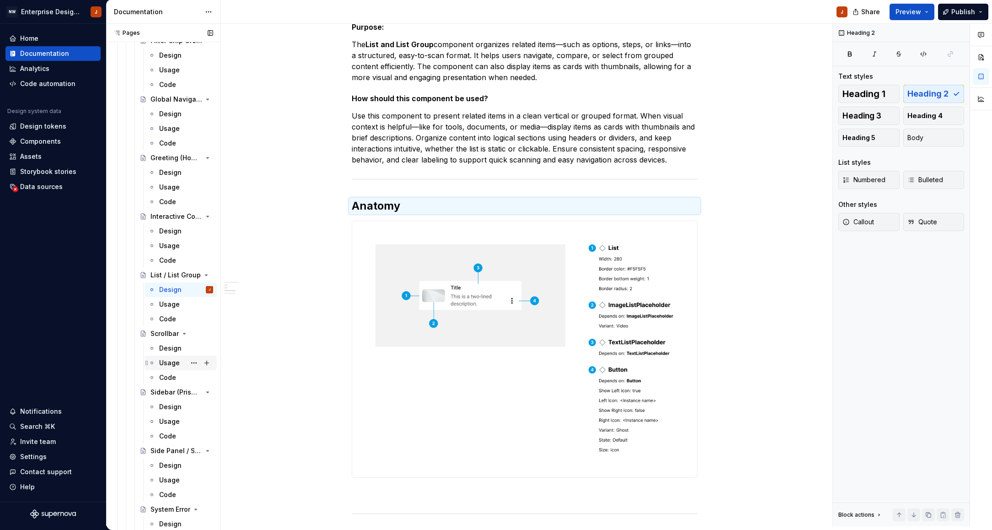
scroll to position [2109, 0]
click at [167, 346] on div "Design" at bounding box center [170, 346] width 22 height 9
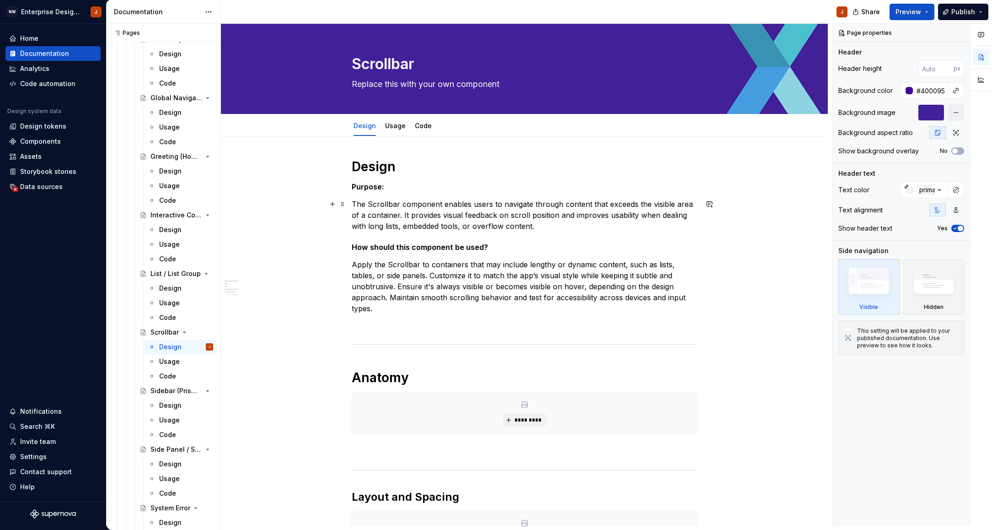
click at [383, 203] on p "The Scrollbar component enables users to navigate through content that exceeds …" at bounding box center [525, 215] width 346 height 33
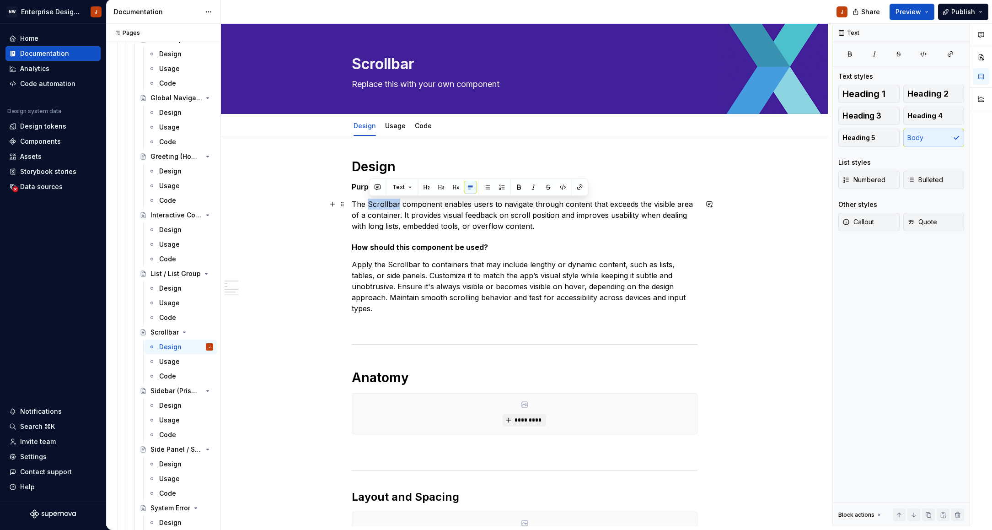
click at [383, 203] on p "The Scrollbar component enables users to navigate through content that exceeds …" at bounding box center [525, 215] width 346 height 33
click at [369, 369] on h1 "Anatomy" at bounding box center [525, 377] width 346 height 16
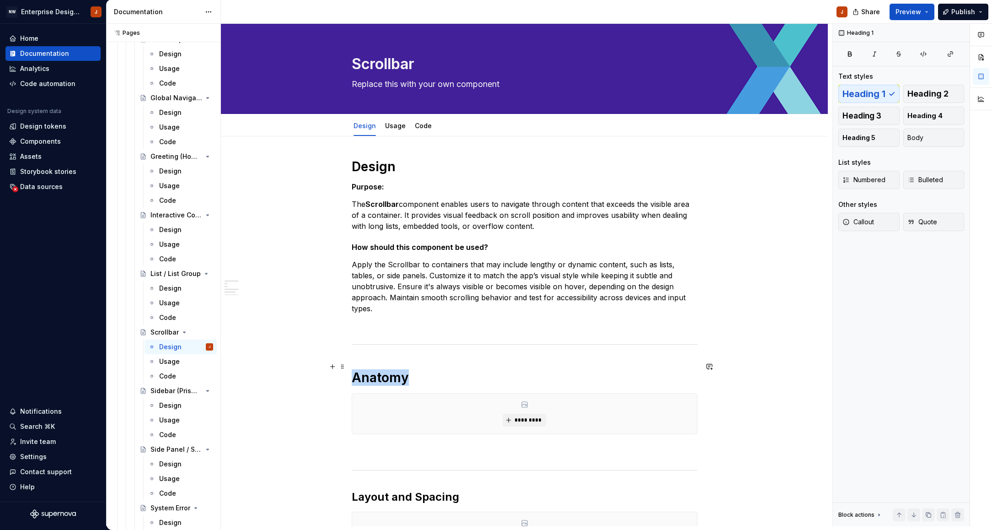
click at [369, 369] on h1 "Anatomy" at bounding box center [525, 377] width 346 height 16
click at [383, 348] on span "Heading 1" at bounding box center [390, 346] width 27 height 7
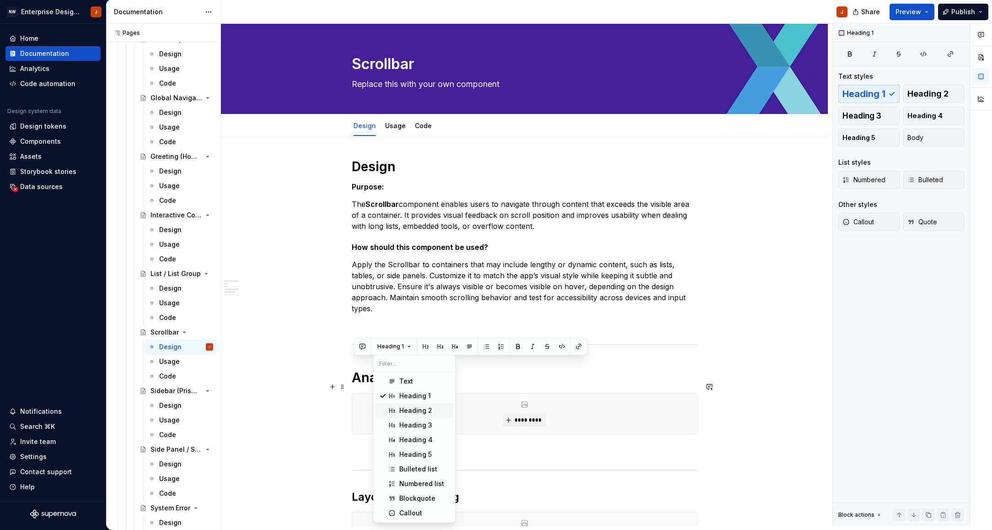
click at [405, 411] on div "Heading 2" at bounding box center [415, 410] width 33 height 9
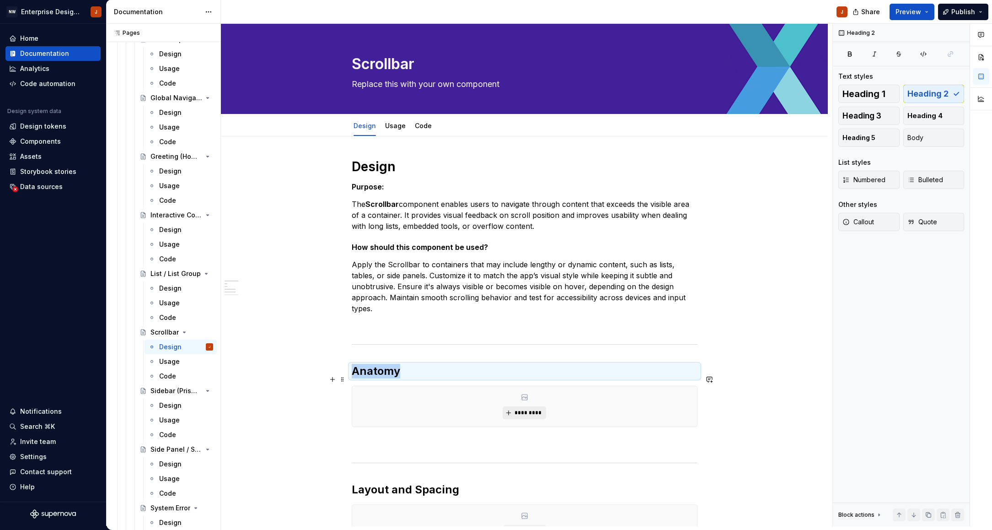
click at [526, 409] on span "*********" at bounding box center [528, 412] width 28 height 7
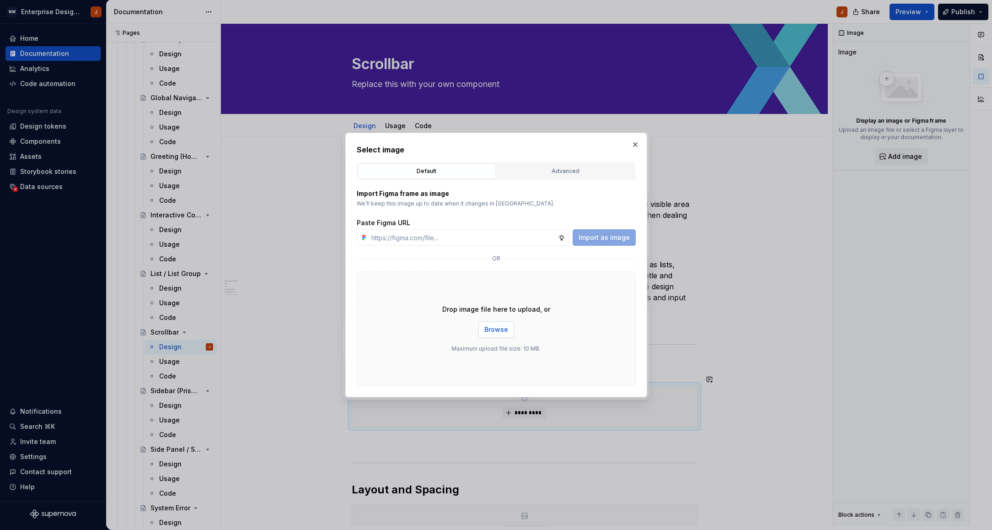
click at [489, 325] on span "Browse" at bounding box center [496, 329] width 24 height 9
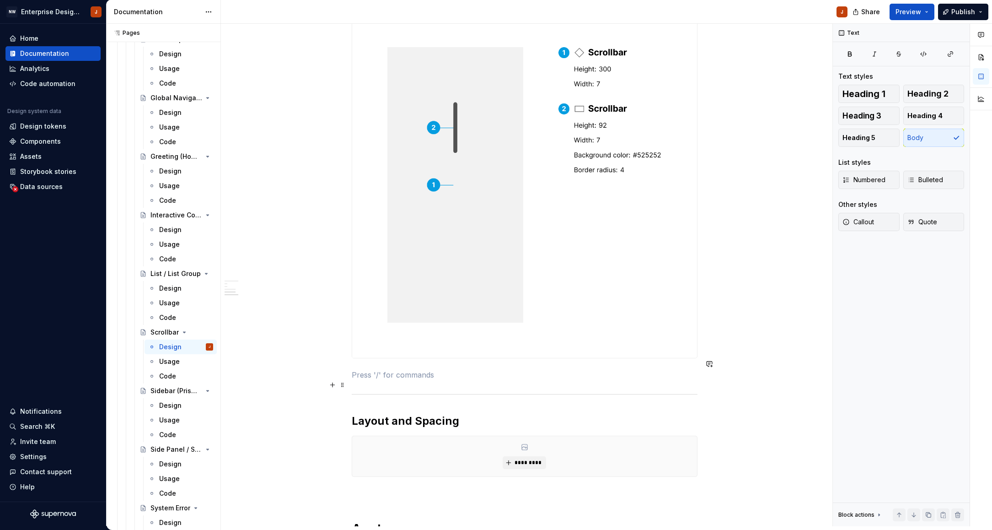
scroll to position [479, 0]
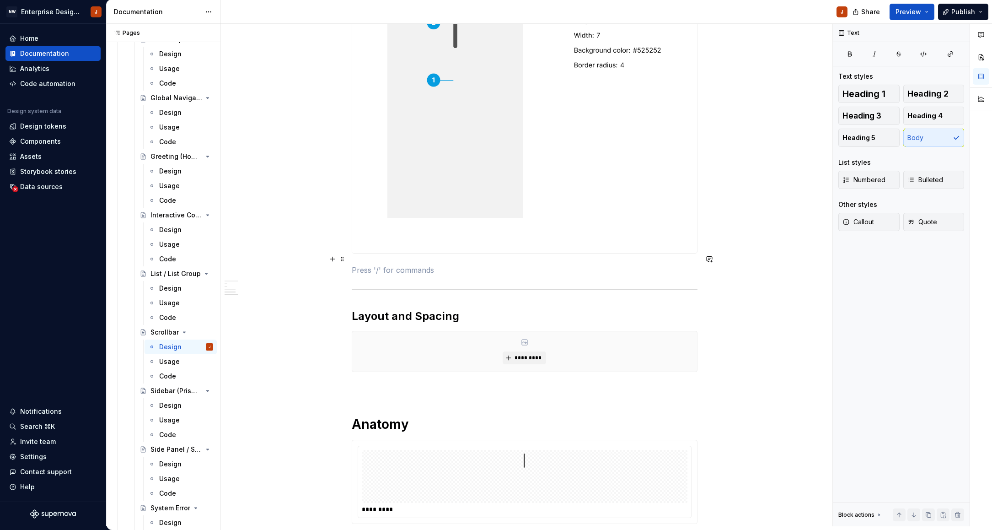
click at [372, 264] on p at bounding box center [525, 269] width 346 height 11
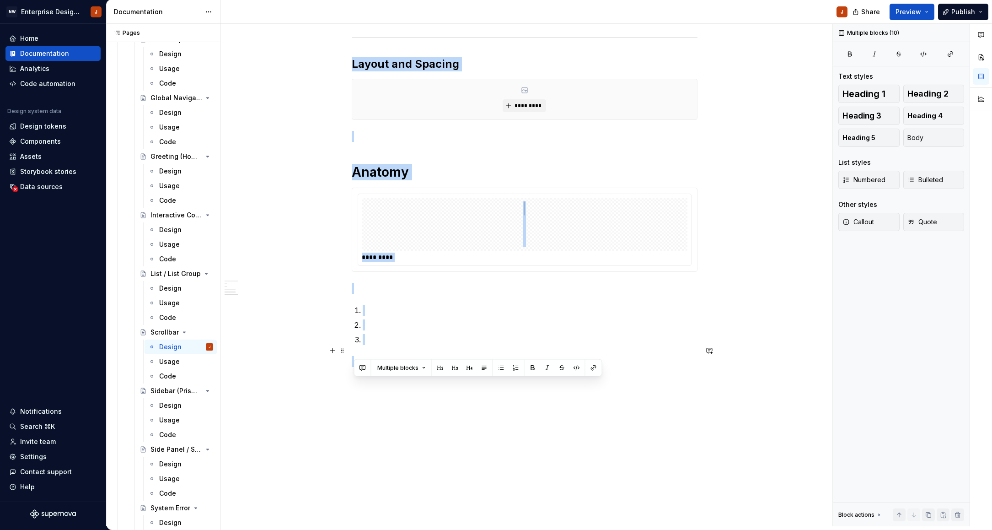
click at [395, 356] on p at bounding box center [525, 361] width 346 height 11
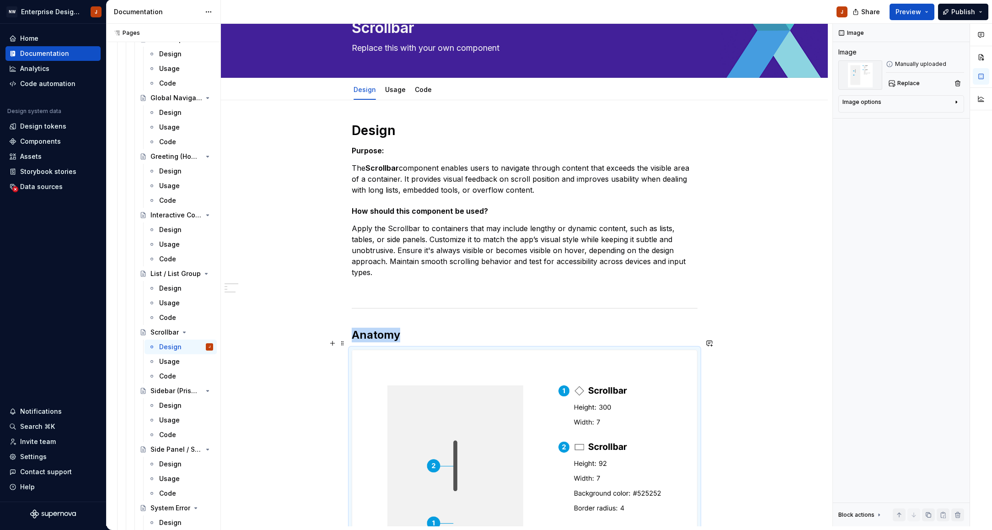
scroll to position [40, 0]
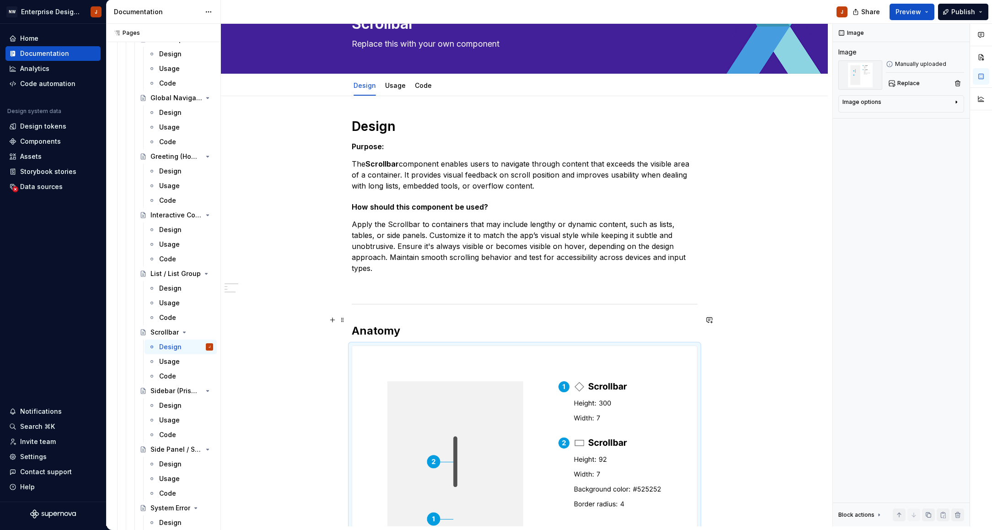
click at [391, 323] on h2 "Anatomy" at bounding box center [525, 330] width 346 height 15
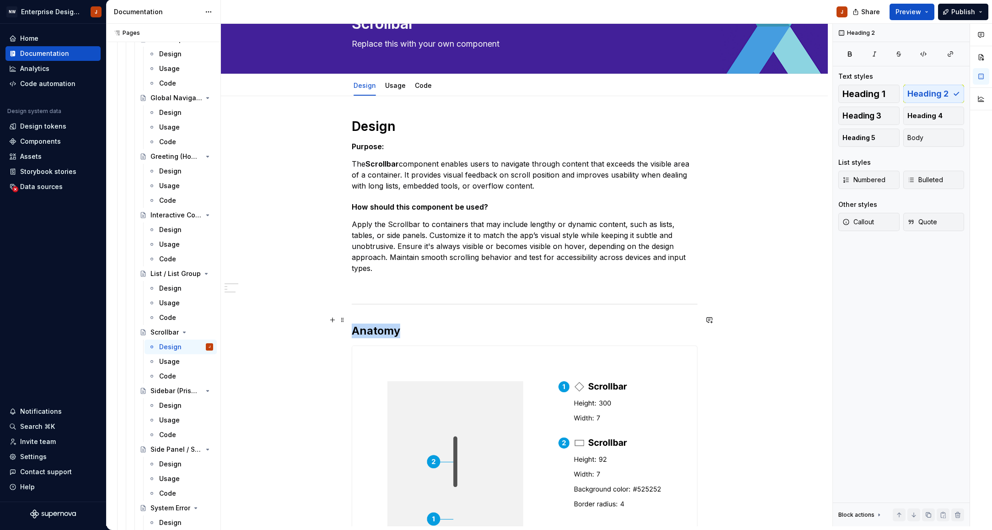
click at [391, 323] on h2 "Anatomy" at bounding box center [525, 330] width 346 height 15
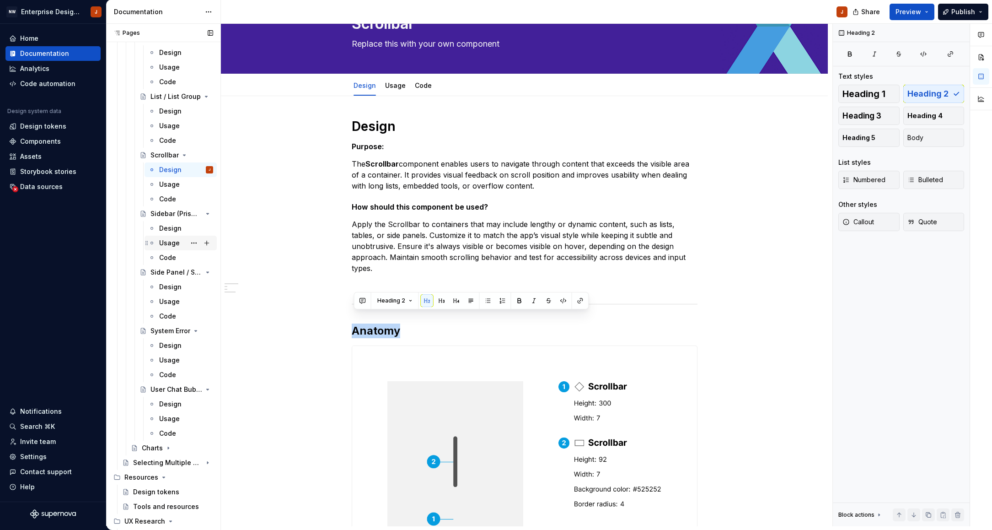
scroll to position [2286, 0]
click at [173, 229] on div "Design" at bounding box center [170, 227] width 22 height 9
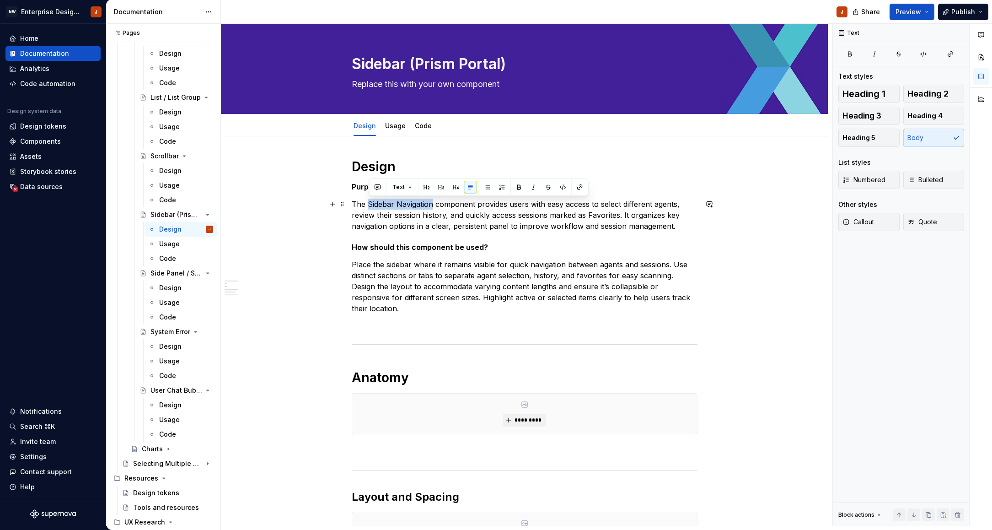
drag, startPoint x: 369, startPoint y: 203, endPoint x: 434, endPoint y: 203, distance: 64.5
click at [434, 203] on p "The Sidebar Navigation component provides users with easy access to select diff…" at bounding box center [525, 215] width 346 height 33
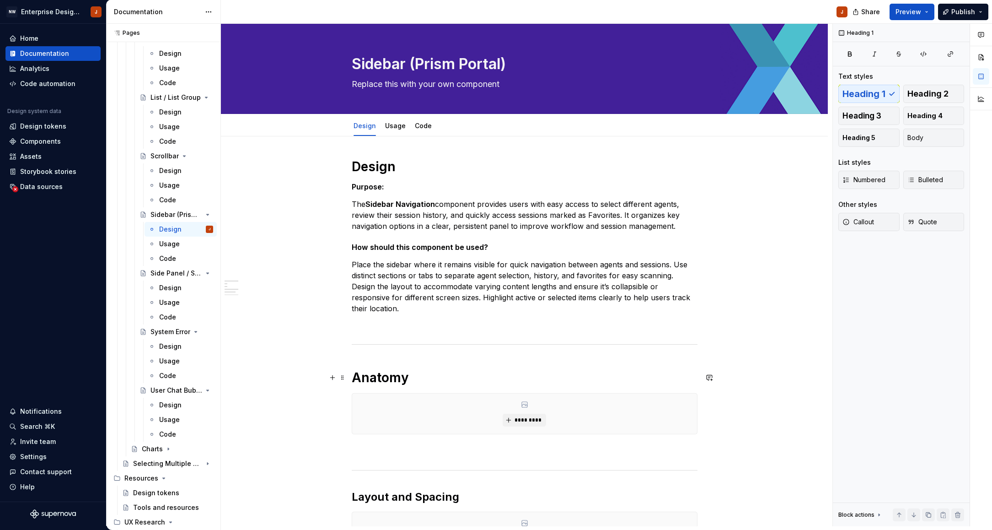
click at [387, 381] on h1 "Anatomy" at bounding box center [525, 377] width 346 height 16
drag, startPoint x: 396, startPoint y: 360, endPoint x: 396, endPoint y: 374, distance: 13.7
click at [396, 360] on span "Heading 1" at bounding box center [390, 357] width 27 height 7
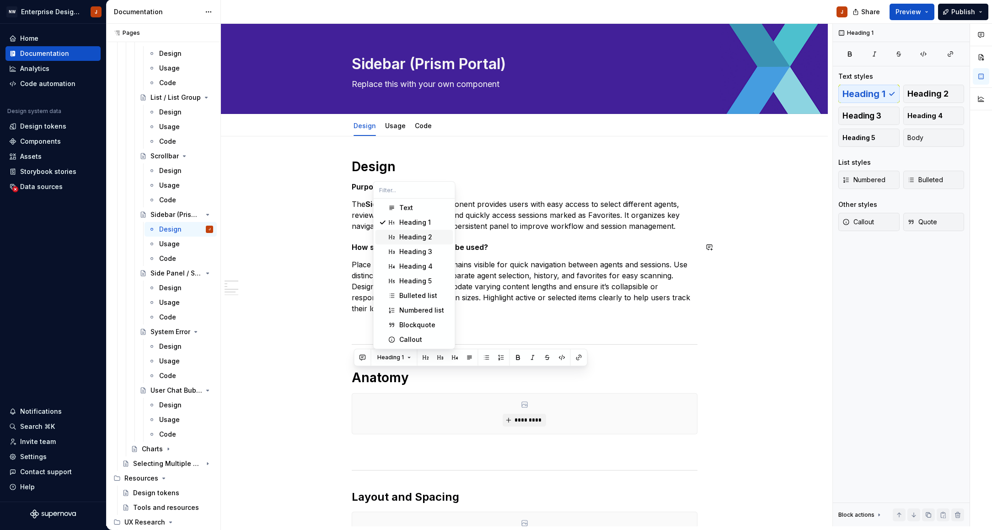
click at [412, 237] on div "Heading 2" at bounding box center [415, 236] width 33 height 9
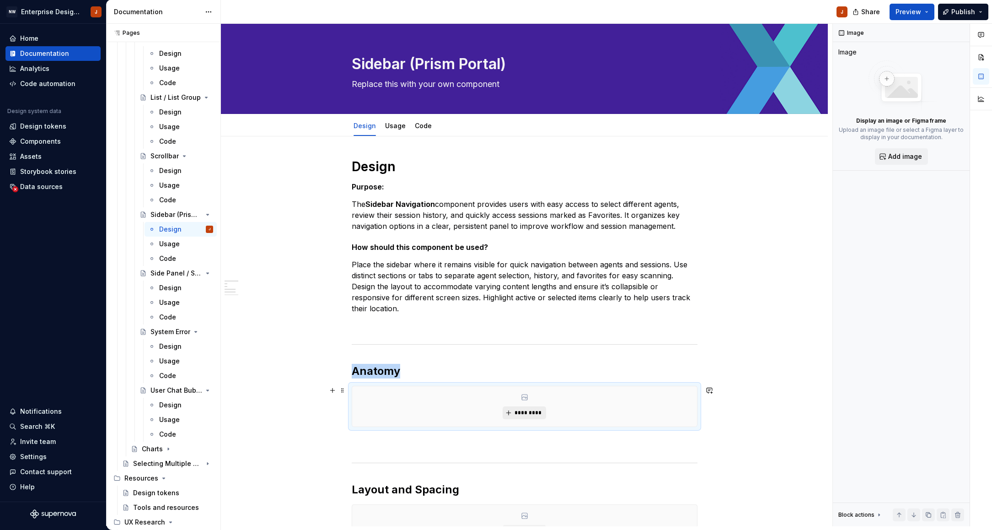
click at [519, 412] on span "*********" at bounding box center [528, 412] width 28 height 7
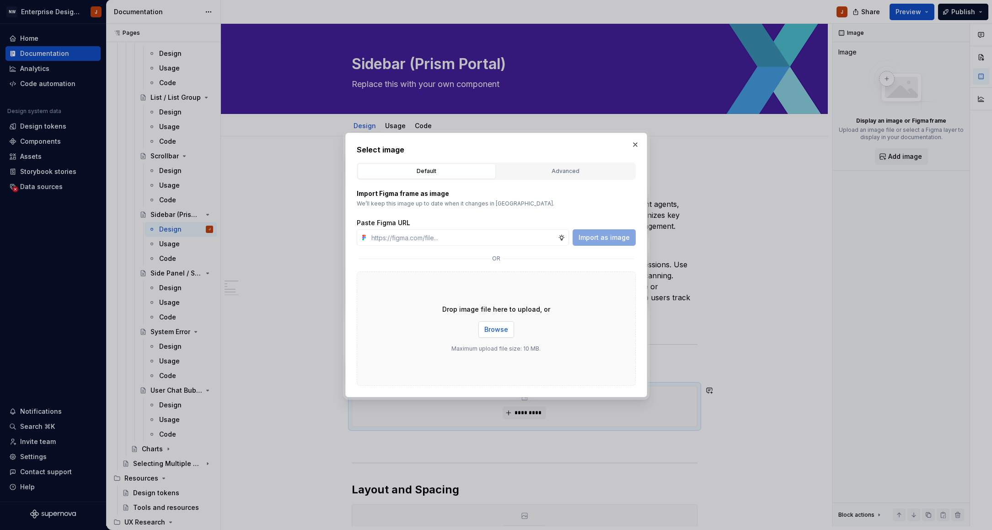
click at [492, 333] on span "Browse" at bounding box center [496, 329] width 24 height 9
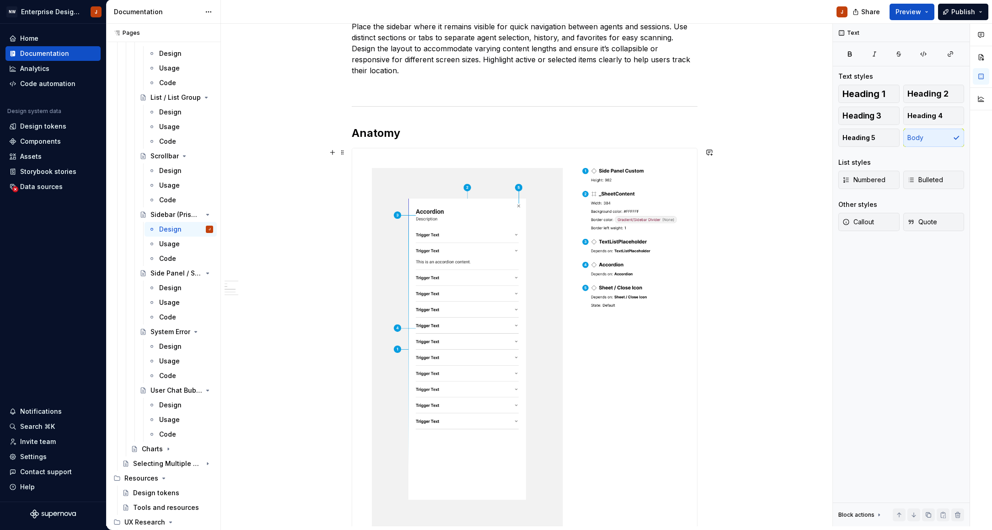
scroll to position [221, 0]
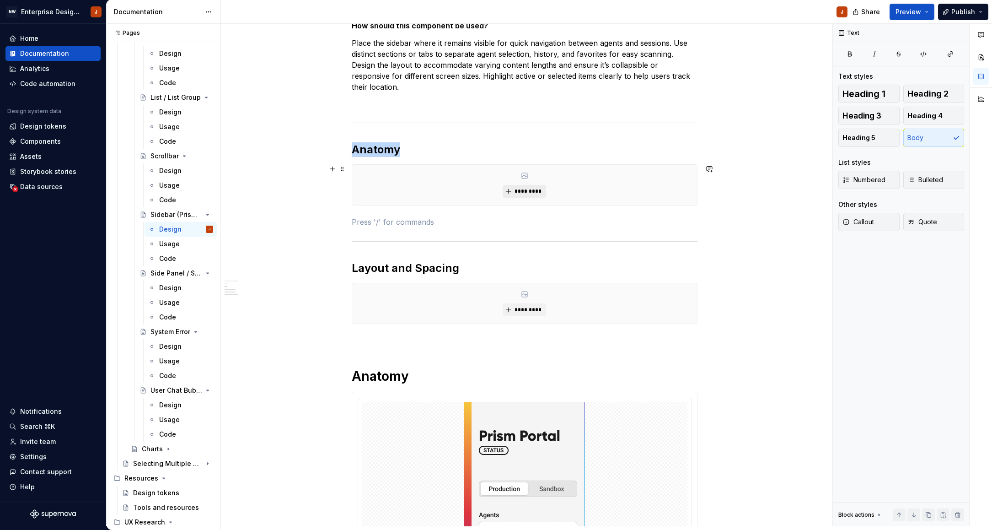
click at [535, 194] on span "*********" at bounding box center [528, 191] width 28 height 7
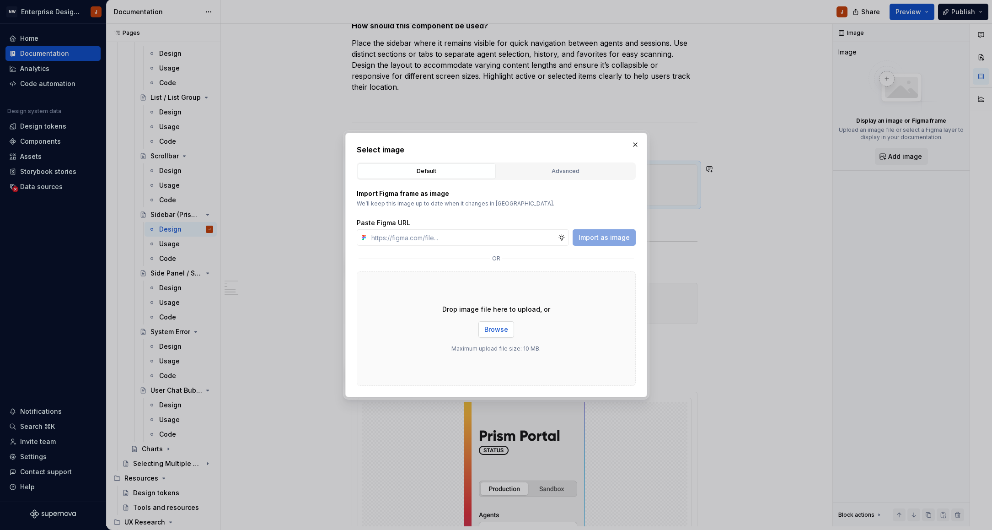
click at [496, 324] on button "Browse" at bounding box center [496, 329] width 36 height 16
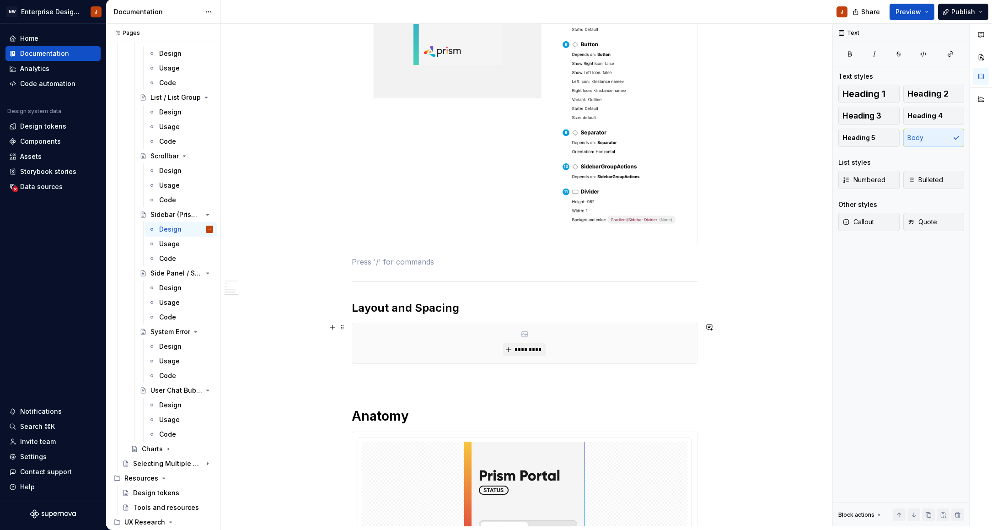
scroll to position [738, 0]
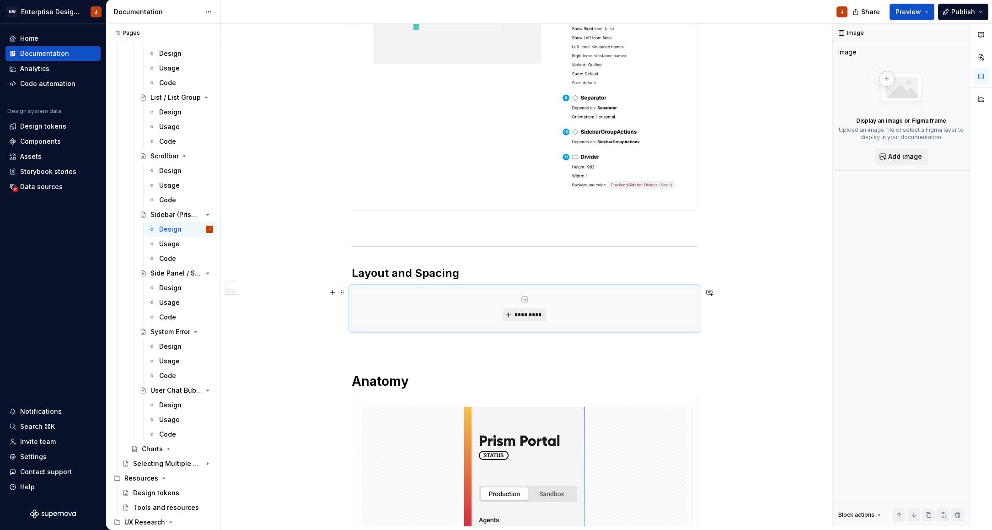
click at [532, 316] on span "*********" at bounding box center [528, 314] width 28 height 7
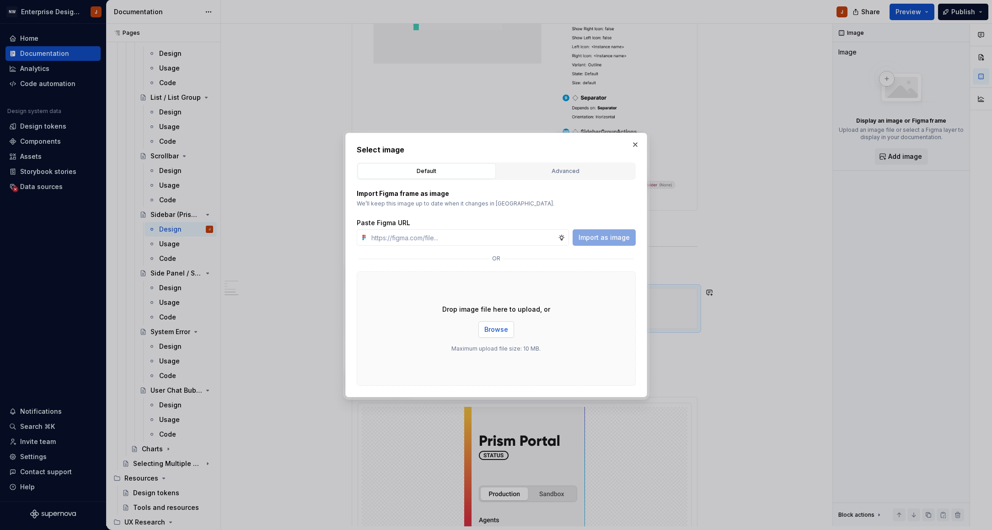
click at [500, 326] on span "Browse" at bounding box center [496, 329] width 24 height 9
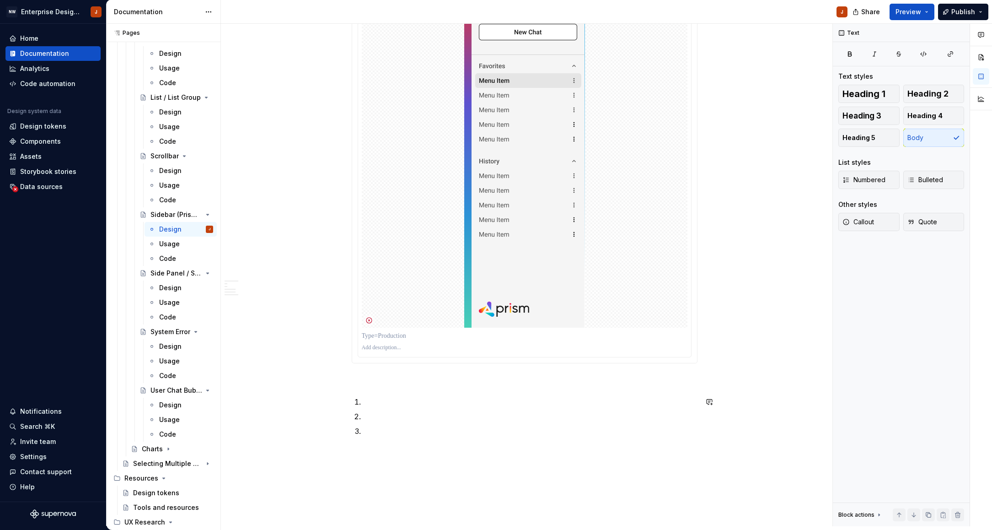
scroll to position [4993, 0]
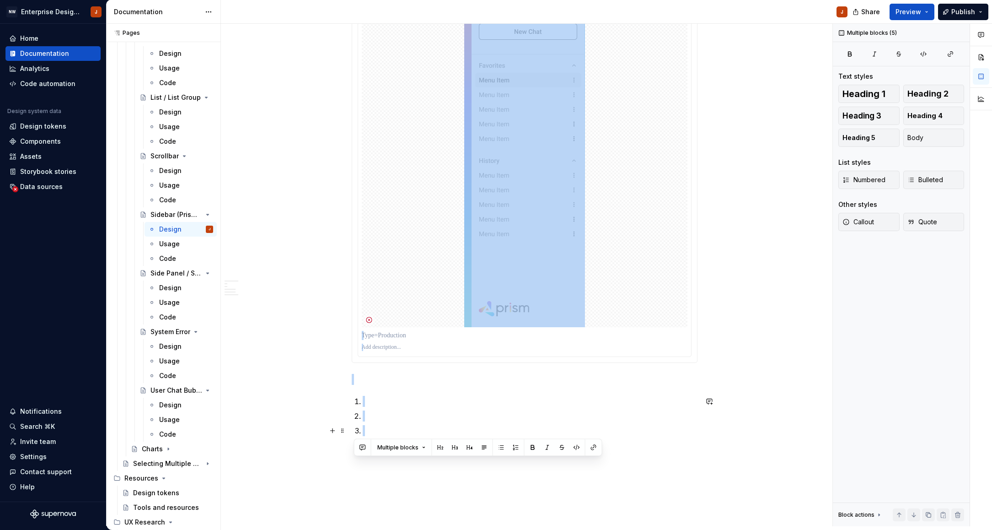
click at [417, 431] on p at bounding box center [530, 430] width 335 height 11
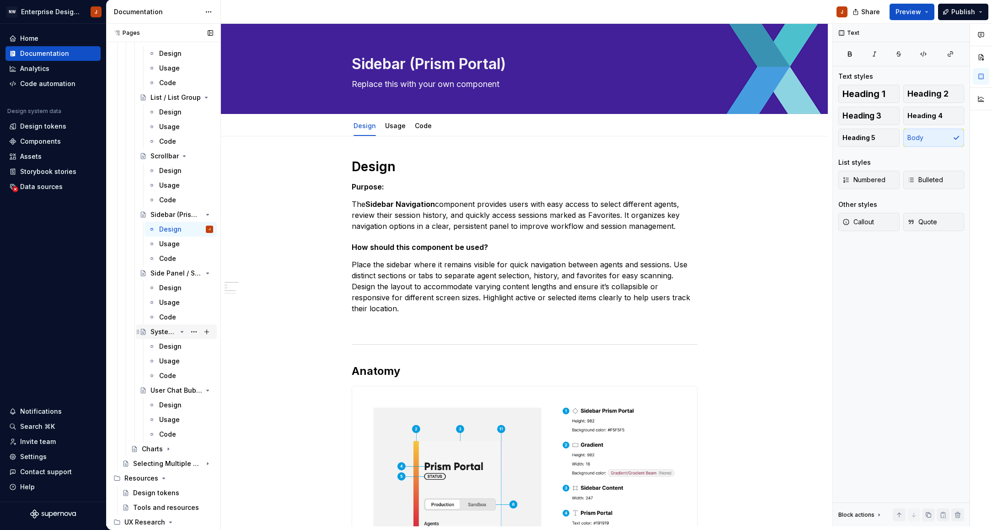
scroll to position [0, 0]
drag, startPoint x: 165, startPoint y: 289, endPoint x: 170, endPoint y: 303, distance: 15.2
click at [165, 289] on div "Design" at bounding box center [170, 287] width 22 height 9
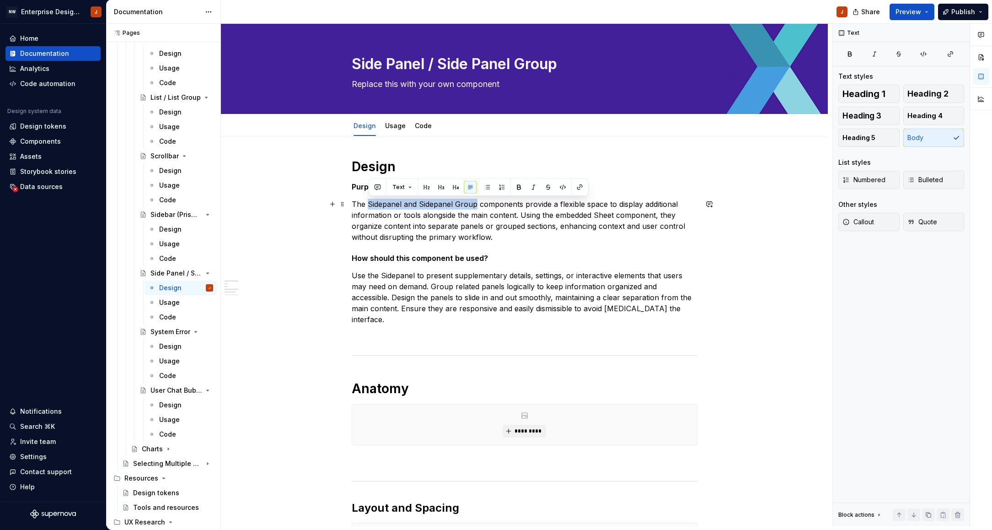
drag, startPoint x: 371, startPoint y: 204, endPoint x: 478, endPoint y: 204, distance: 107.0
click at [478, 204] on p "The Sidepanel and Sidepanel Group components provide a flexible space to displa…" at bounding box center [525, 221] width 346 height 44
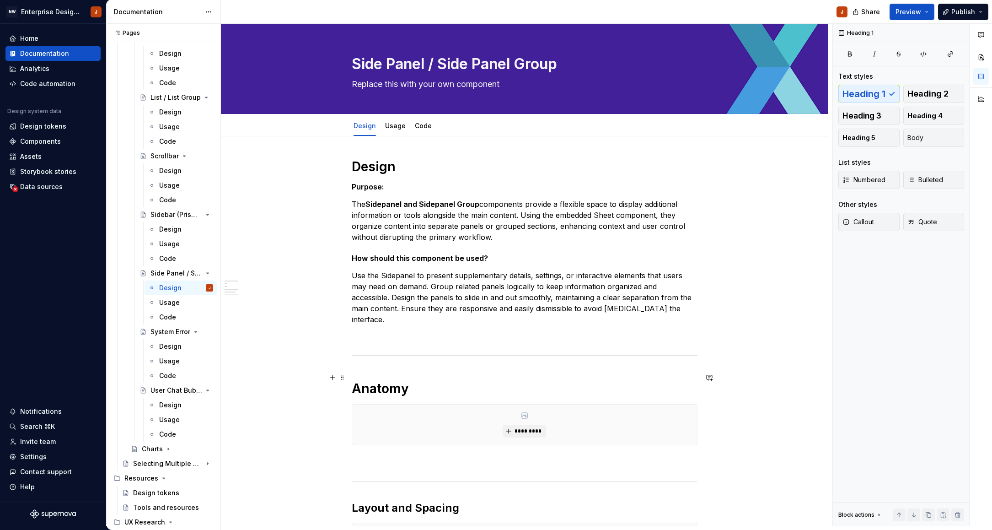
click at [391, 380] on h1 "Anatomy" at bounding box center [525, 388] width 346 height 16
click at [392, 359] on span "Heading 1" at bounding box center [390, 357] width 27 height 7
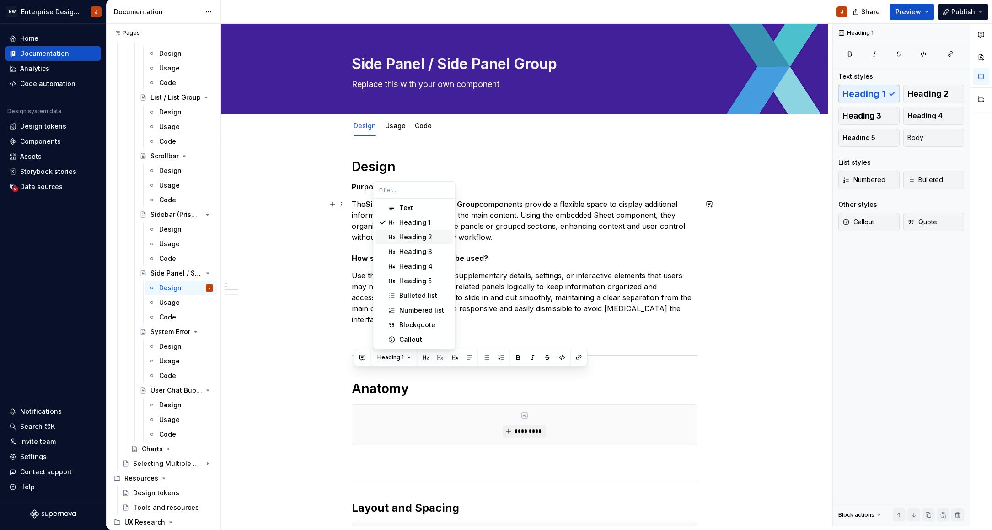
click at [414, 239] on div "Heading 2" at bounding box center [415, 236] width 33 height 9
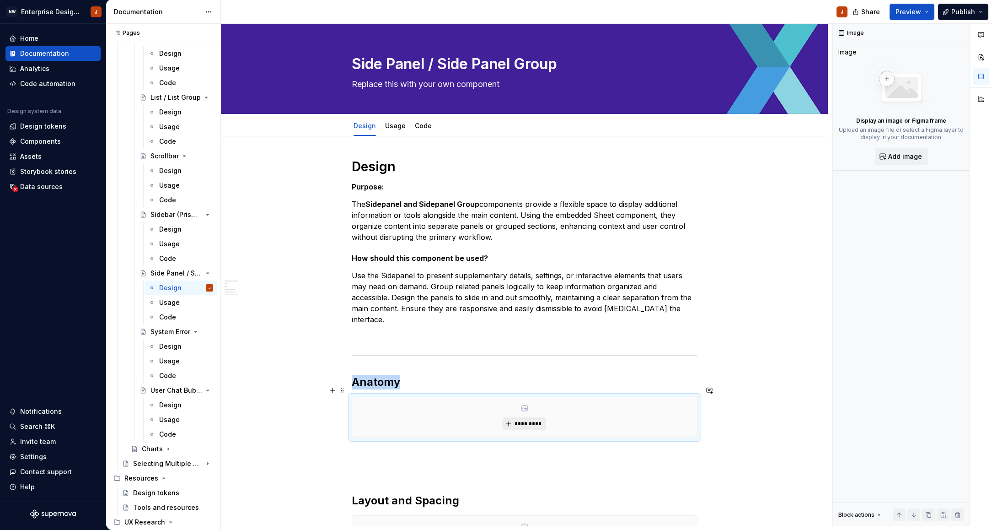
click at [518, 420] on span "*********" at bounding box center [528, 423] width 28 height 7
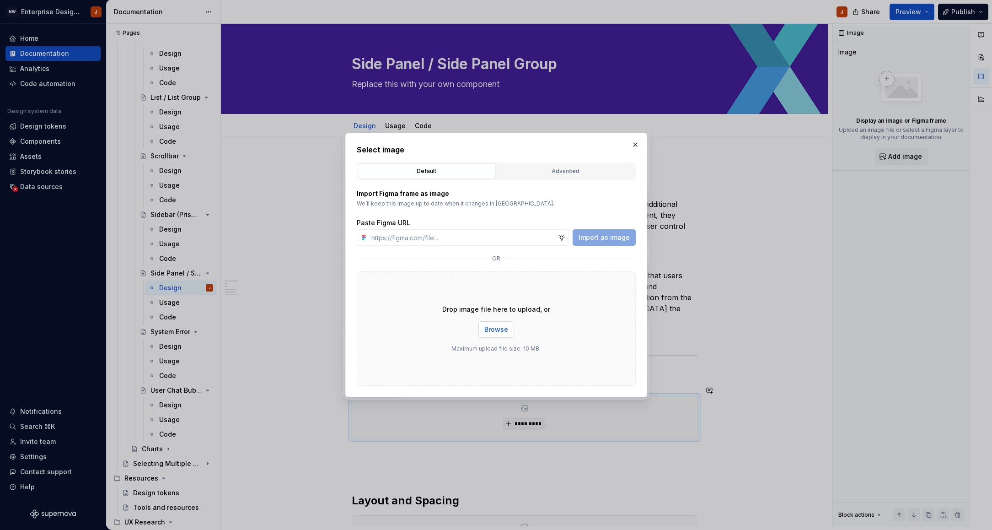
click at [498, 331] on span "Browse" at bounding box center [496, 329] width 24 height 9
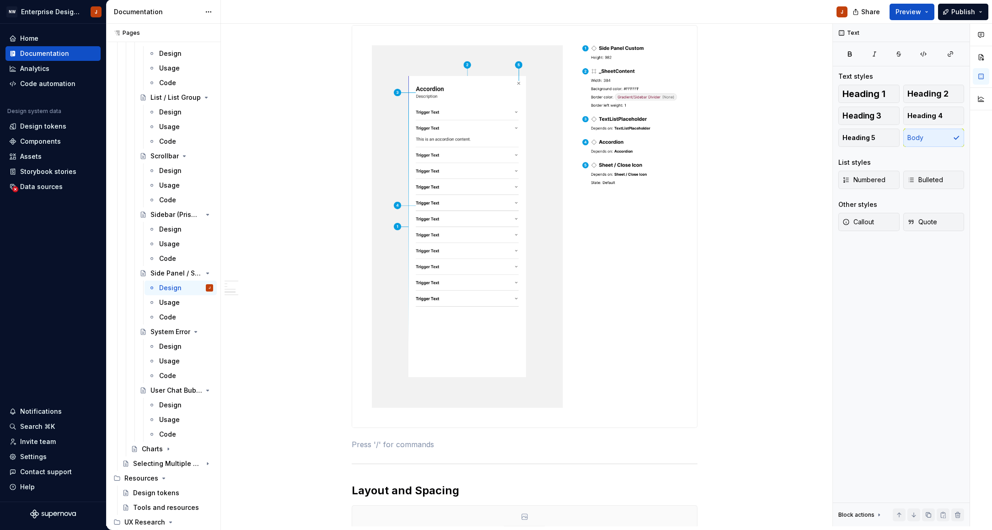
scroll to position [421, 0]
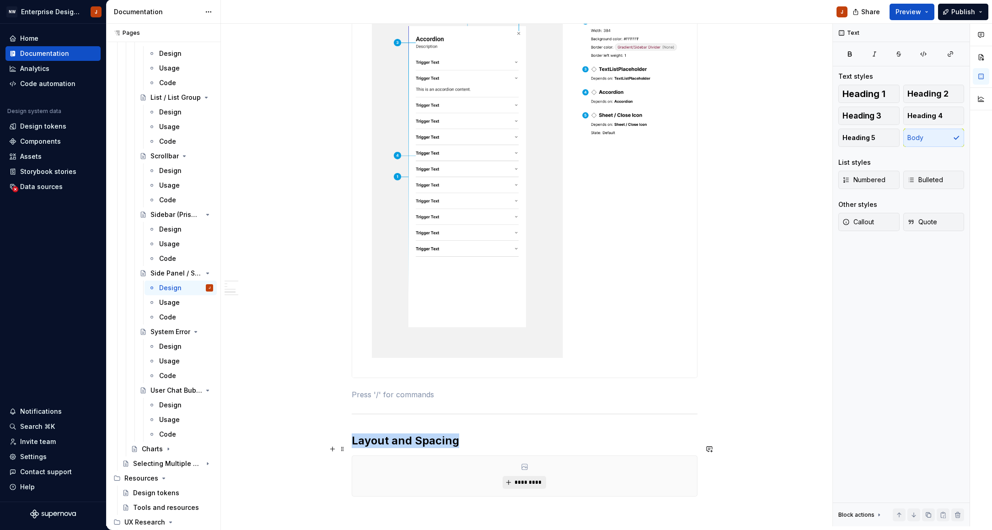
click at [535, 478] on span "*********" at bounding box center [528, 481] width 28 height 7
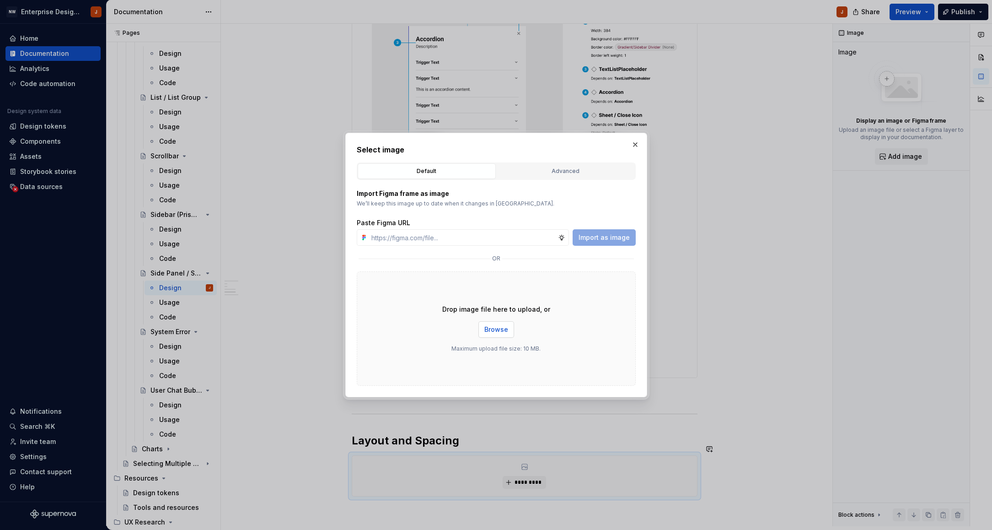
click at [492, 329] on span "Browse" at bounding box center [496, 329] width 24 height 9
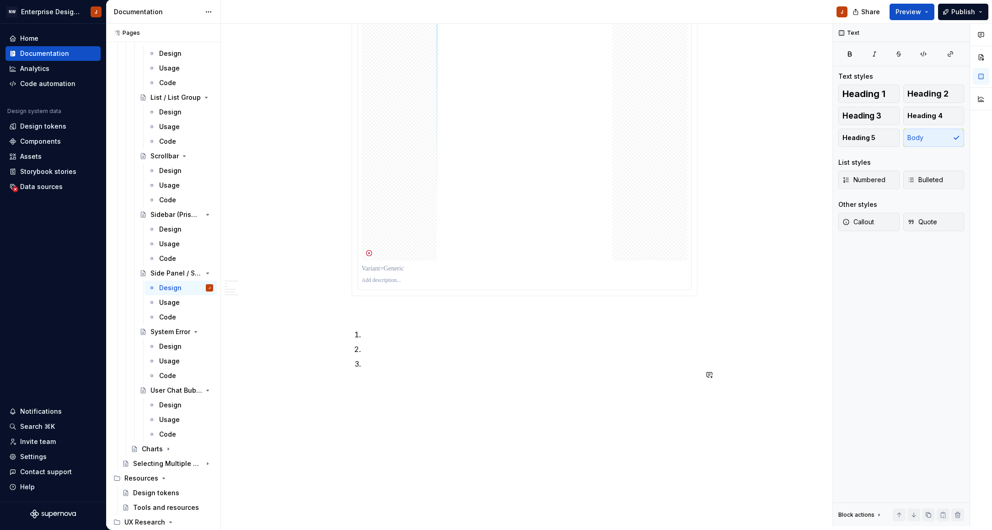
scroll to position [1553, 0]
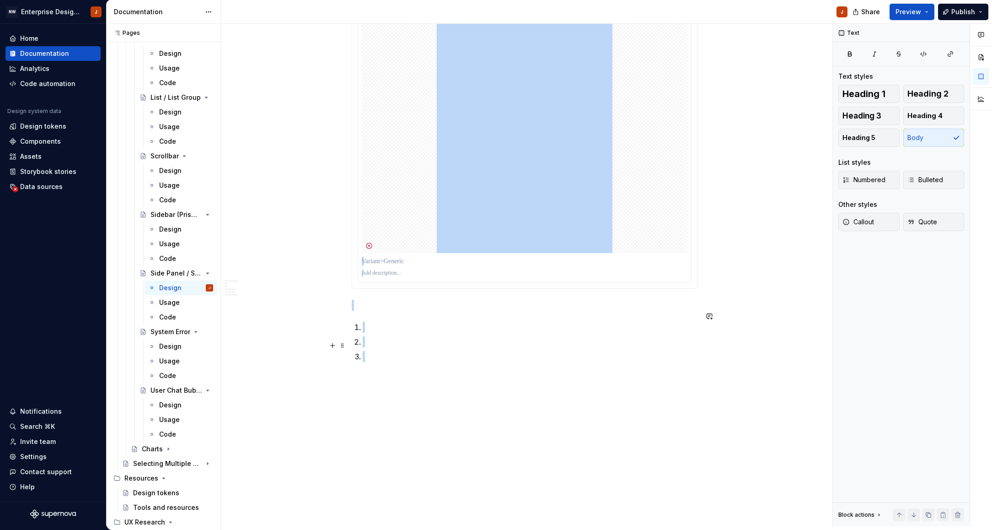
click at [393, 351] on p at bounding box center [530, 356] width 335 height 11
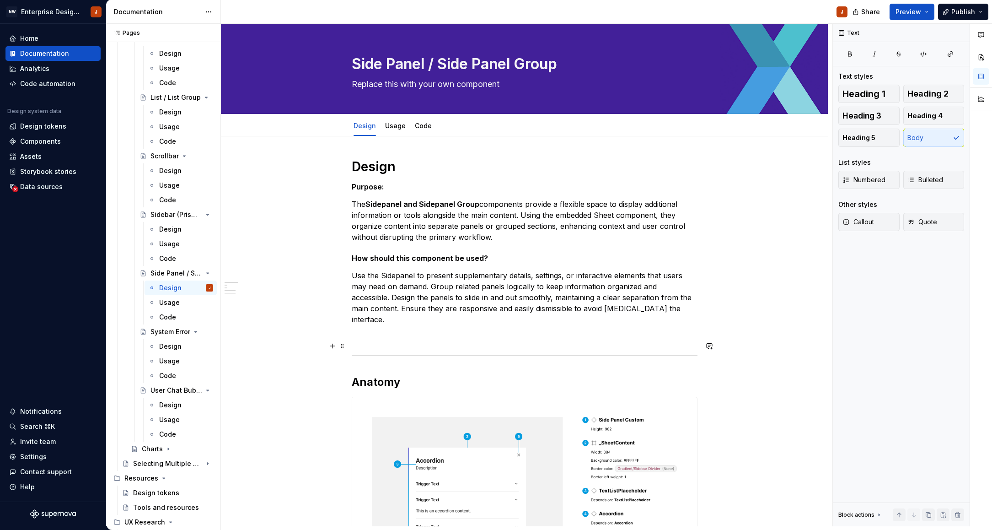
scroll to position [0, 0]
click at [162, 344] on div "Design" at bounding box center [170, 346] width 22 height 9
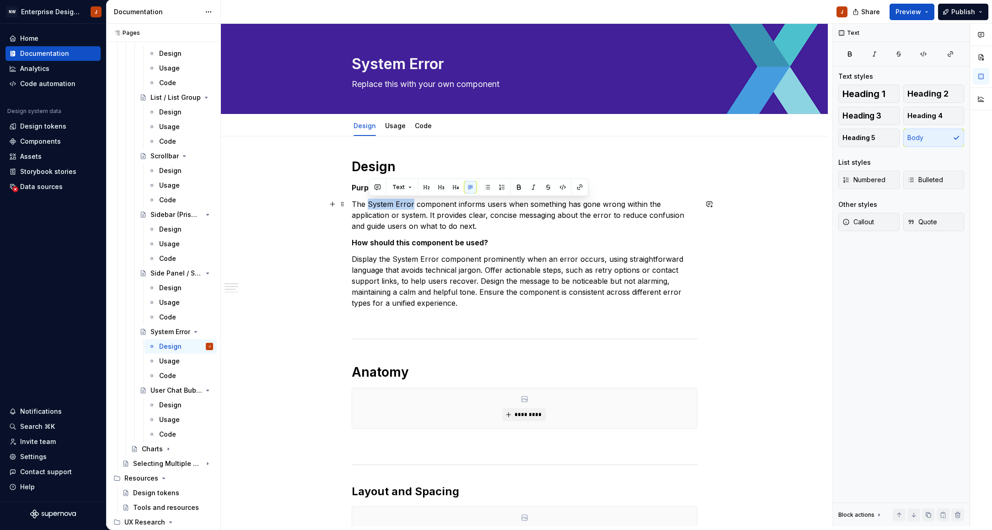
drag, startPoint x: 370, startPoint y: 205, endPoint x: 414, endPoint y: 204, distance: 44.4
click at [414, 204] on p "The System Error component informs users when something has gone wrong within t…" at bounding box center [525, 215] width 346 height 33
click at [521, 189] on button "button" at bounding box center [519, 187] width 13 height 13
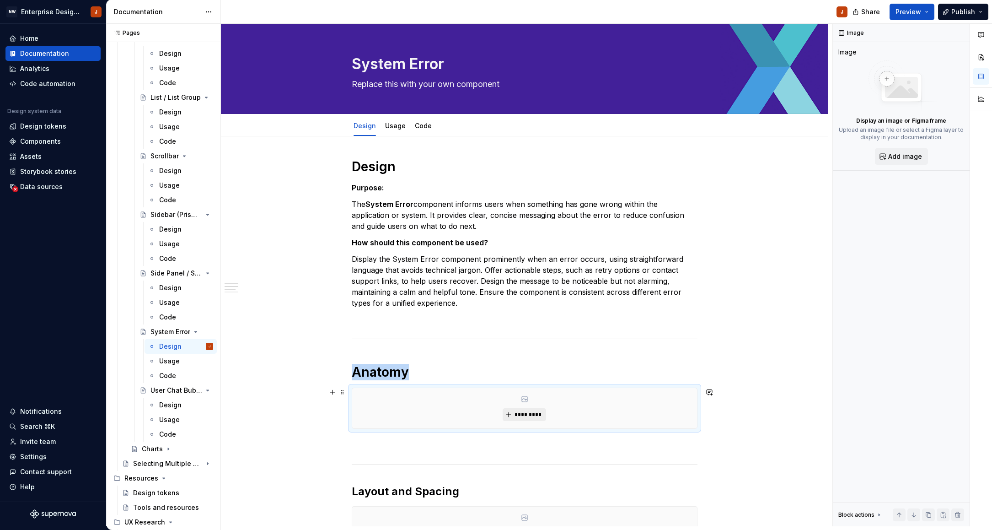
click at [523, 412] on span "*********" at bounding box center [528, 414] width 28 height 7
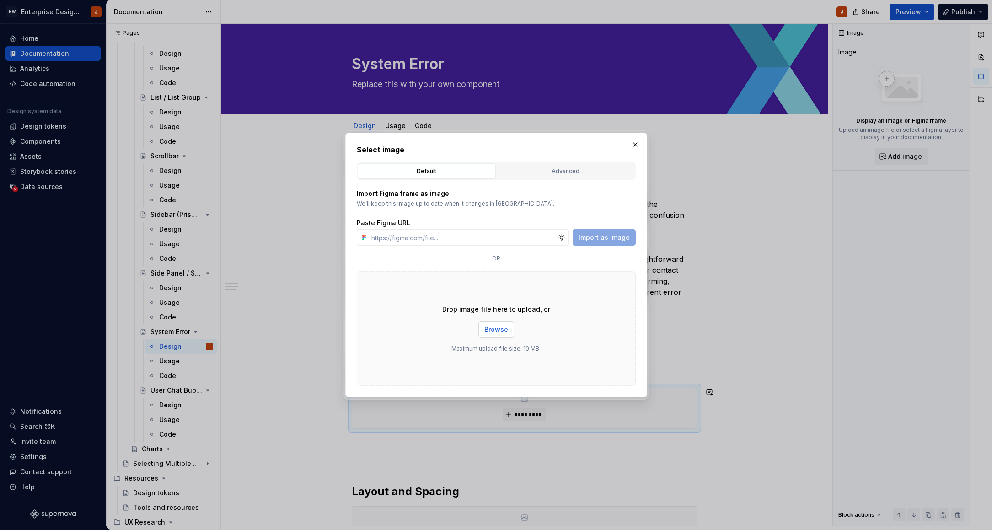
click at [491, 334] on button "Browse" at bounding box center [496, 329] width 36 height 16
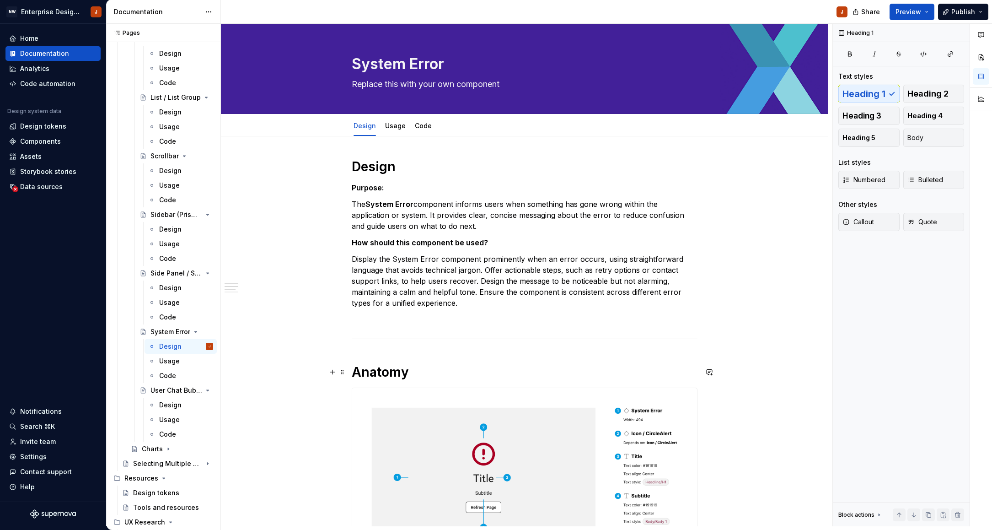
click at [389, 367] on h1 "Anatomy" at bounding box center [525, 372] width 346 height 16
click at [399, 351] on span "Heading 1" at bounding box center [390, 351] width 27 height 7
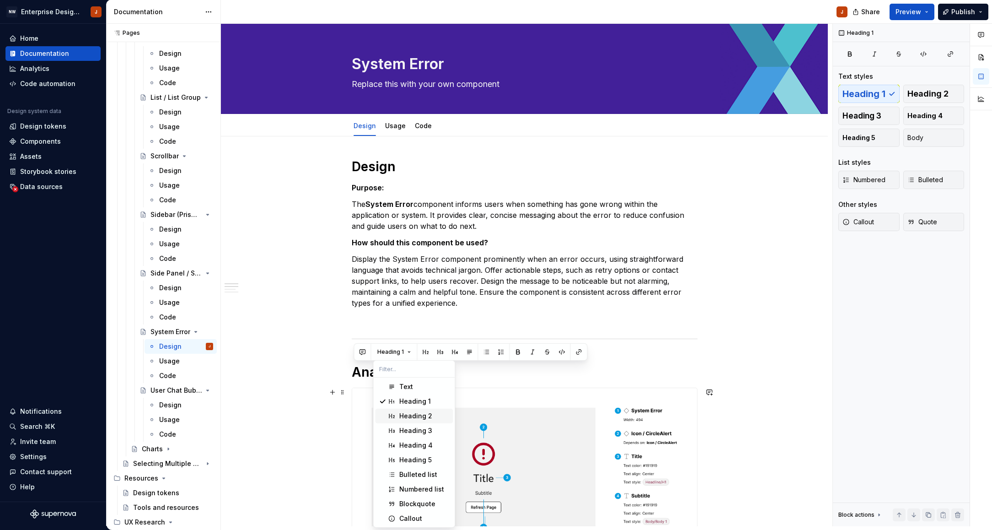
click at [409, 418] on div "Heading 2" at bounding box center [415, 415] width 33 height 9
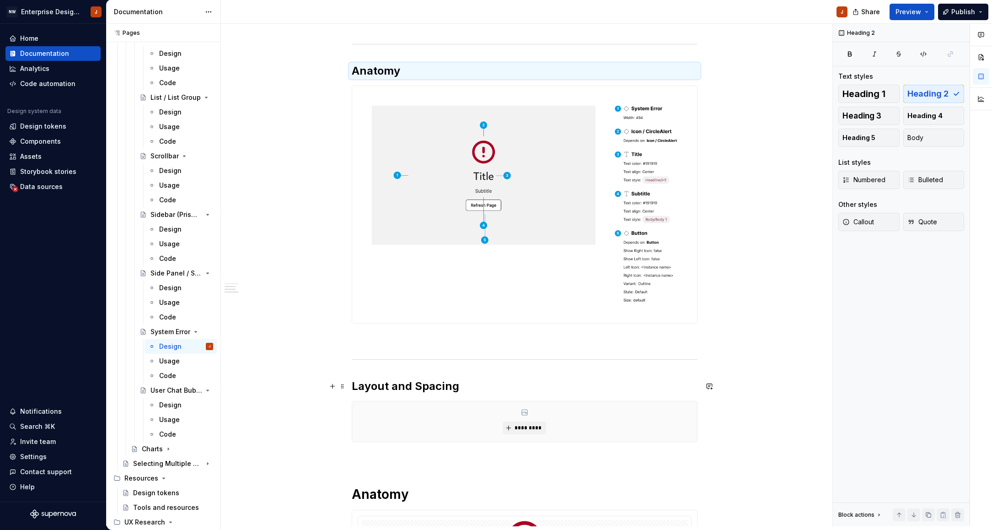
scroll to position [307, 0]
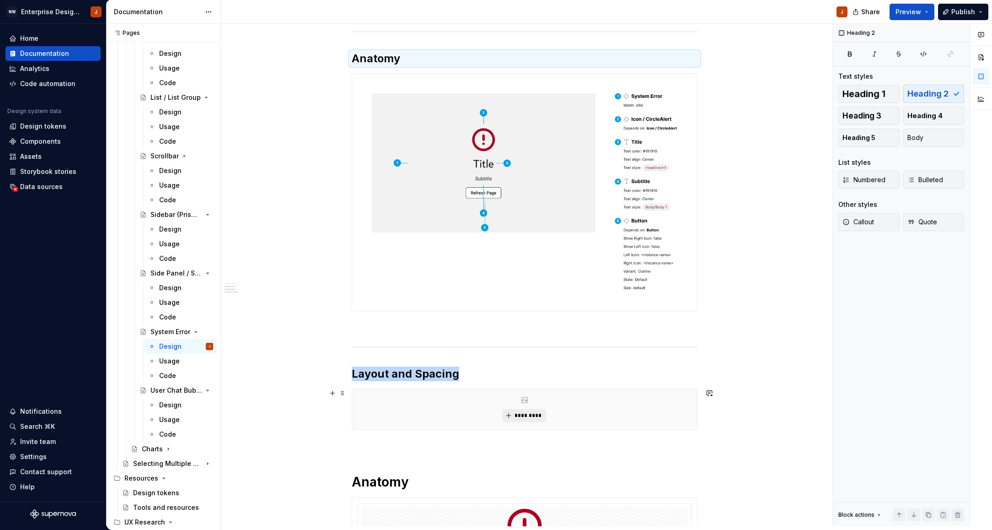
click at [513, 412] on button "*********" at bounding box center [524, 415] width 43 height 13
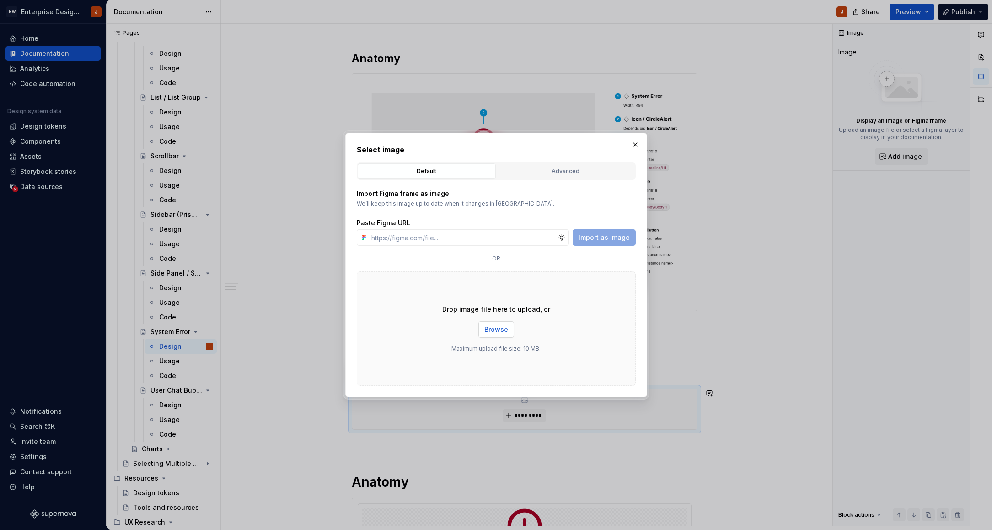
click at [496, 330] on span "Browse" at bounding box center [496, 329] width 24 height 9
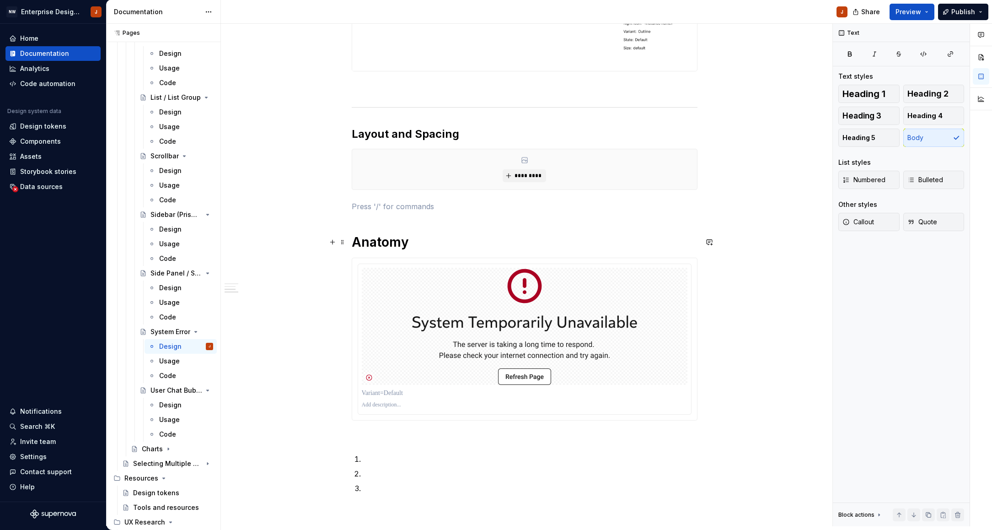
scroll to position [544, 0]
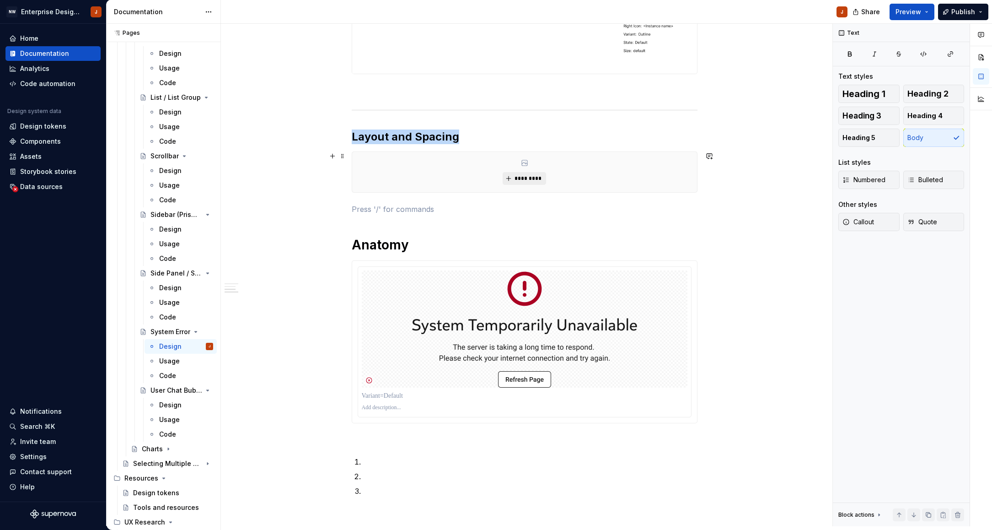
click at [523, 178] on span "*********" at bounding box center [528, 178] width 28 height 7
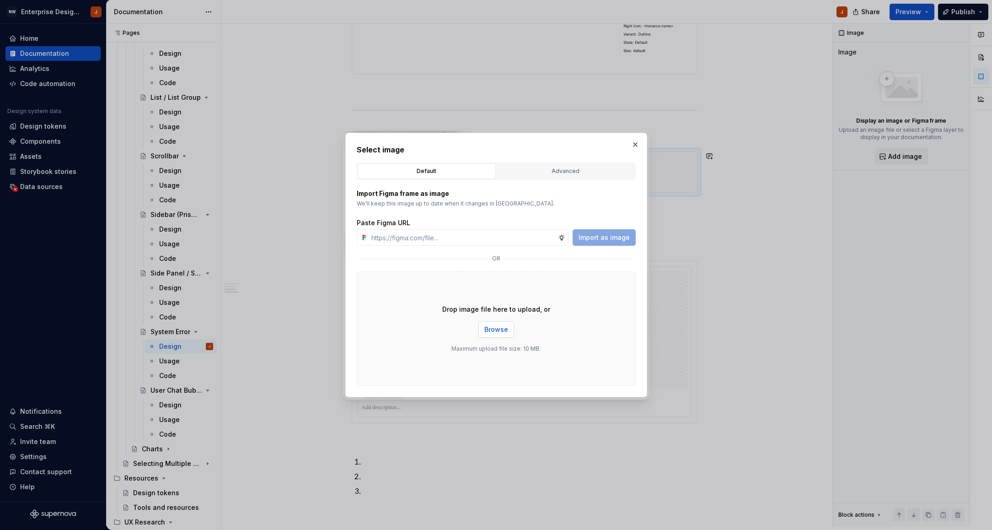
click at [495, 330] on span "Browse" at bounding box center [496, 329] width 24 height 9
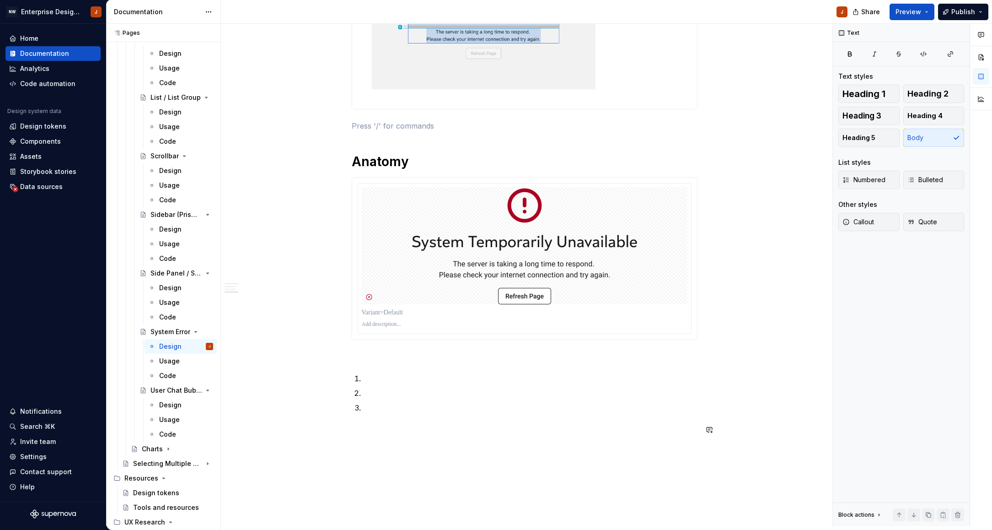
scroll to position [929, 0]
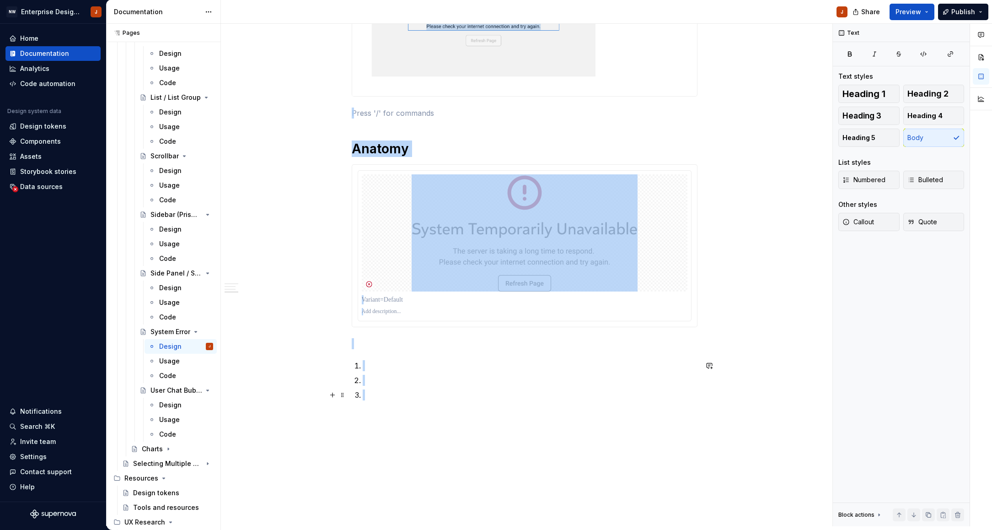
click at [382, 392] on p at bounding box center [530, 394] width 335 height 11
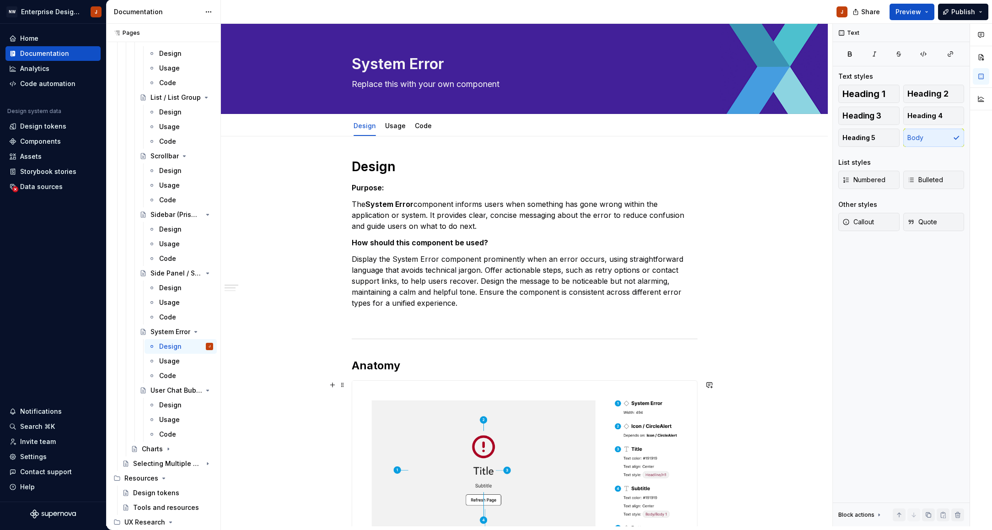
scroll to position [0, 0]
click at [167, 399] on div "Design" at bounding box center [186, 404] width 54 height 13
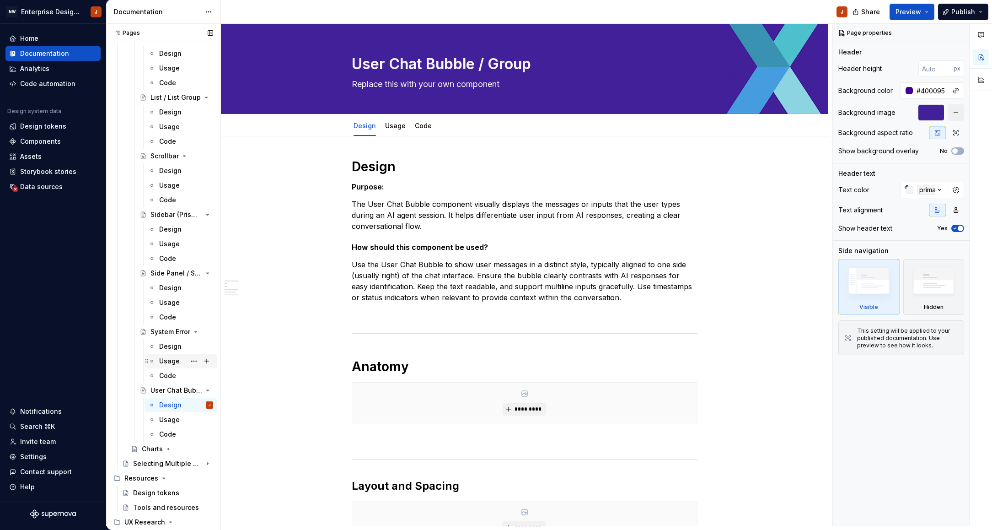
drag, startPoint x: 168, startPoint y: 347, endPoint x: 178, endPoint y: 354, distance: 12.2
click at [168, 347] on div "Design" at bounding box center [170, 346] width 22 height 9
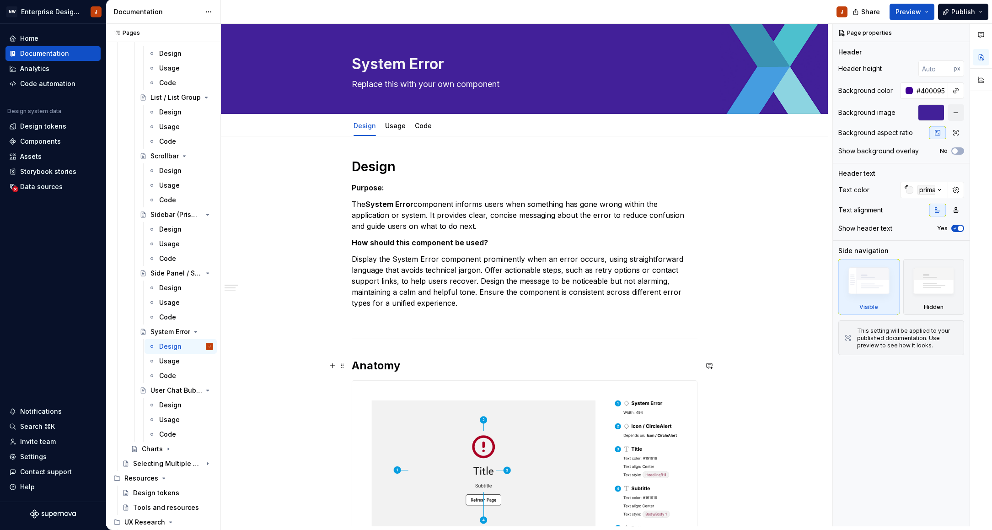
click at [382, 363] on h2 "Anatomy" at bounding box center [525, 365] width 346 height 15
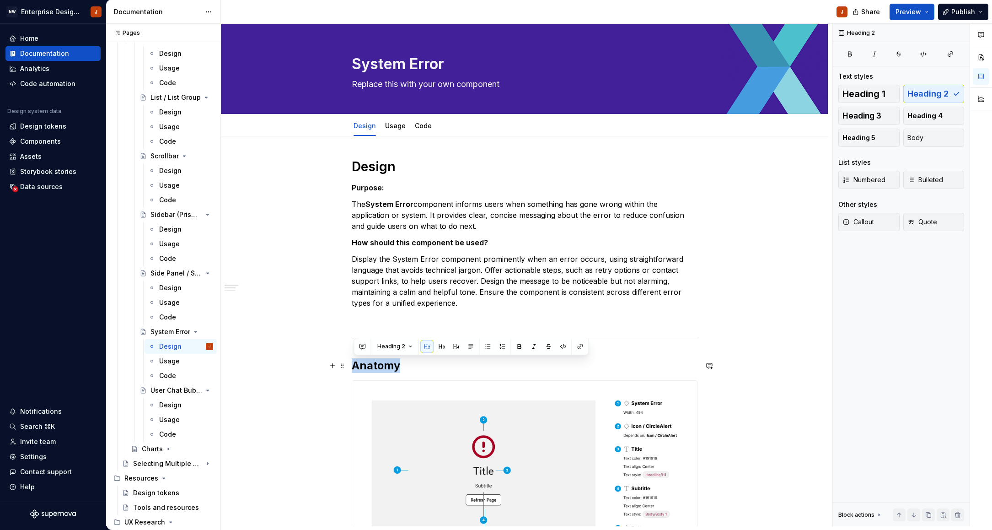
click at [383, 363] on h2 "Anatomy" at bounding box center [525, 365] width 346 height 15
click at [166, 405] on div "Design" at bounding box center [170, 404] width 22 height 9
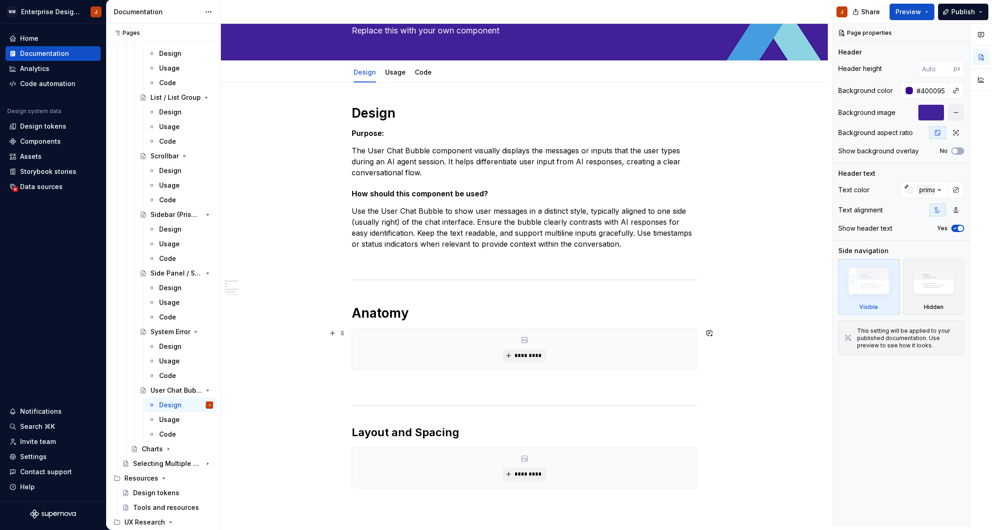
scroll to position [54, 0]
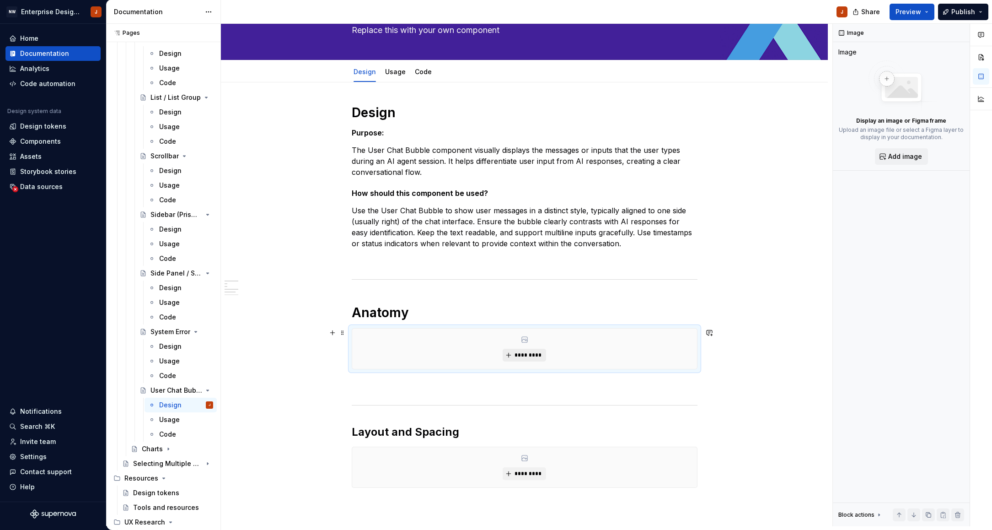
click at [524, 354] on span "*********" at bounding box center [528, 354] width 28 height 7
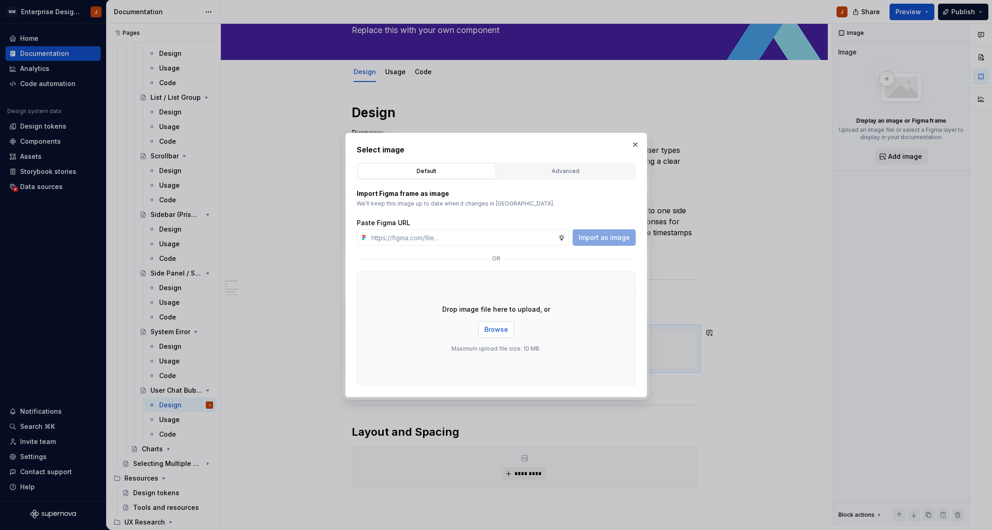
click at [495, 329] on span "Browse" at bounding box center [496, 329] width 24 height 9
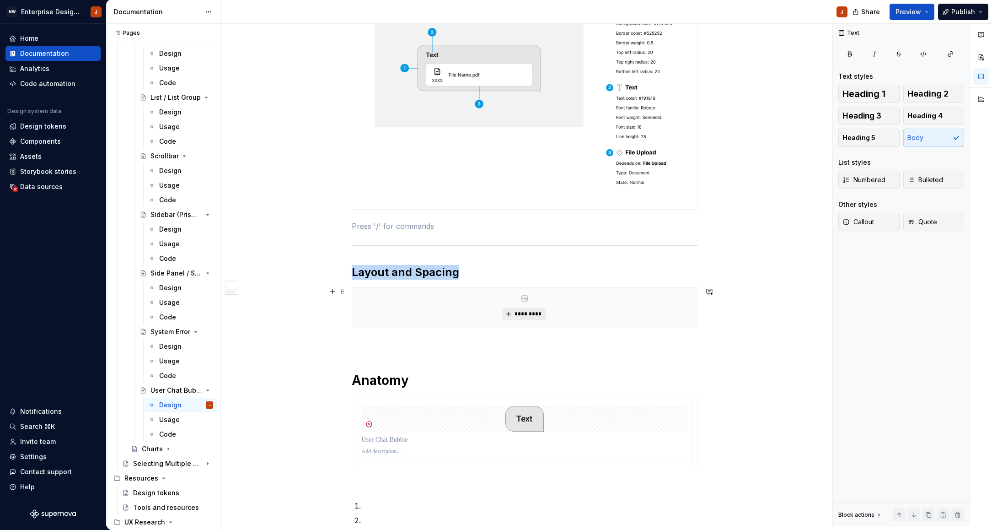
click at [531, 314] on span "*********" at bounding box center [528, 313] width 28 height 7
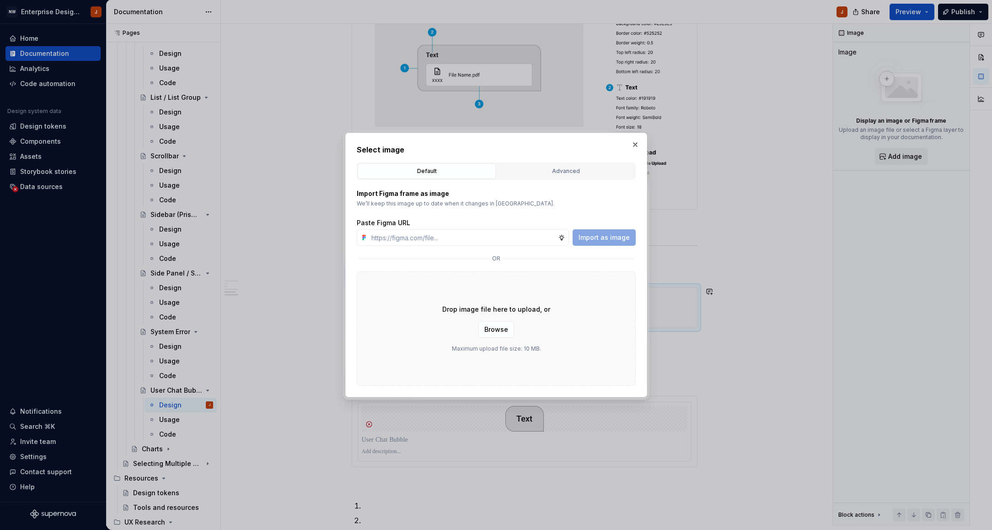
scroll to position [394, 0]
click at [499, 334] on button "Browse" at bounding box center [496, 329] width 36 height 16
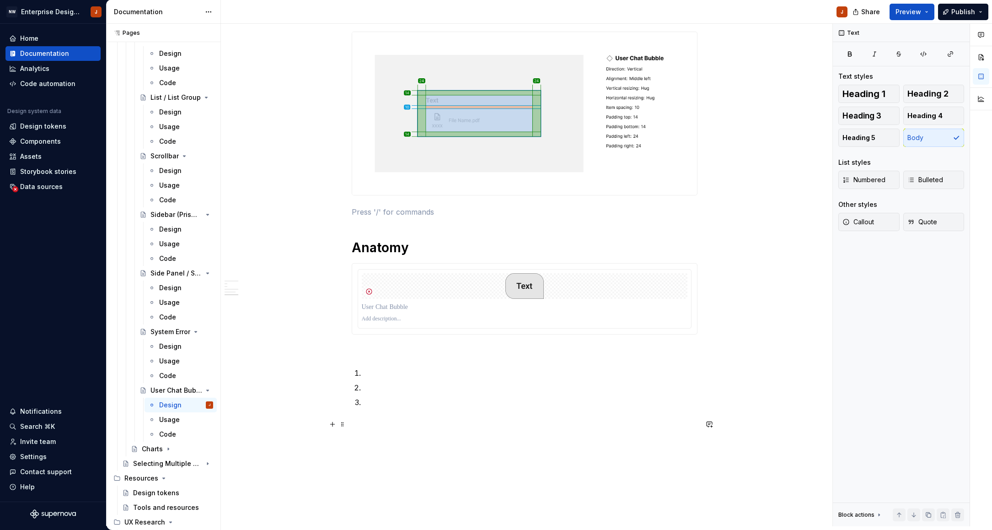
scroll to position [655, 0]
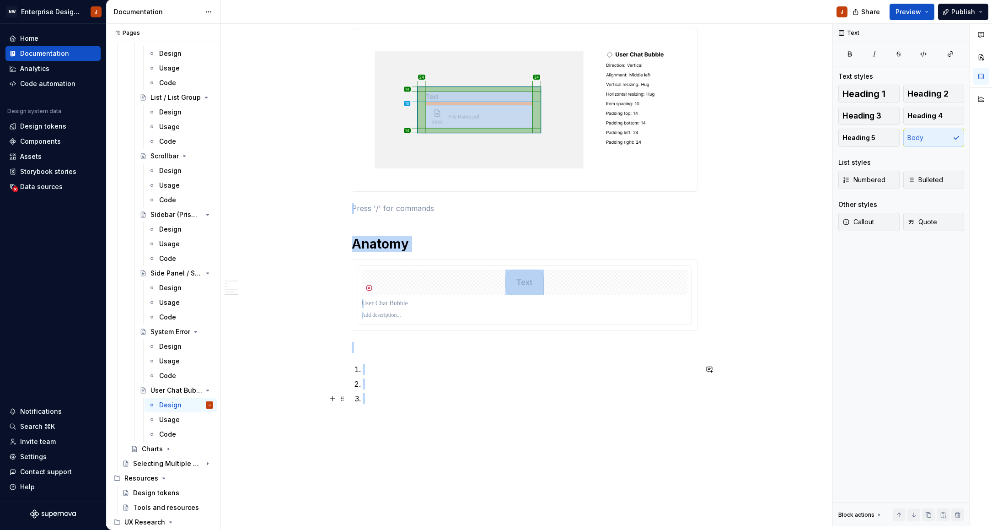
click at [381, 396] on p at bounding box center [530, 398] width 335 height 11
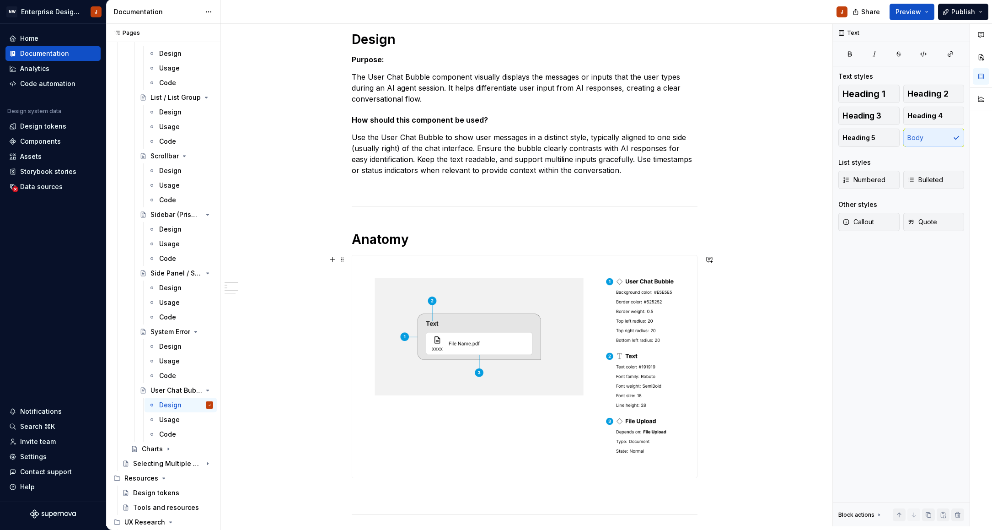
scroll to position [95, 0]
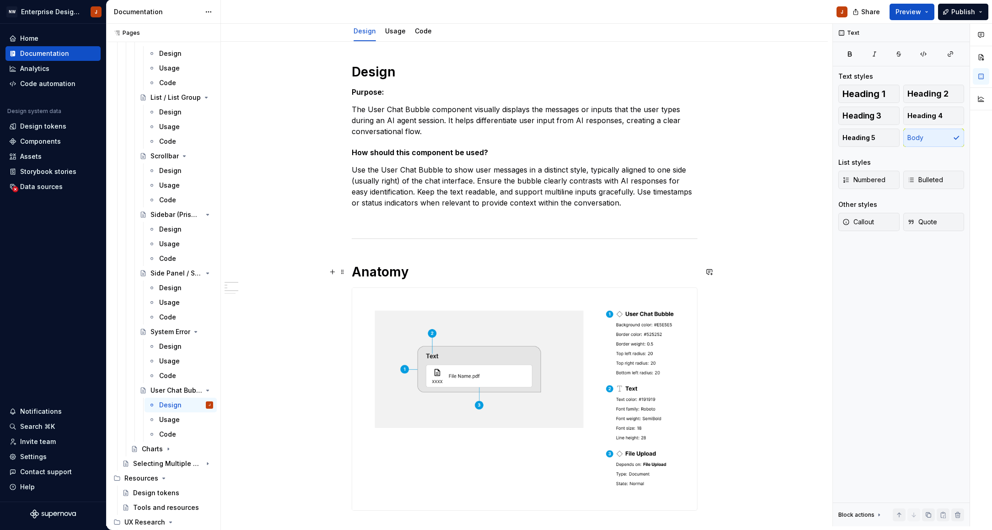
click at [380, 276] on h1 "Anatomy" at bounding box center [525, 271] width 346 height 16
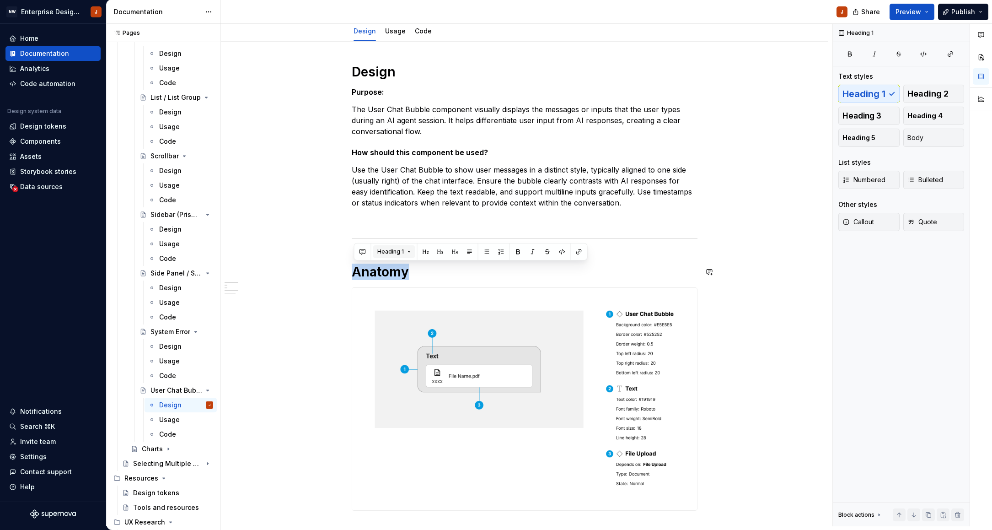
click at [391, 249] on span "Heading 1" at bounding box center [390, 251] width 27 height 7
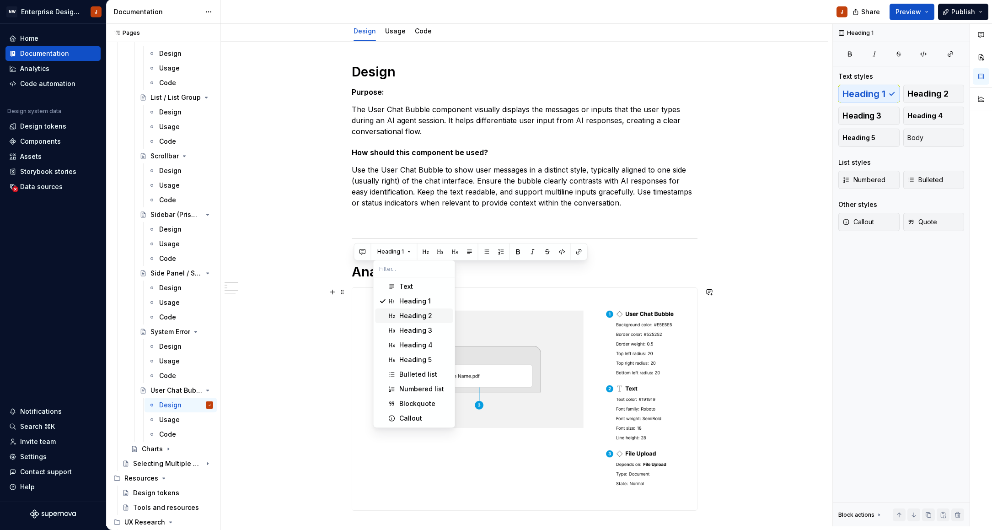
click at [414, 316] on div "Heading 2" at bounding box center [415, 315] width 33 height 9
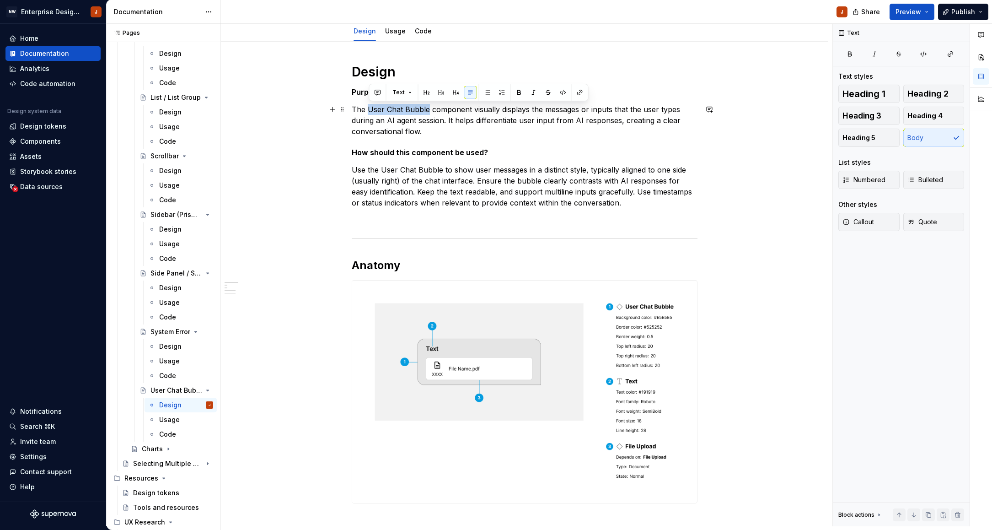
drag, startPoint x: 370, startPoint y: 110, endPoint x: 429, endPoint y: 110, distance: 58.6
click at [429, 110] on p "The User Chat Bubble component visually displays the messages or inputs that th…" at bounding box center [525, 120] width 346 height 33
click at [335, 451] on div "Design Purpose: The User Chat Bubble component visually displays the messages o…" at bounding box center [524, 489] width 607 height 894
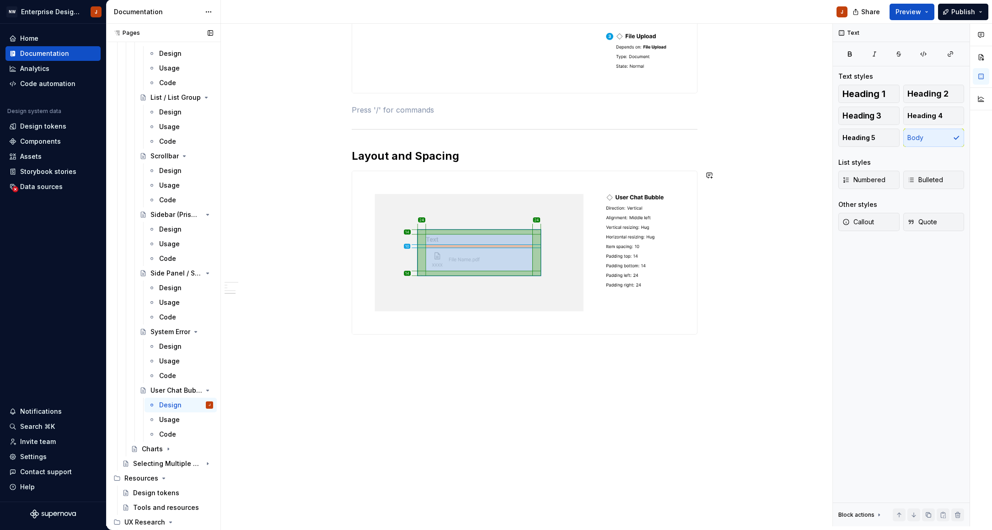
scroll to position [505, 0]
click at [147, 446] on div "Charts" at bounding box center [152, 448] width 21 height 9
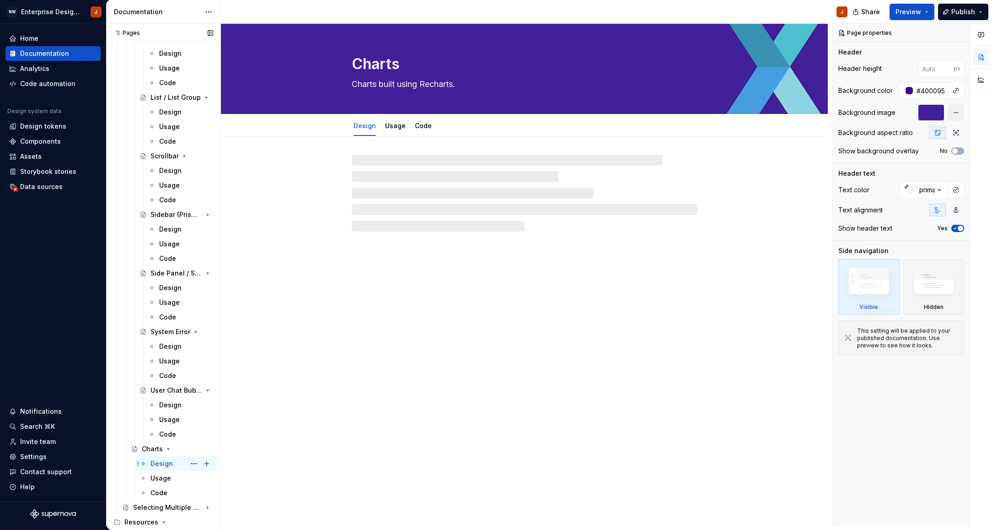
click at [161, 462] on div "Design" at bounding box center [162, 463] width 22 height 9
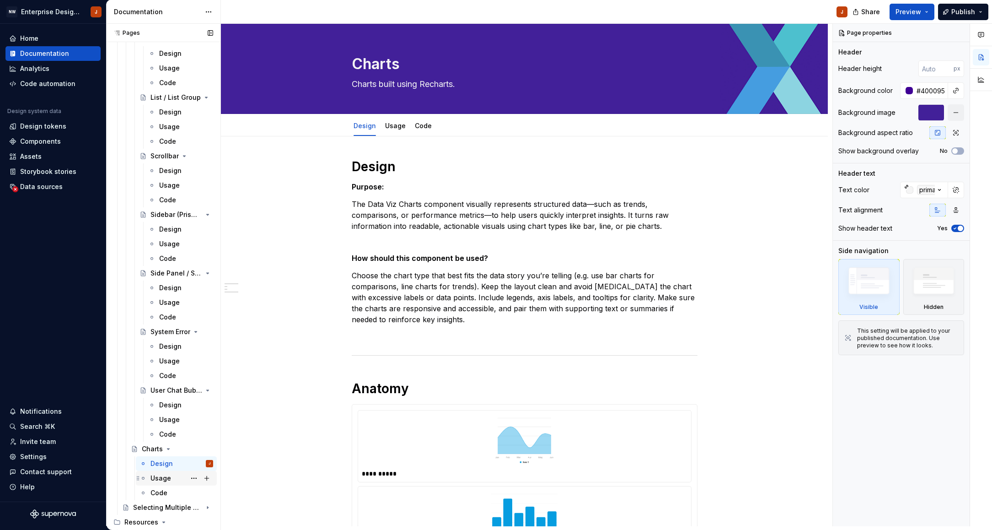
click at [168, 475] on div "Usage" at bounding box center [161, 477] width 21 height 9
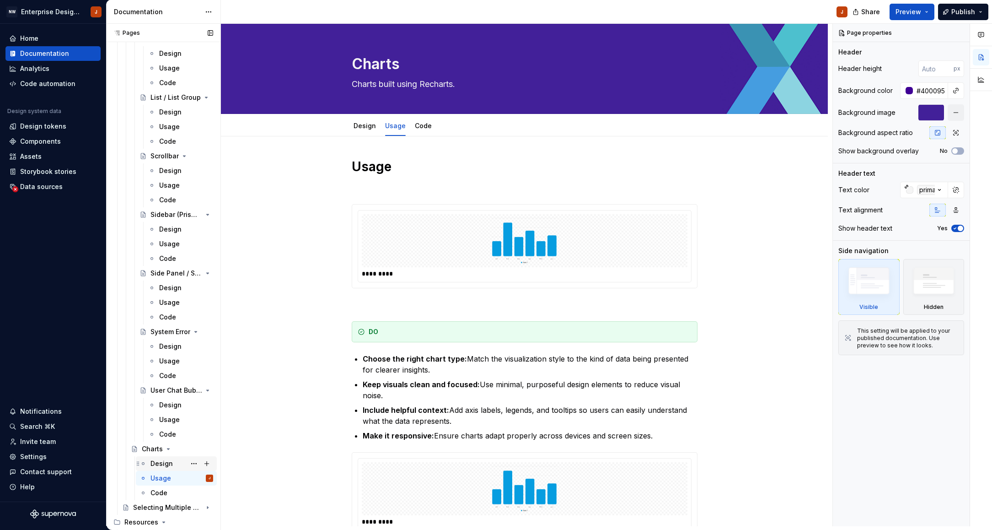
click at [162, 463] on div "Design" at bounding box center [162, 463] width 22 height 9
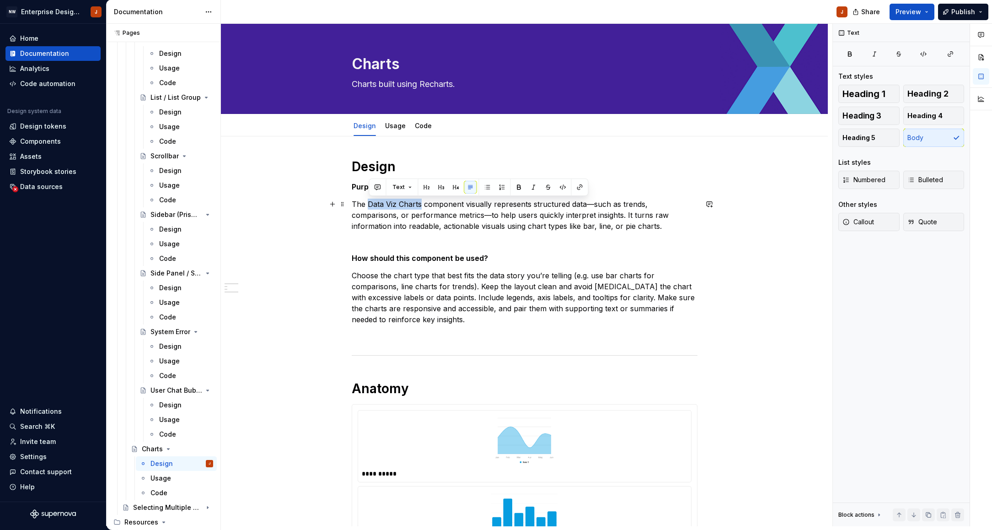
drag, startPoint x: 369, startPoint y: 204, endPoint x: 424, endPoint y: 204, distance: 54.4
click at [424, 204] on p "The Data Viz Charts component visually represents structured data—such as trend…" at bounding box center [525, 221] width 346 height 44
click at [520, 188] on button "button" at bounding box center [519, 187] width 13 height 13
click at [382, 389] on h1 "Anatomy" at bounding box center [525, 388] width 346 height 16
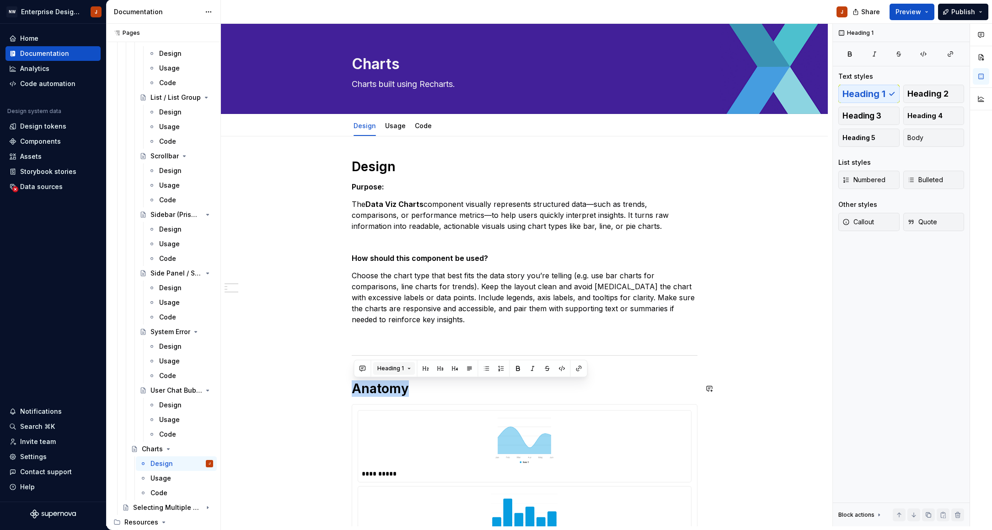
click at [390, 370] on span "Heading 1" at bounding box center [390, 368] width 27 height 7
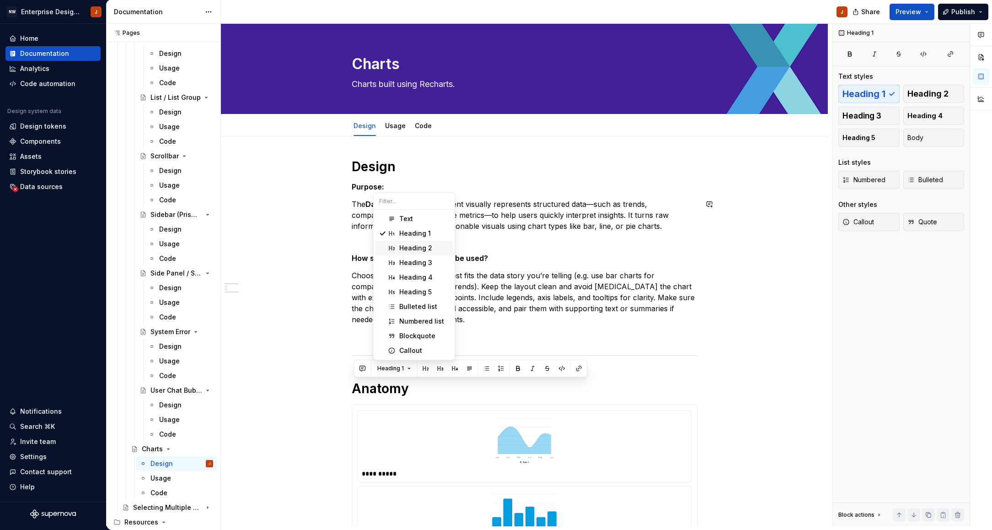
click at [402, 248] on div "Heading 2" at bounding box center [415, 247] width 33 height 9
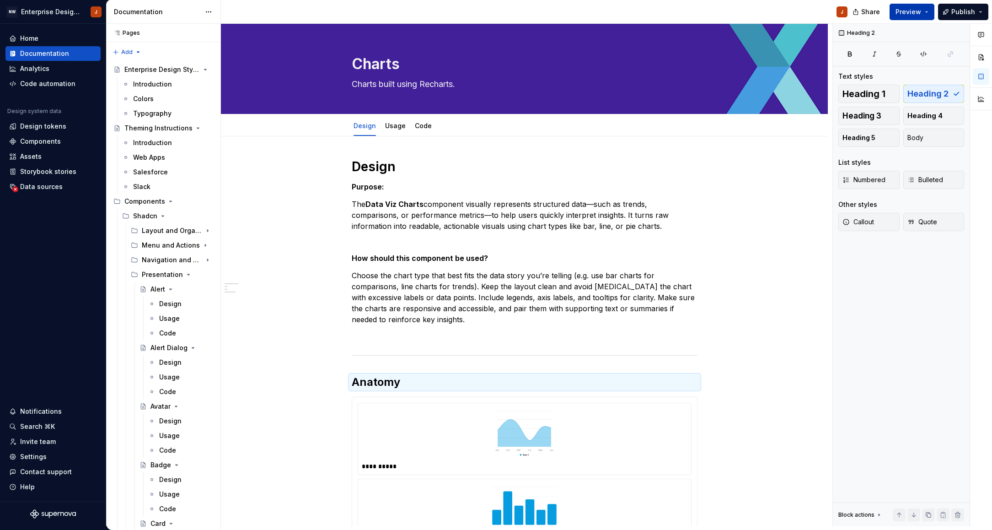
click at [916, 12] on span "Preview" at bounding box center [909, 11] width 26 height 9
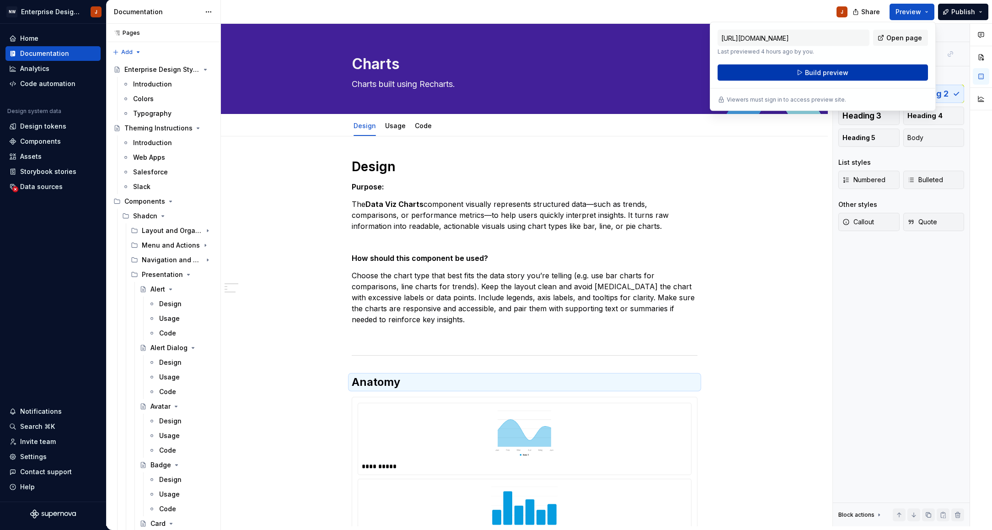
click at [861, 73] on button "Build preview" at bounding box center [823, 73] width 210 height 16
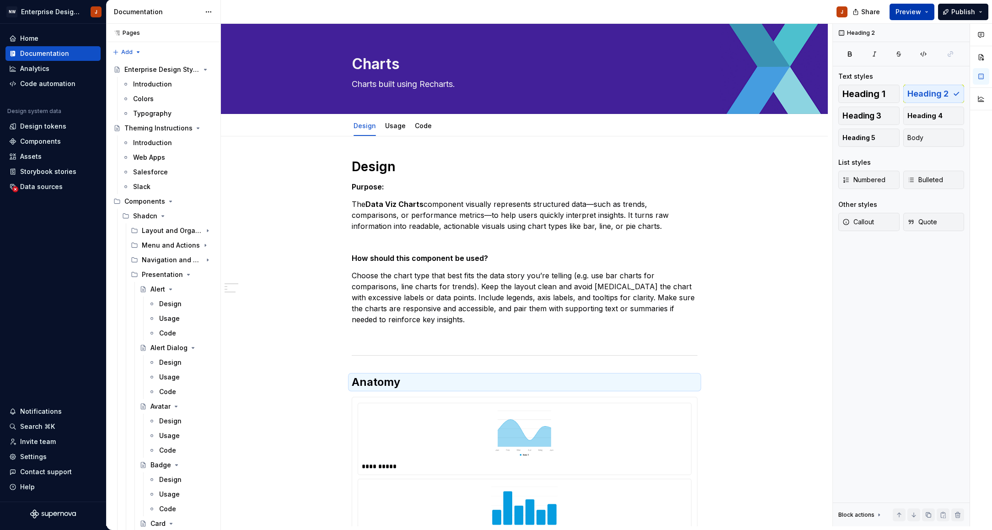
click at [930, 16] on button "Preview" at bounding box center [912, 12] width 45 height 16
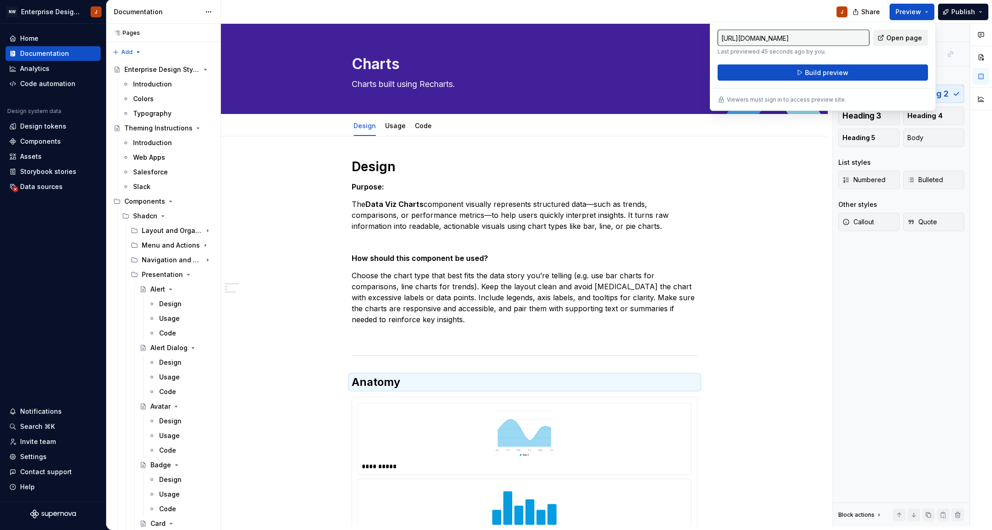
click at [894, 40] on span "Open page" at bounding box center [905, 37] width 36 height 9
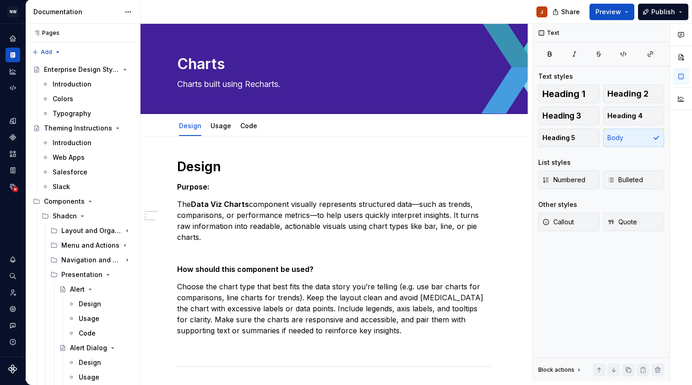
scroll to position [0, 0]
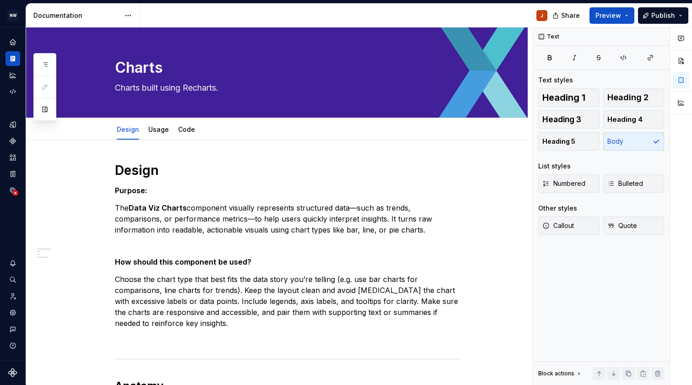
type textarea "*"
